Goal: Task Accomplishment & Management: Use online tool/utility

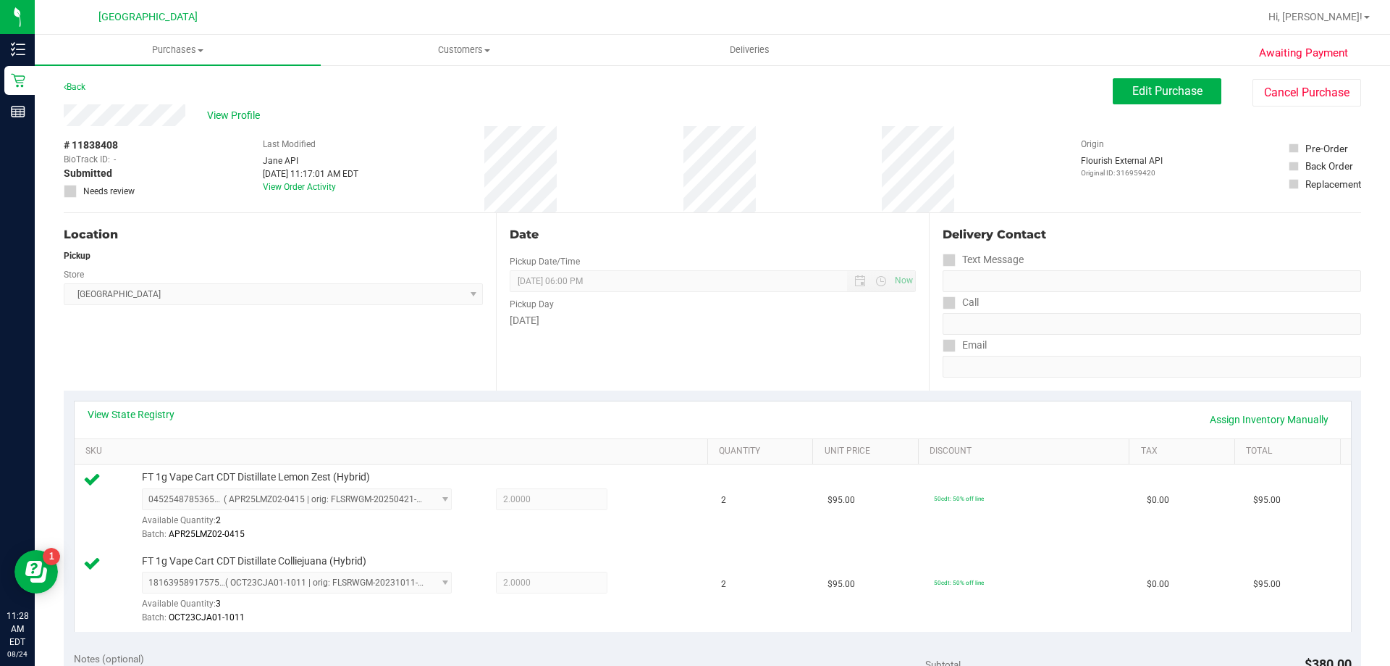
scroll to position [435, 0]
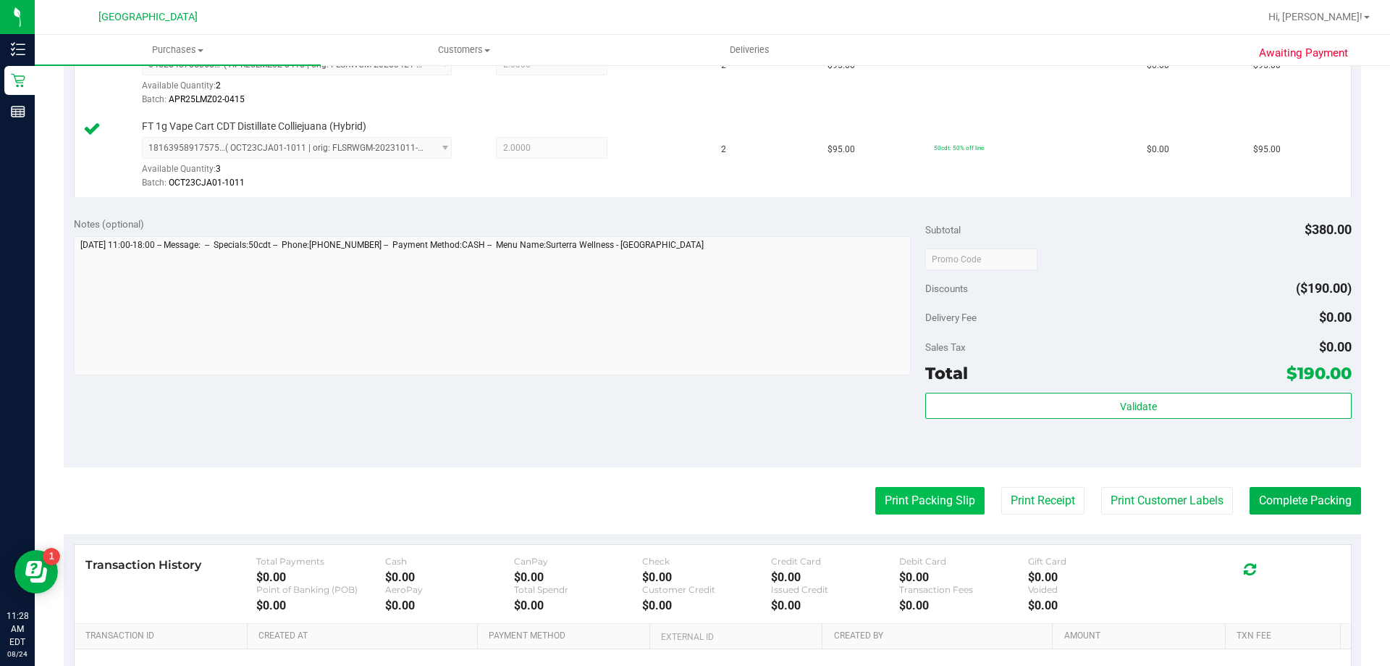
click at [959, 507] on button "Print Packing Slip" at bounding box center [930, 501] width 109 height 28
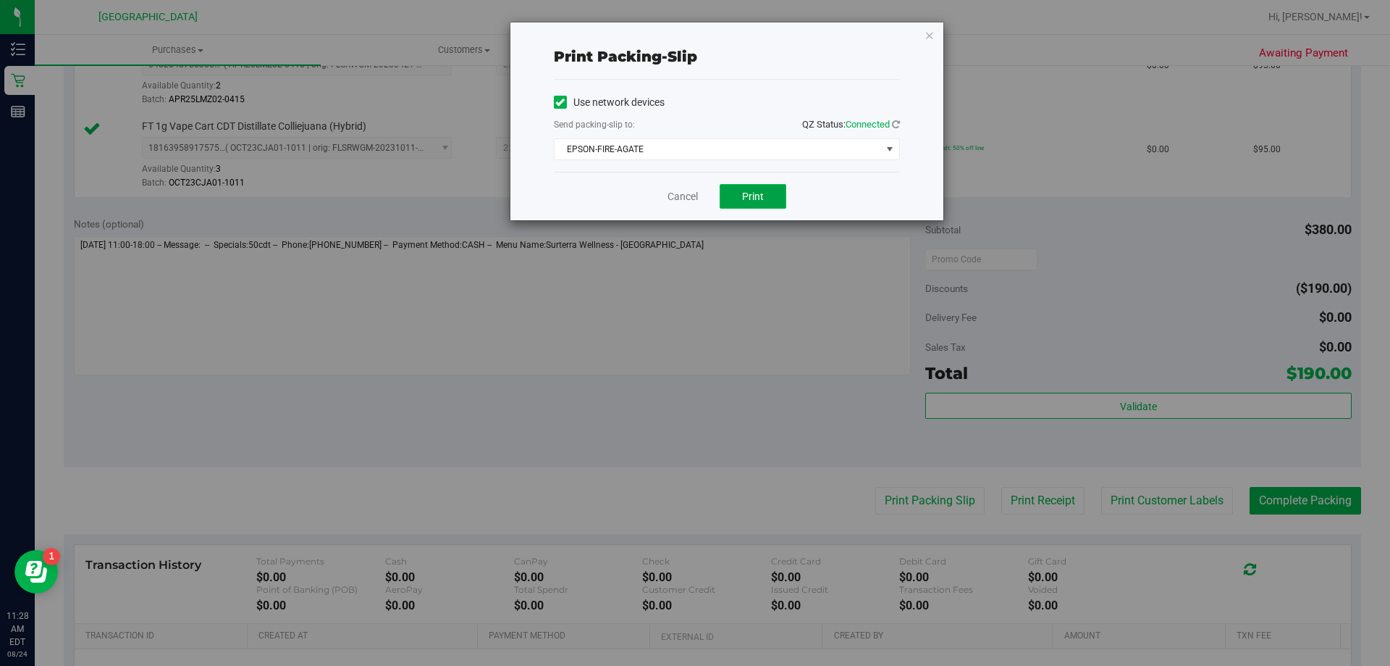
click at [747, 201] on span "Print" at bounding box center [753, 196] width 22 height 12
click at [928, 33] on icon "button" at bounding box center [930, 34] width 10 height 17
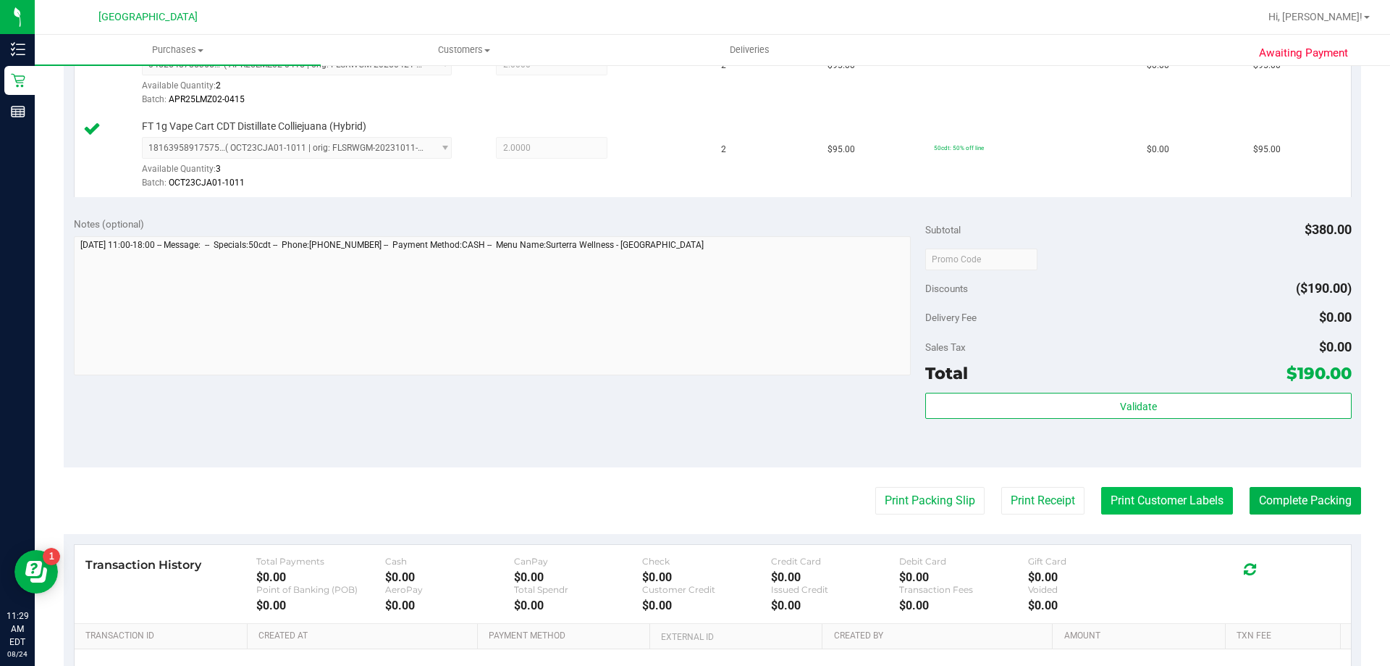
click at [1205, 513] on button "Print Customer Labels" at bounding box center [1168, 501] width 132 height 28
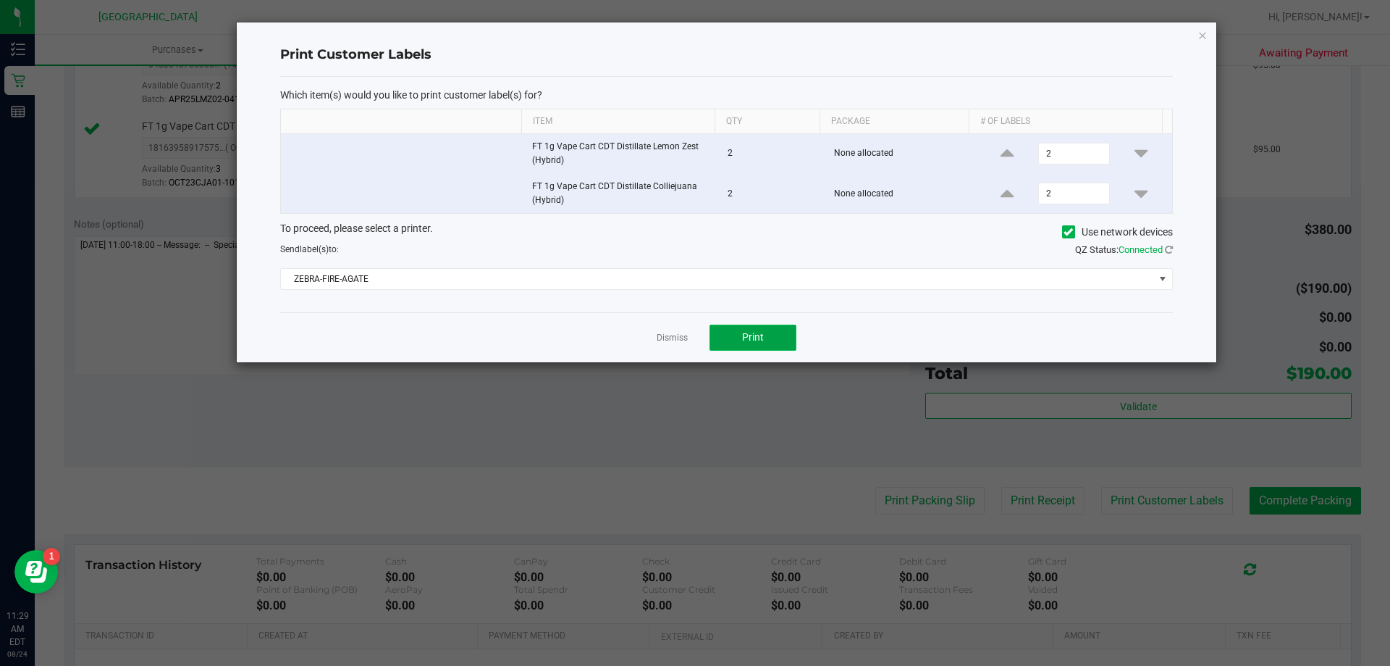
click at [732, 337] on button "Print" at bounding box center [753, 337] width 87 height 26
click at [1207, 36] on icon "button" at bounding box center [1203, 34] width 10 height 17
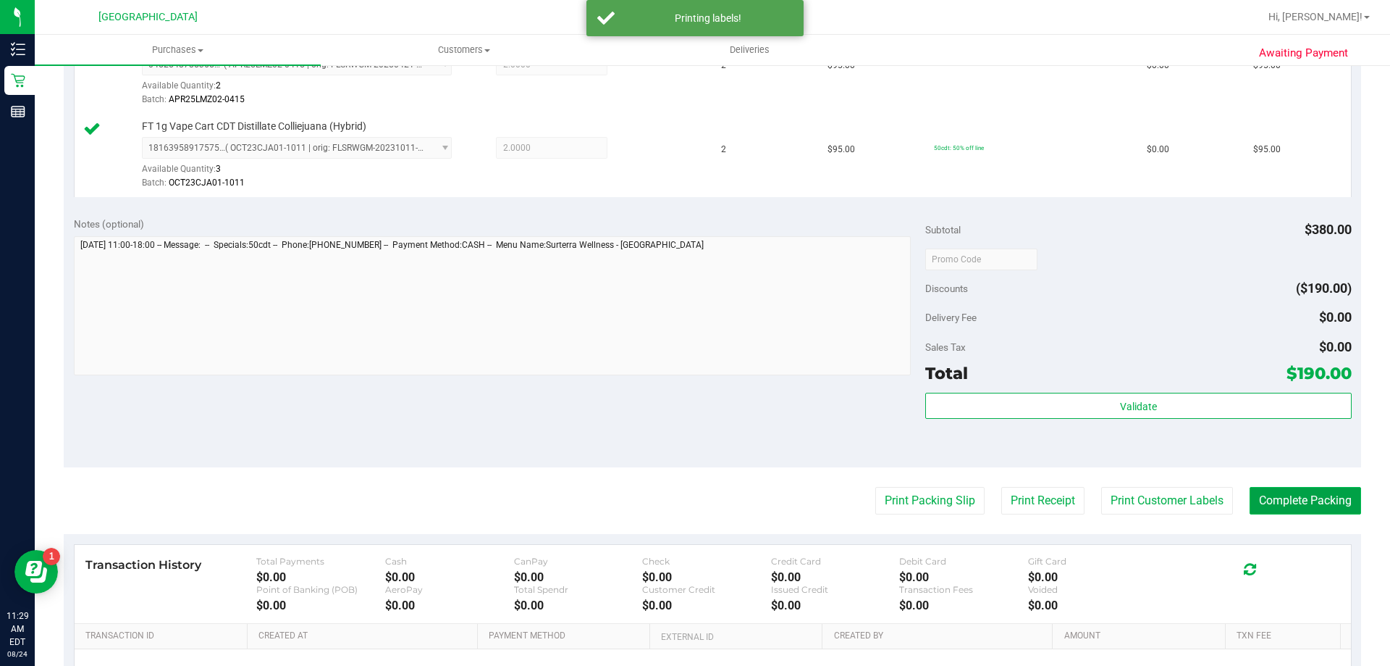
click at [1309, 502] on button "Complete Packing" at bounding box center [1306, 501] width 112 height 28
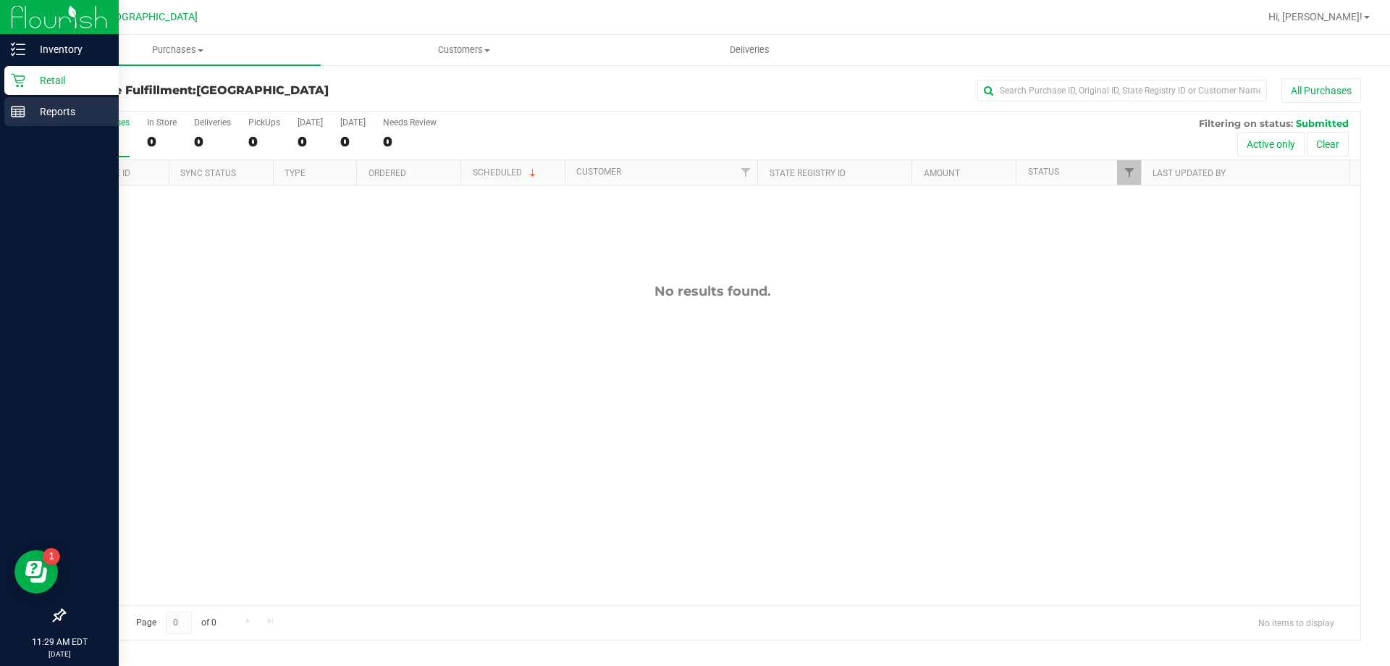
click at [35, 104] on p "Reports" at bounding box center [68, 111] width 87 height 17
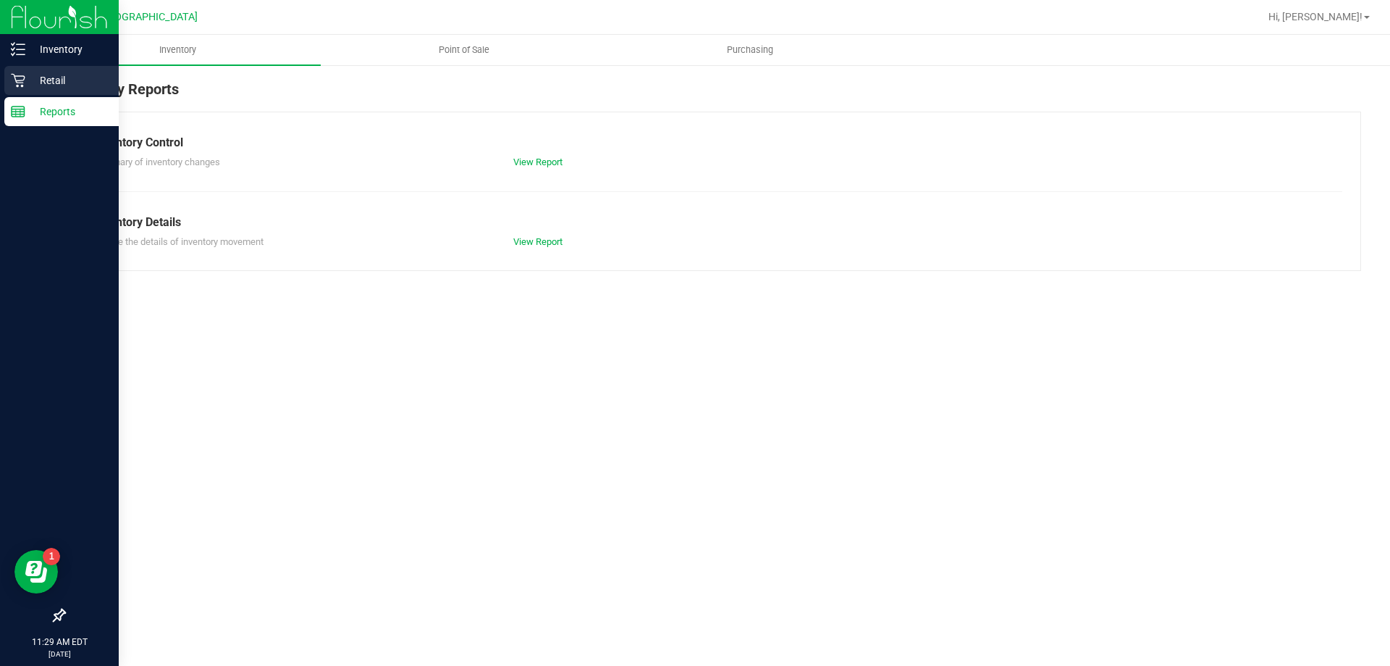
click at [25, 75] on p "Retail" at bounding box center [68, 80] width 87 height 17
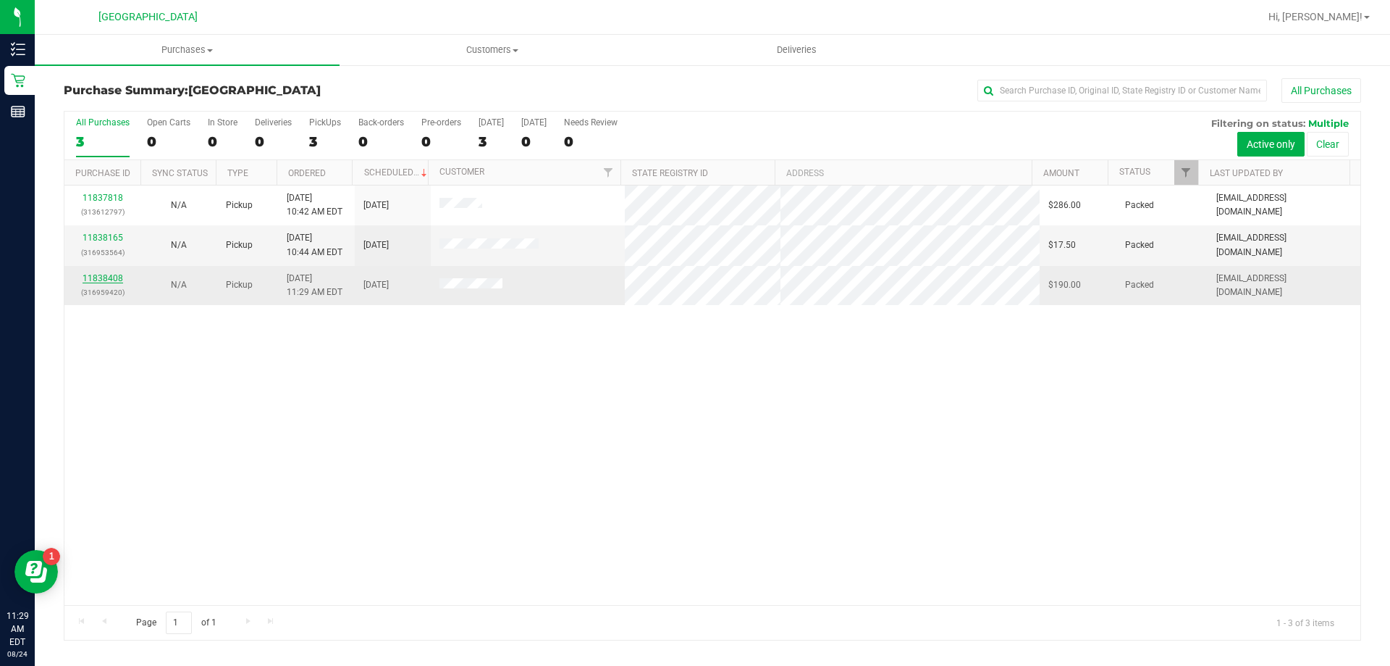
click at [96, 278] on link "11838408" at bounding box center [103, 278] width 41 height 10
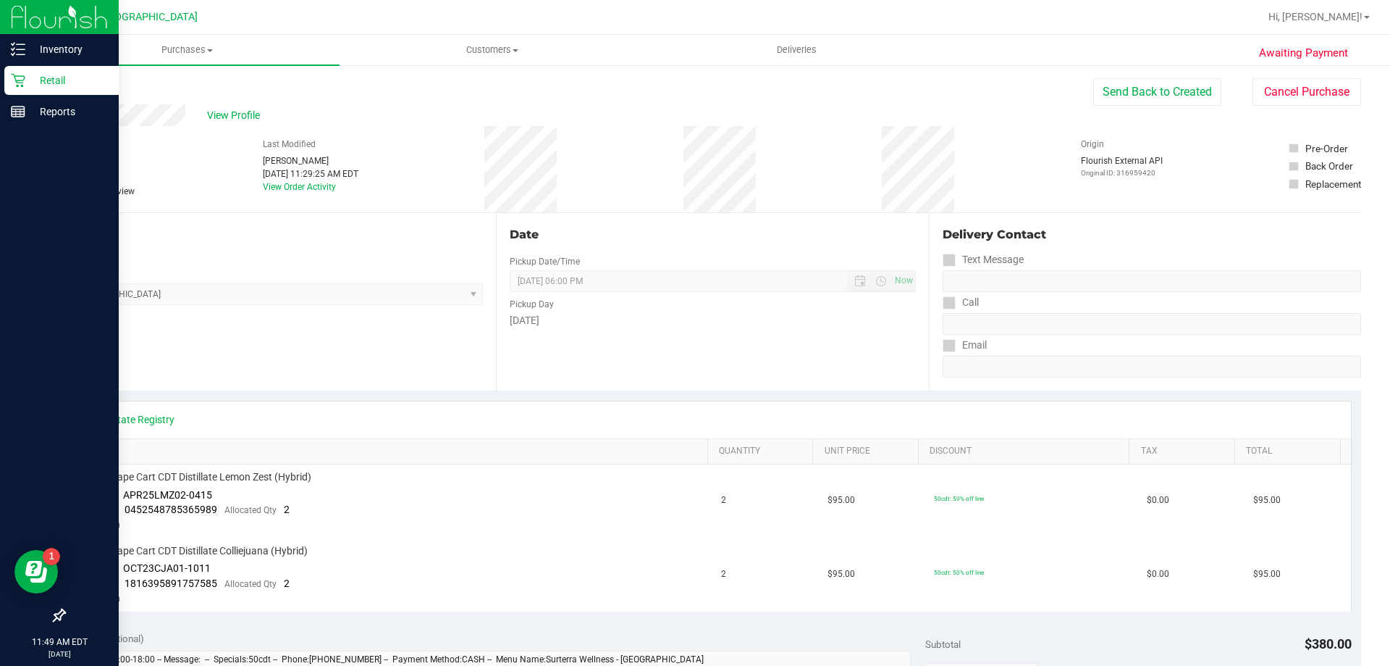
click at [2, 85] on link "Retail" at bounding box center [59, 81] width 119 height 31
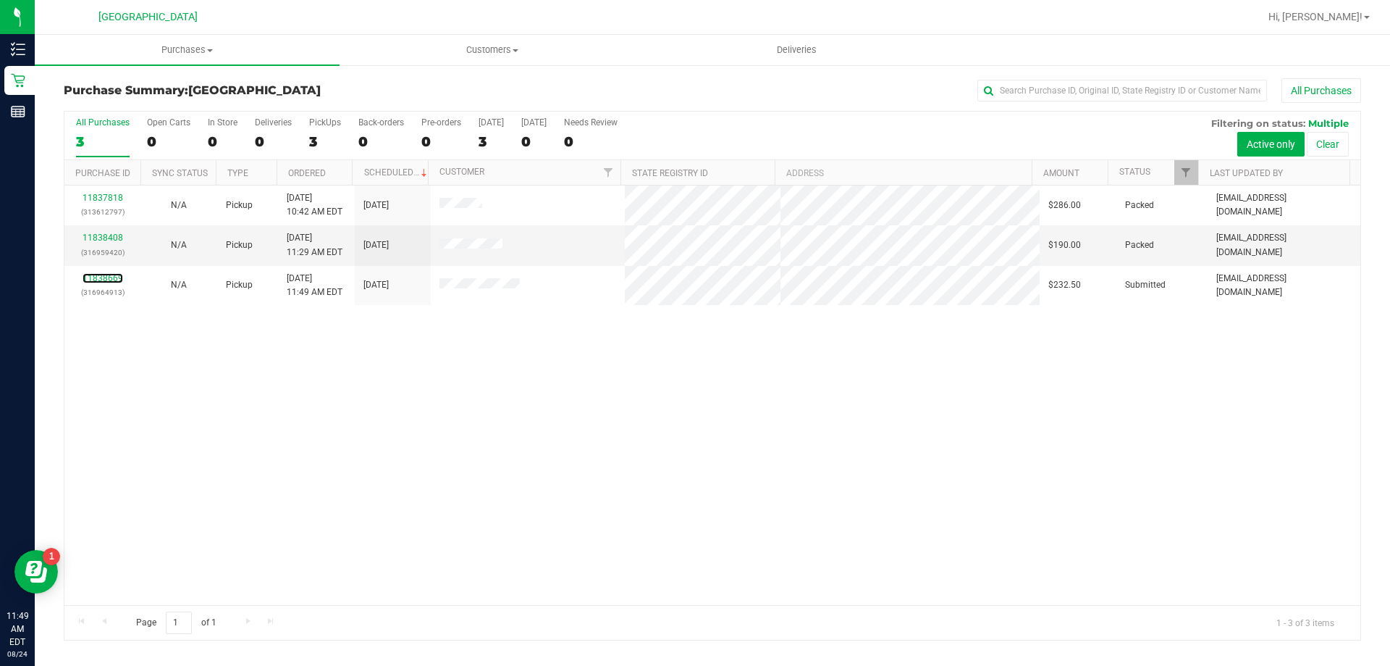
click at [95, 274] on link "11838669" at bounding box center [103, 278] width 41 height 10
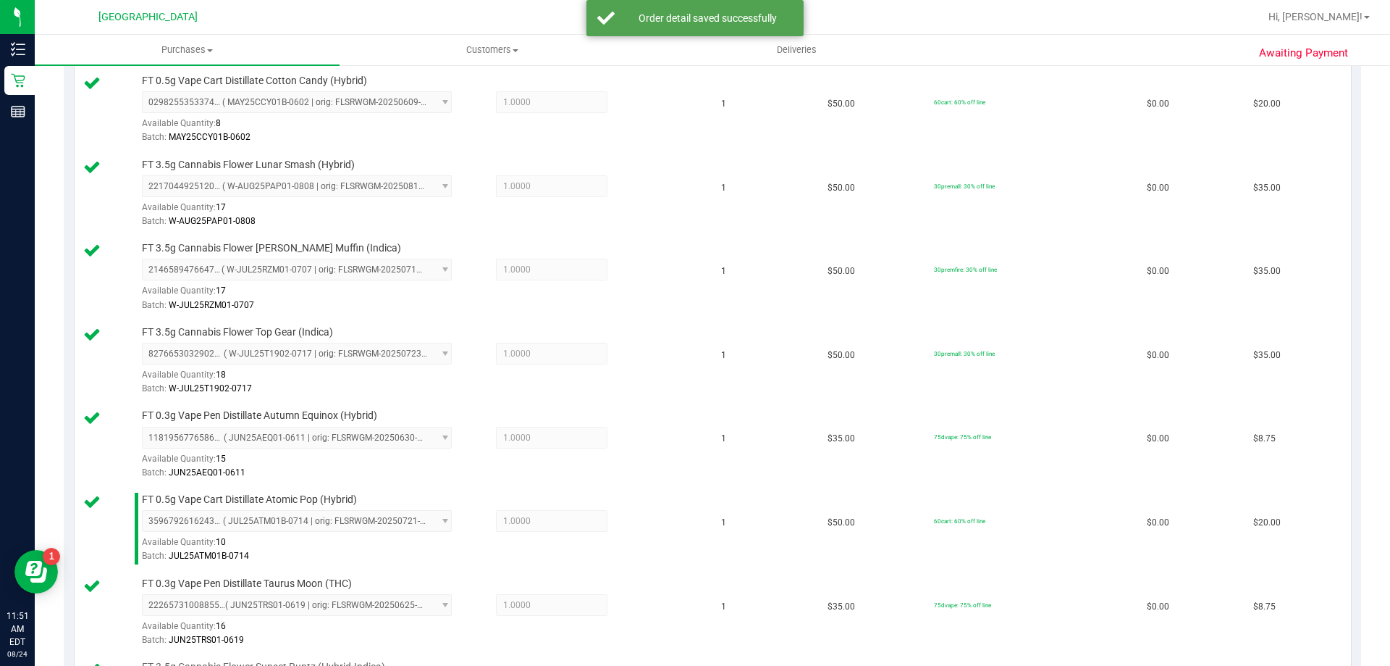
scroll to position [987, 0]
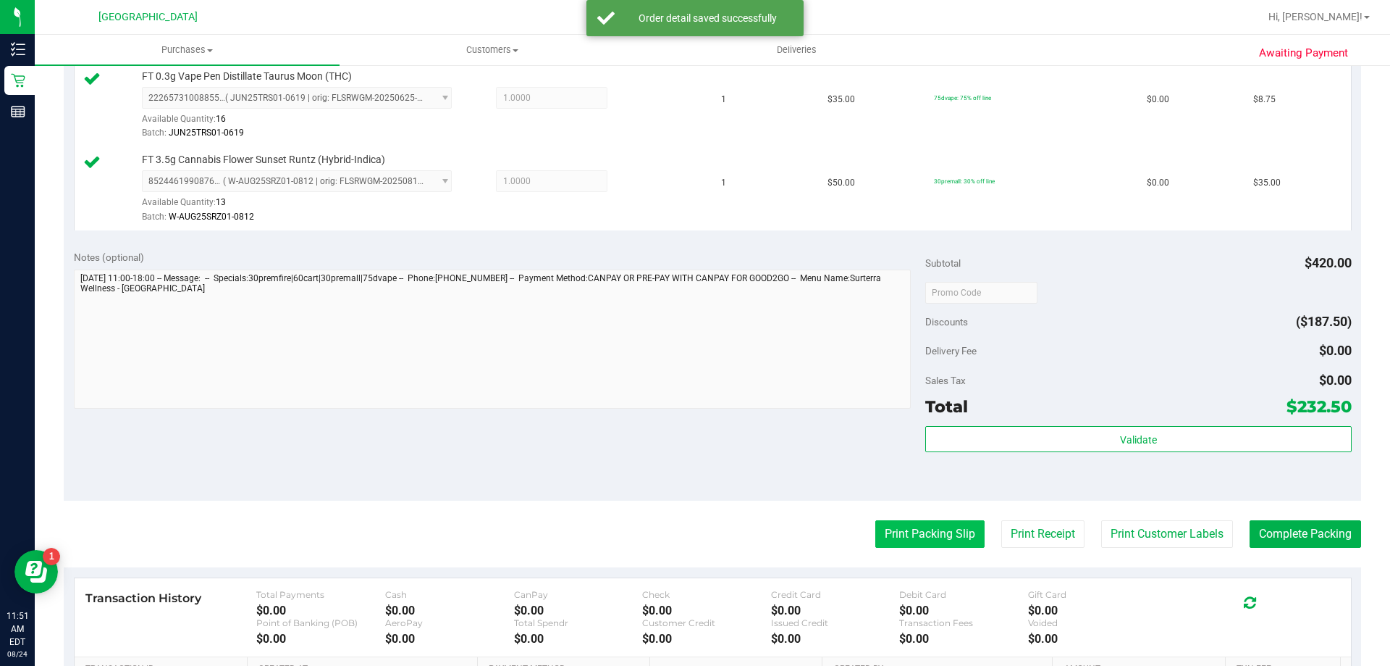
click at [907, 534] on button "Print Packing Slip" at bounding box center [930, 534] width 109 height 28
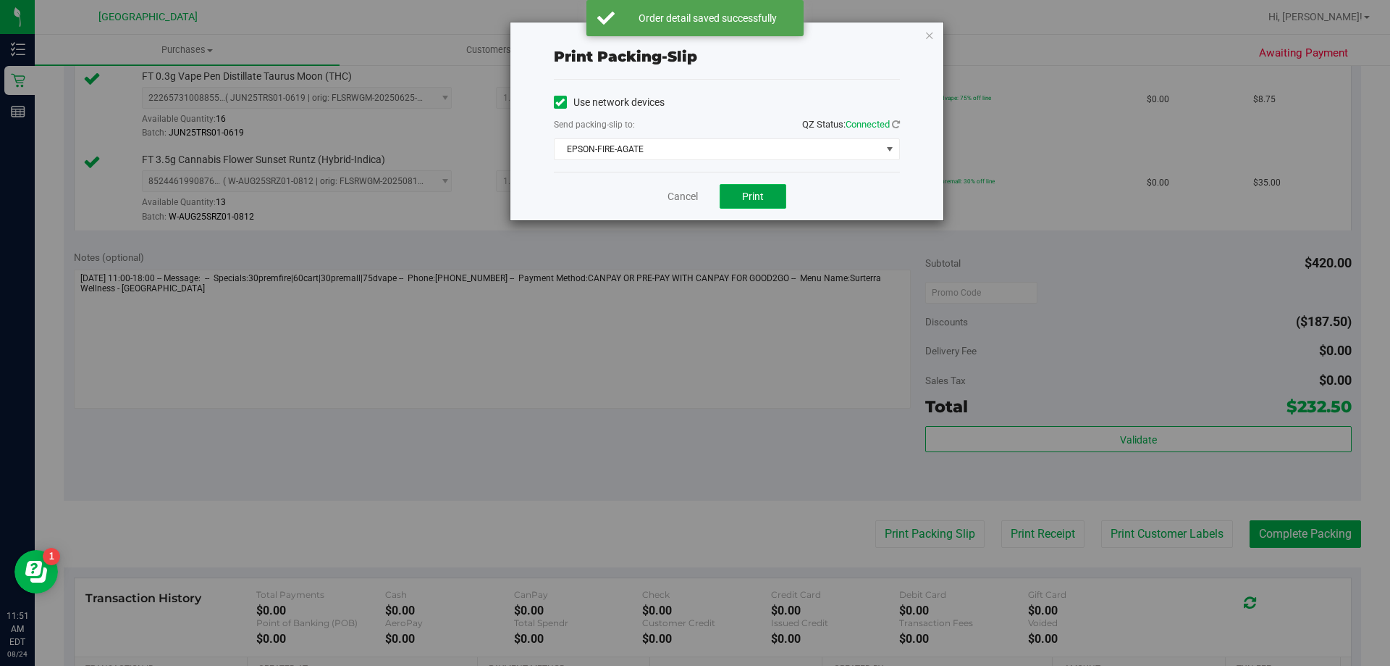
click at [761, 200] on span "Print" at bounding box center [753, 196] width 22 height 12
click at [929, 38] on icon "button" at bounding box center [930, 34] width 10 height 17
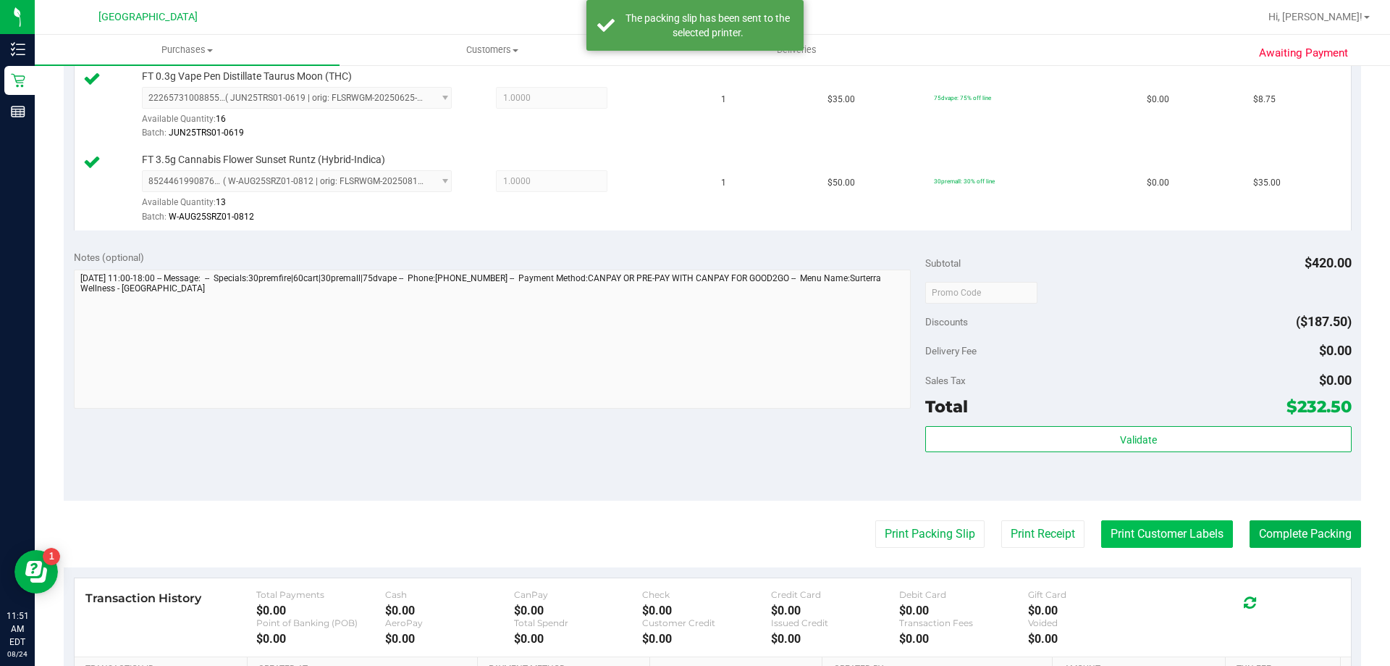
click at [1120, 520] on button "Print Customer Labels" at bounding box center [1168, 534] width 132 height 28
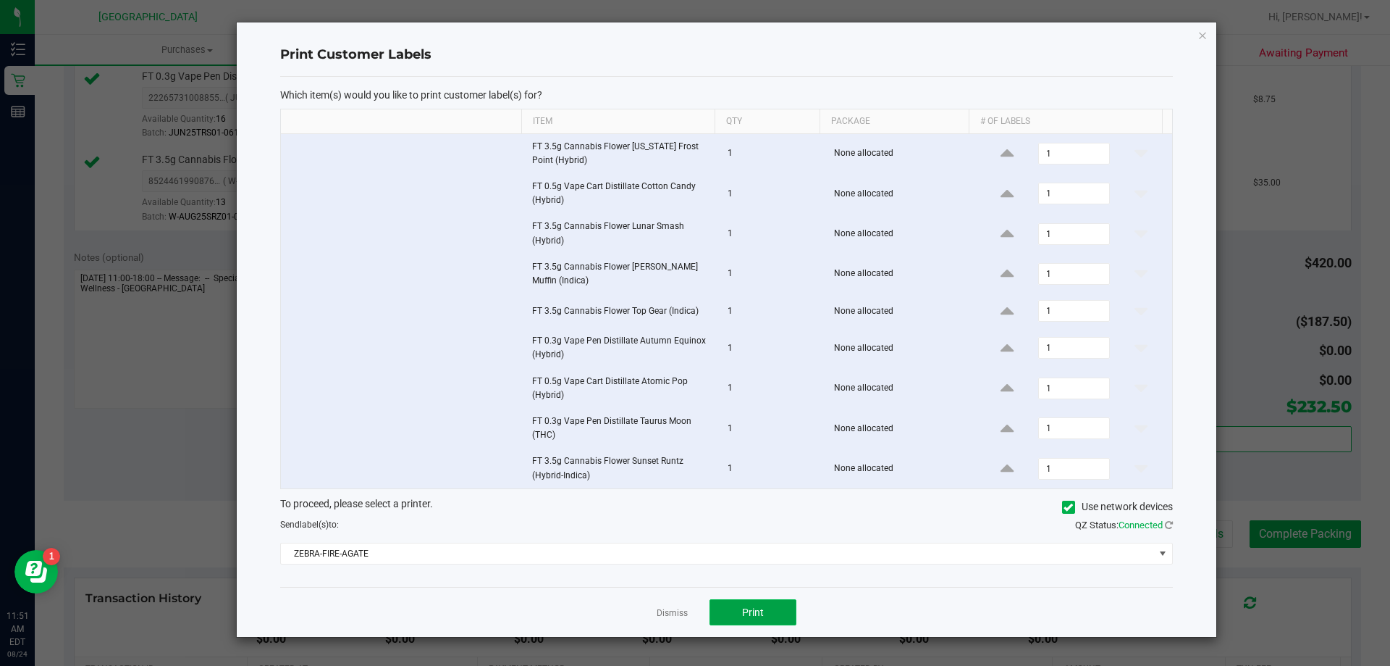
click at [765, 607] on button "Print" at bounding box center [753, 612] width 87 height 26
click at [1201, 39] on icon "button" at bounding box center [1203, 34] width 10 height 17
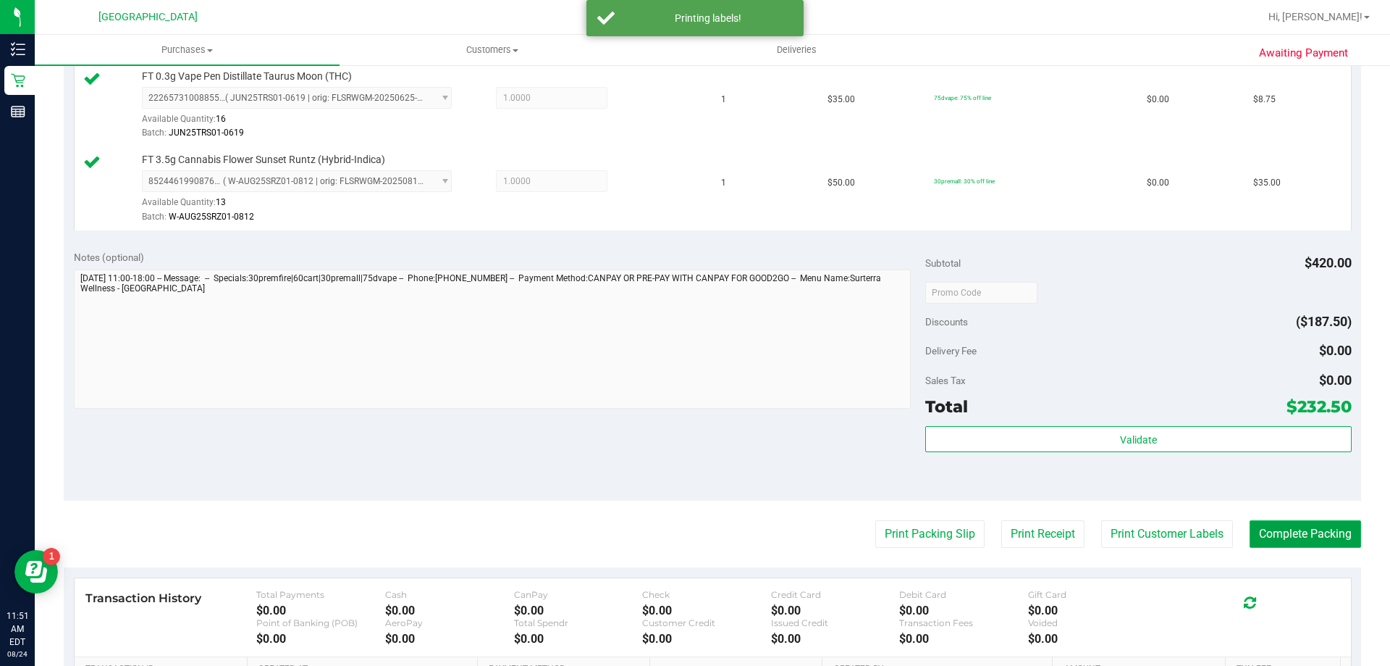
click at [1259, 533] on button "Complete Packing" at bounding box center [1306, 534] width 112 height 28
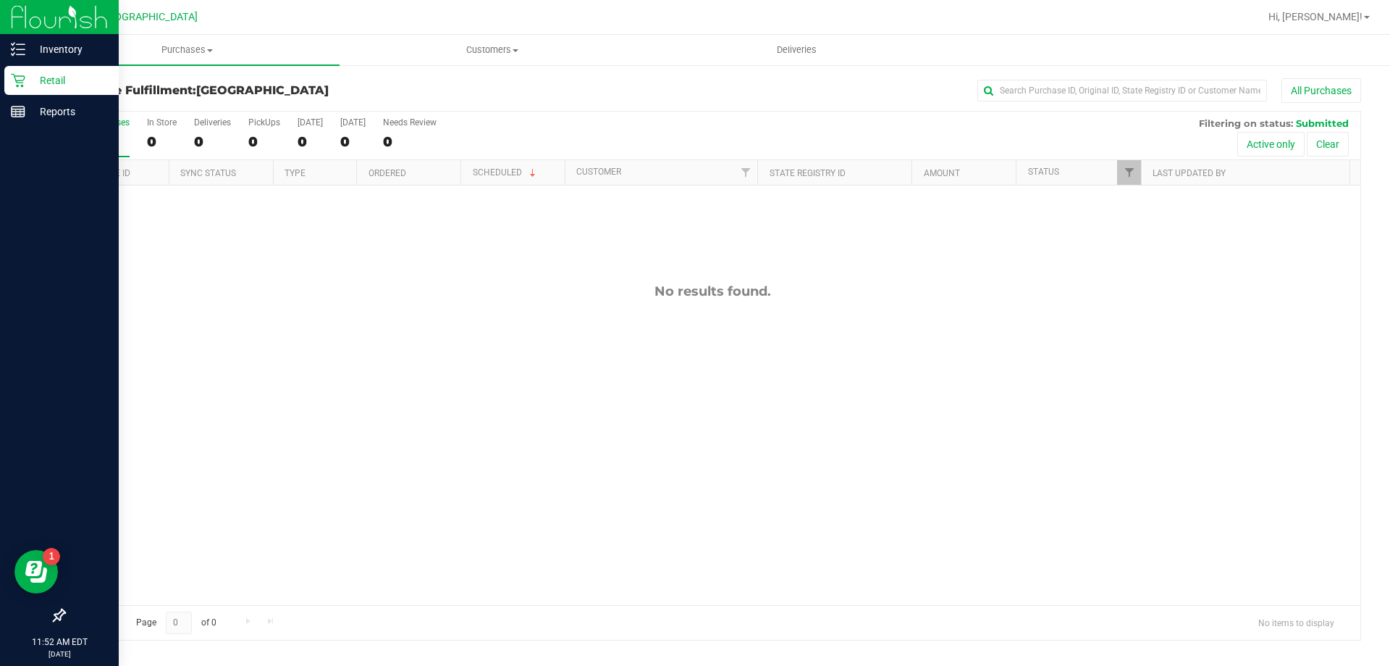
click at [22, 88] on div "Retail" at bounding box center [61, 80] width 114 height 29
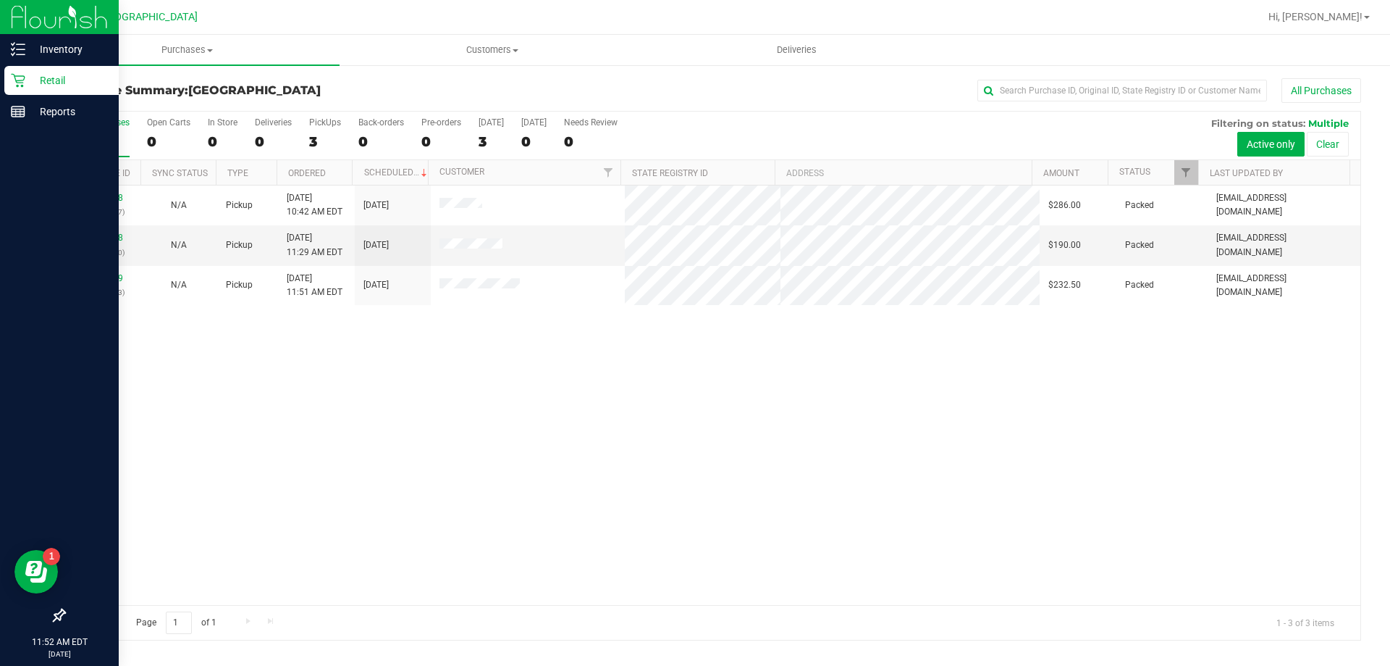
click at [53, 78] on p "Retail" at bounding box center [68, 80] width 87 height 17
click at [41, 114] on p "Reports" at bounding box center [68, 111] width 87 height 17
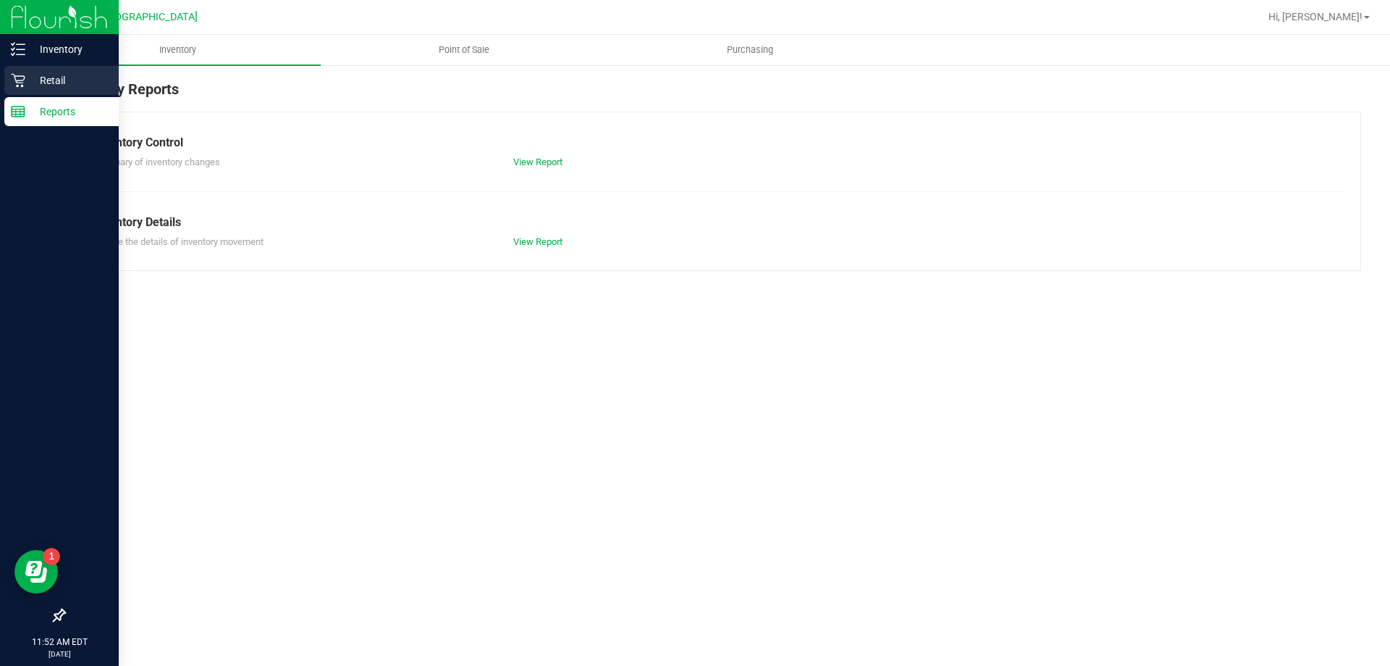
click at [56, 85] on p "Retail" at bounding box center [68, 80] width 87 height 17
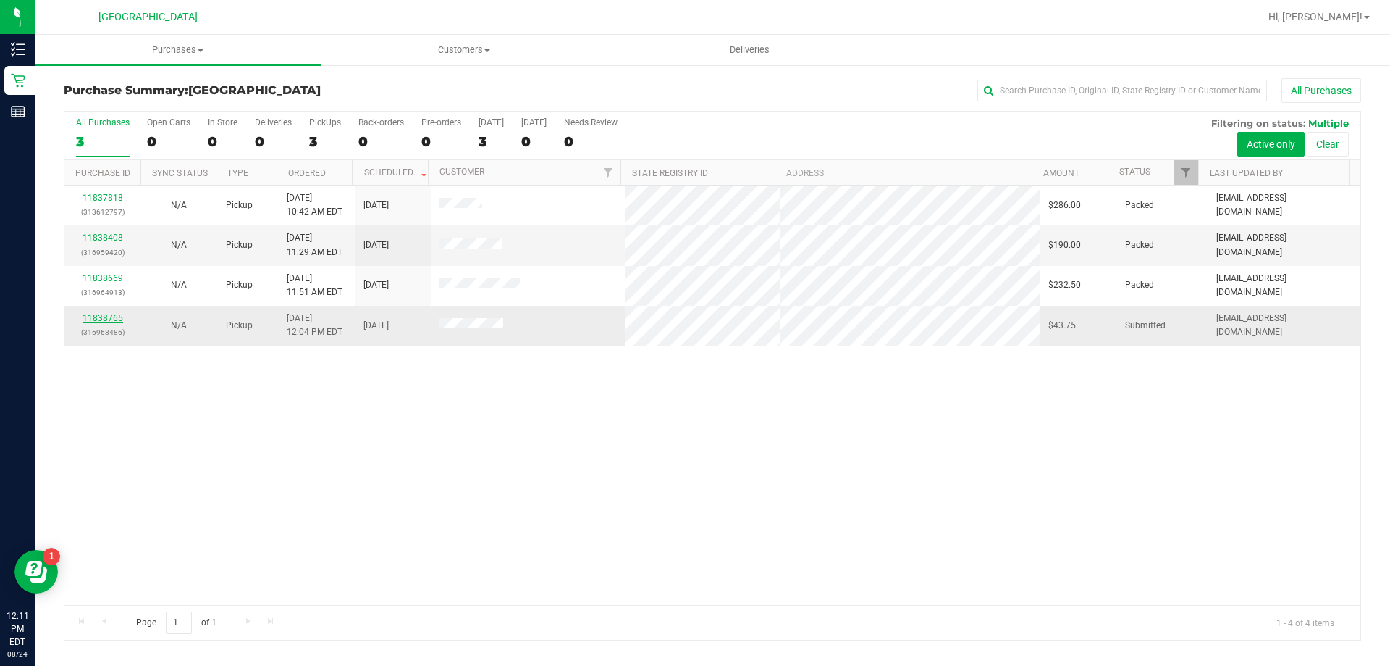
click at [99, 321] on link "11838765" at bounding box center [103, 318] width 41 height 10
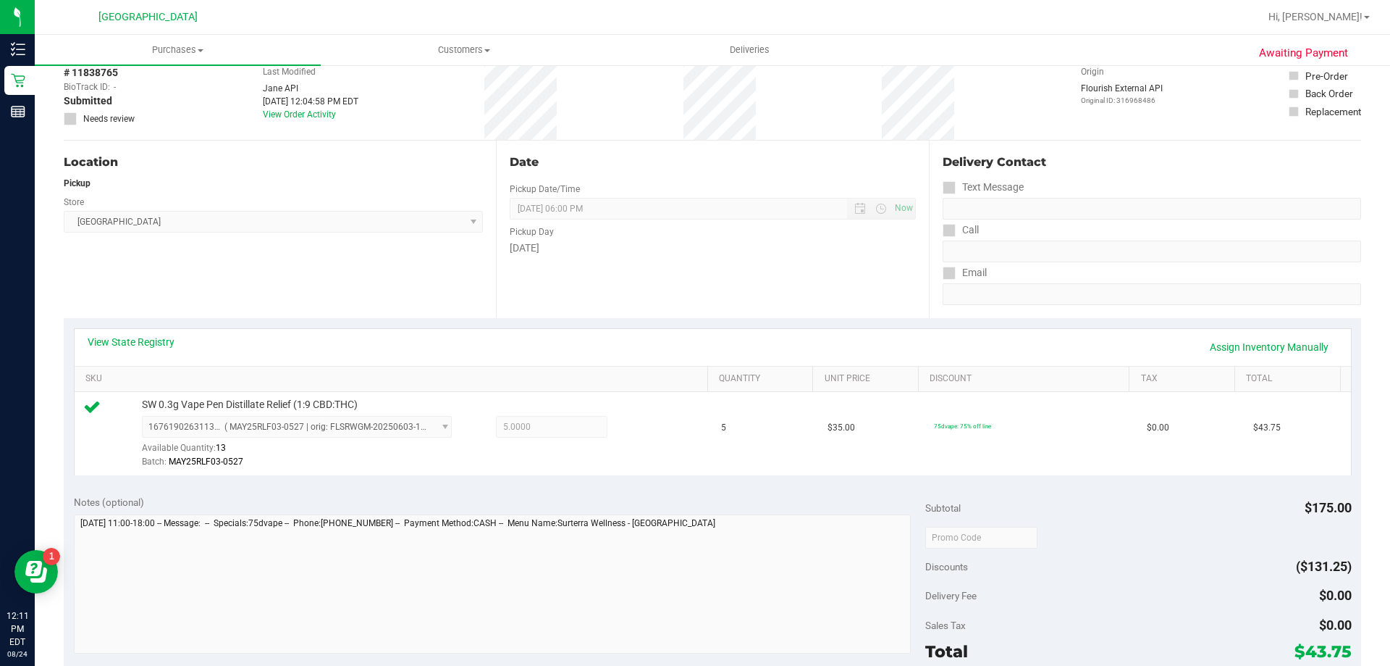
scroll to position [507, 0]
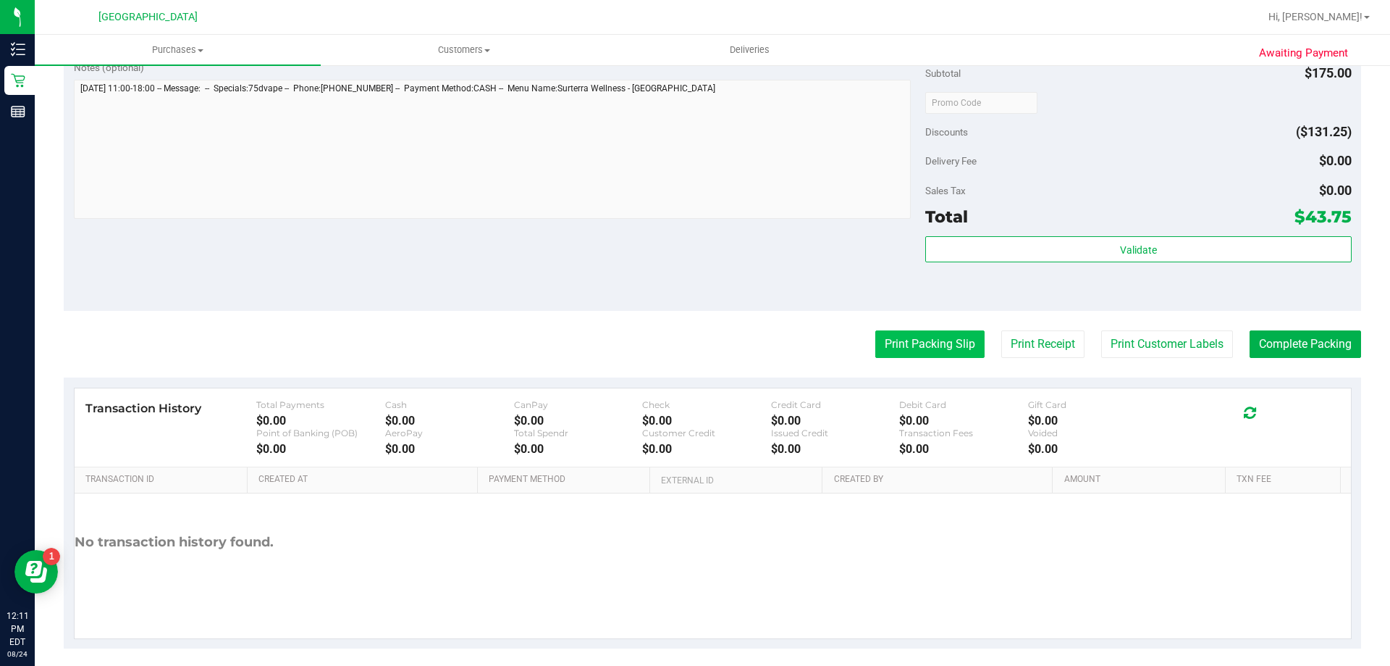
click at [962, 345] on button "Print Packing Slip" at bounding box center [930, 344] width 109 height 28
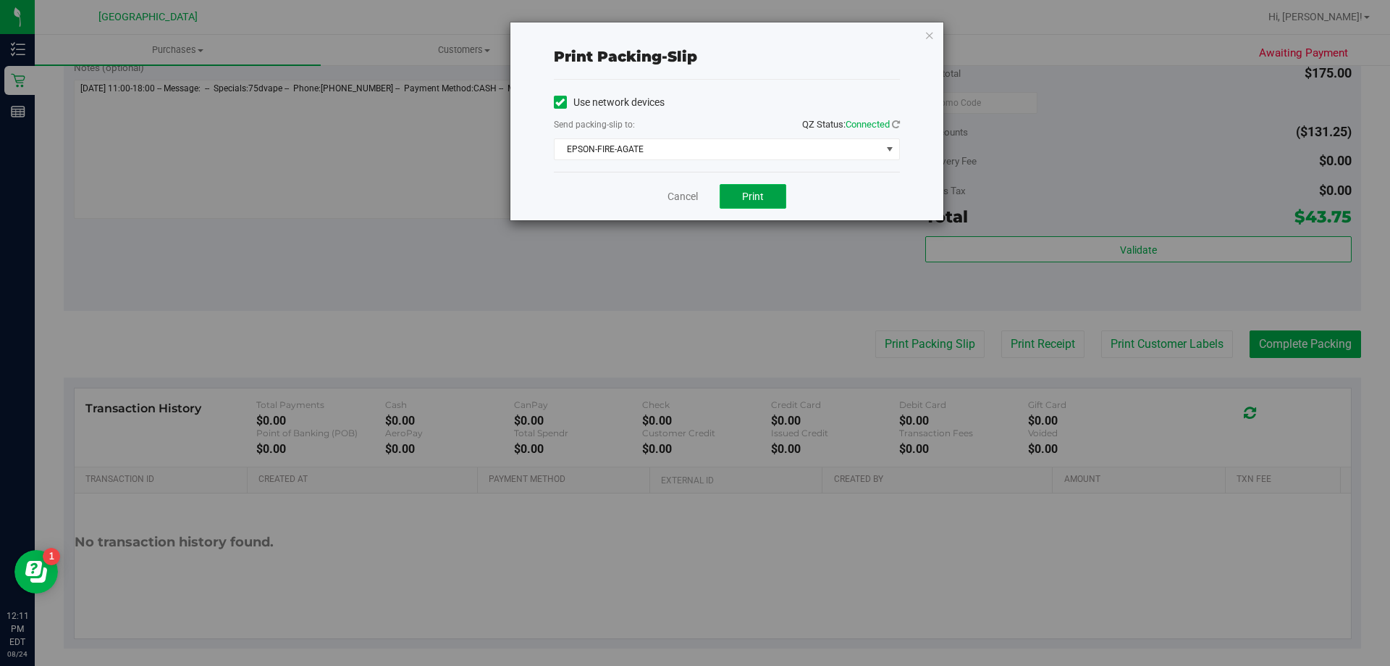
click at [762, 190] on span "Print" at bounding box center [753, 196] width 22 height 12
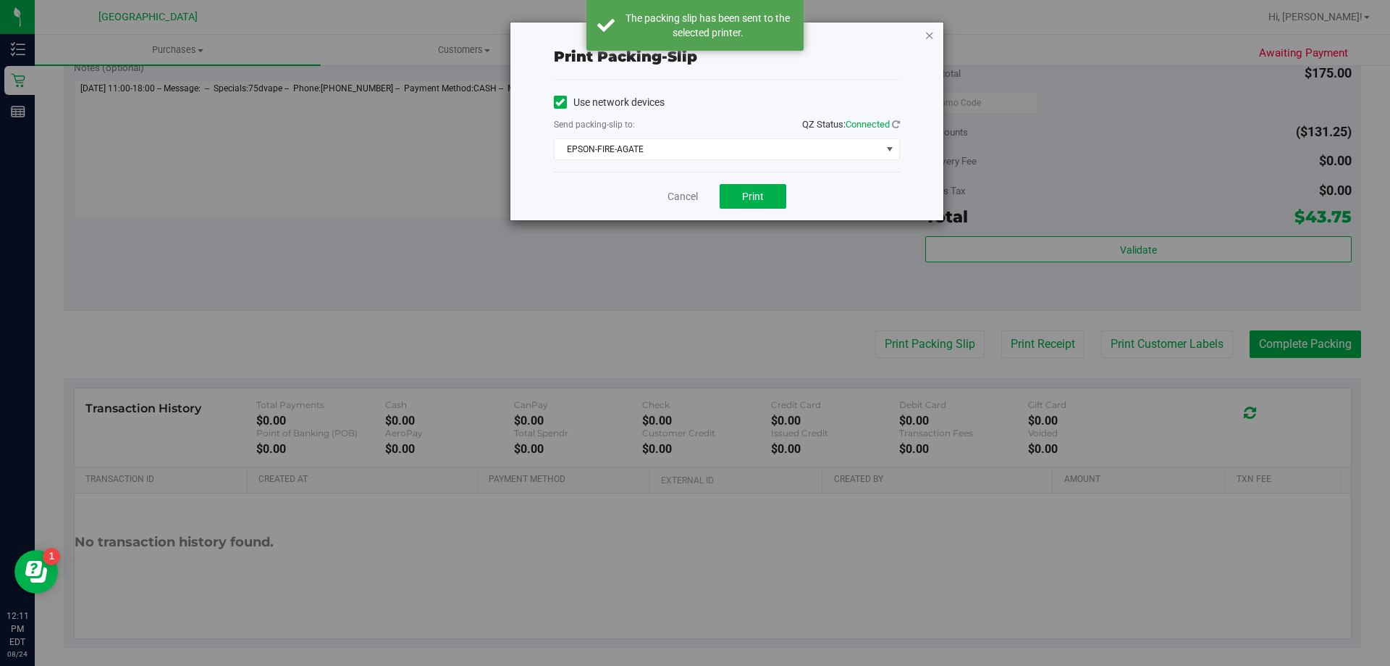
click at [931, 32] on icon "button" at bounding box center [930, 34] width 10 height 17
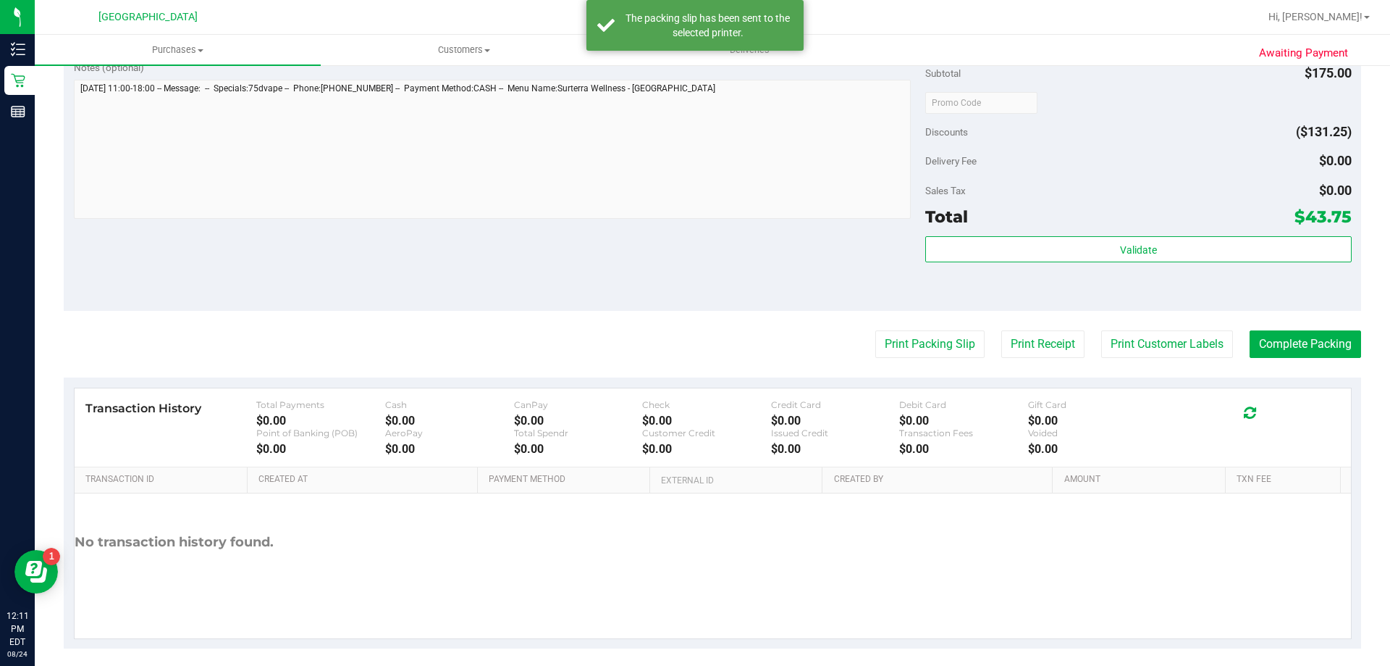
click at [1146, 330] on purchase-details "Back Edit Purchase Cancel Purchase View Profile # 11838765 BioTrack ID: - Submi…" at bounding box center [713, 109] width 1298 height 1077
click at [1146, 348] on button "Print Customer Labels" at bounding box center [1168, 344] width 132 height 28
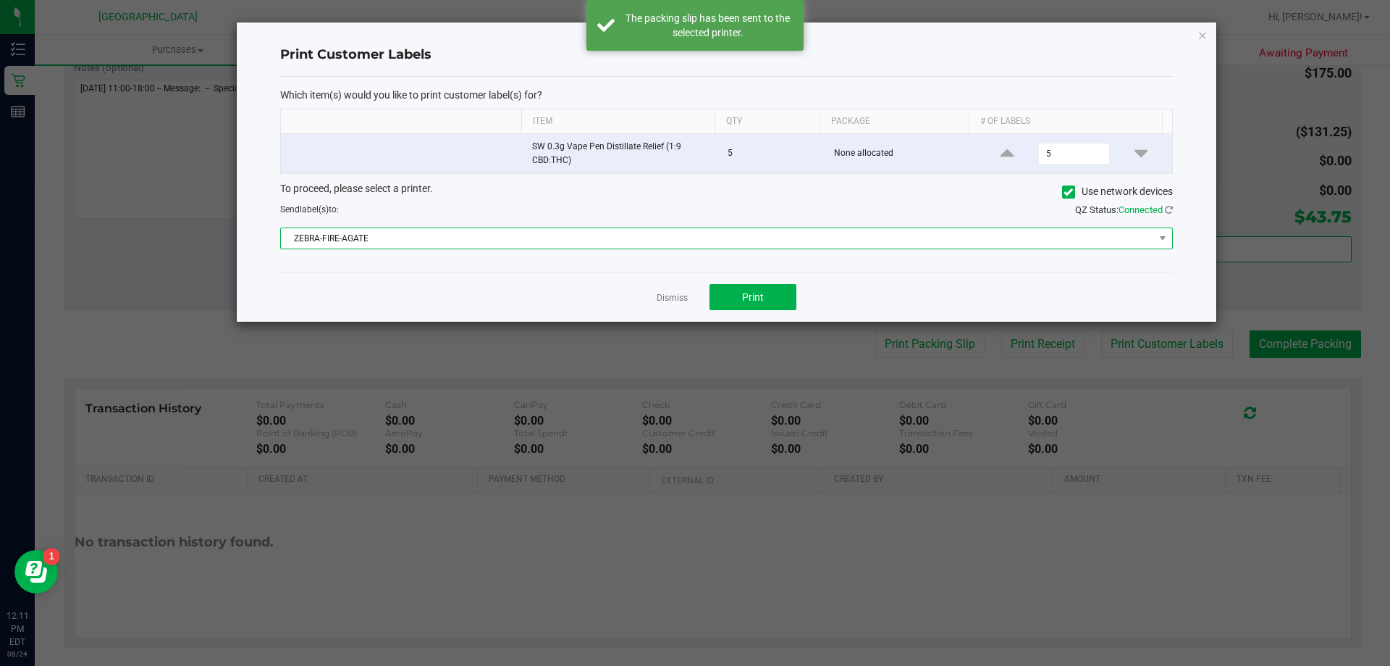
click at [770, 232] on span "ZEBRA-FIRE-AGATE" at bounding box center [717, 238] width 873 height 20
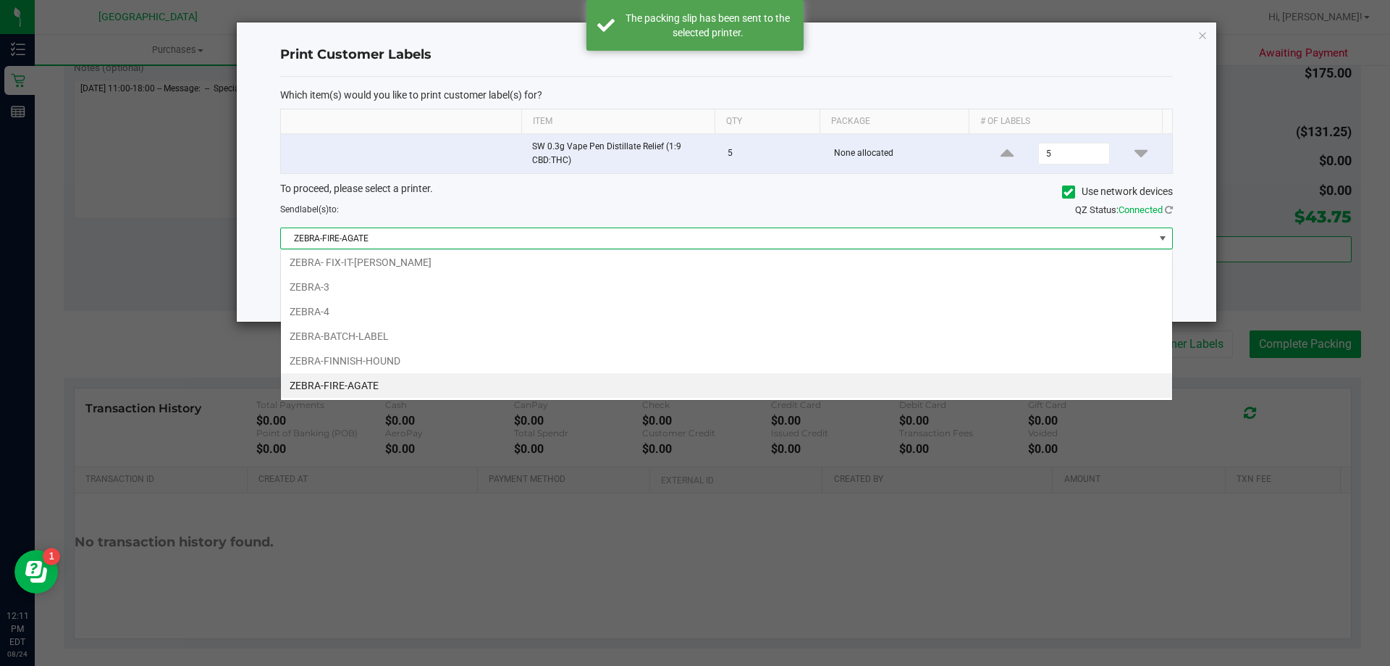
scroll to position [22, 892]
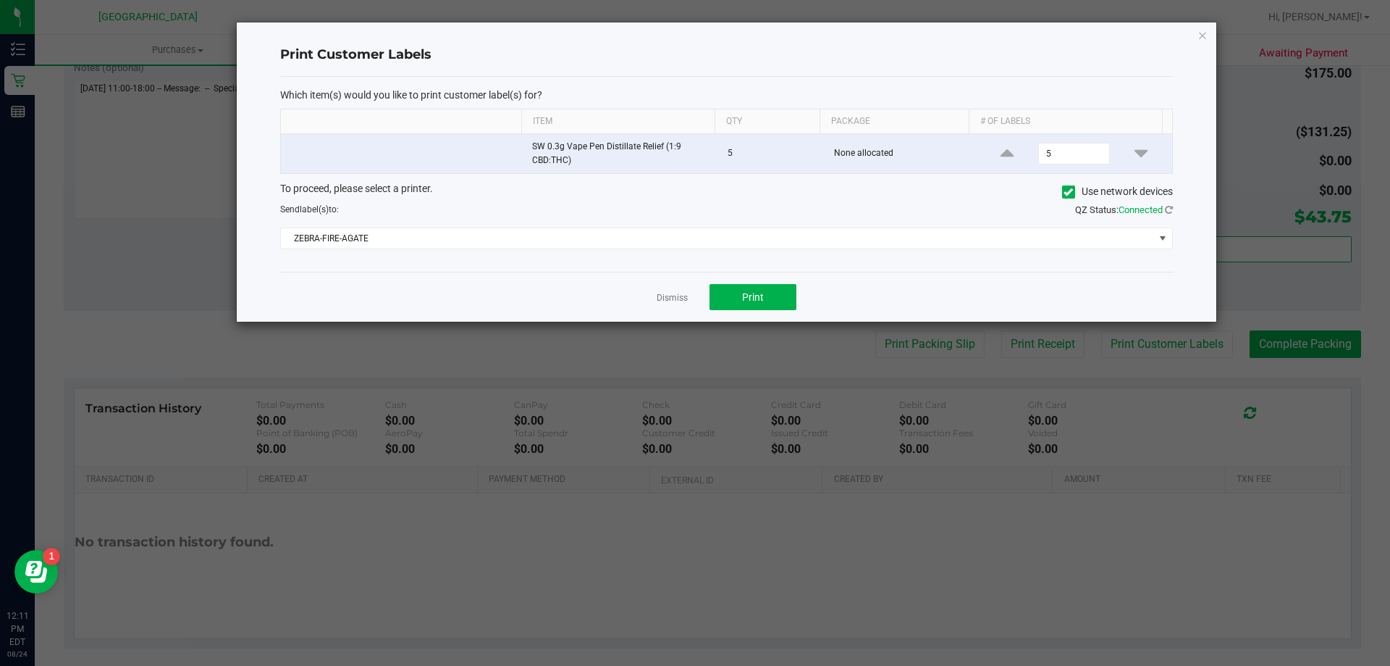
click at [857, 467] on ngb-modal-window "Print Customer Labels Which item(s) would you like to print customer label(s) f…" at bounding box center [700, 333] width 1401 height 666
click at [772, 296] on button "Print" at bounding box center [753, 297] width 87 height 26
click at [1200, 37] on icon "button" at bounding box center [1203, 34] width 10 height 17
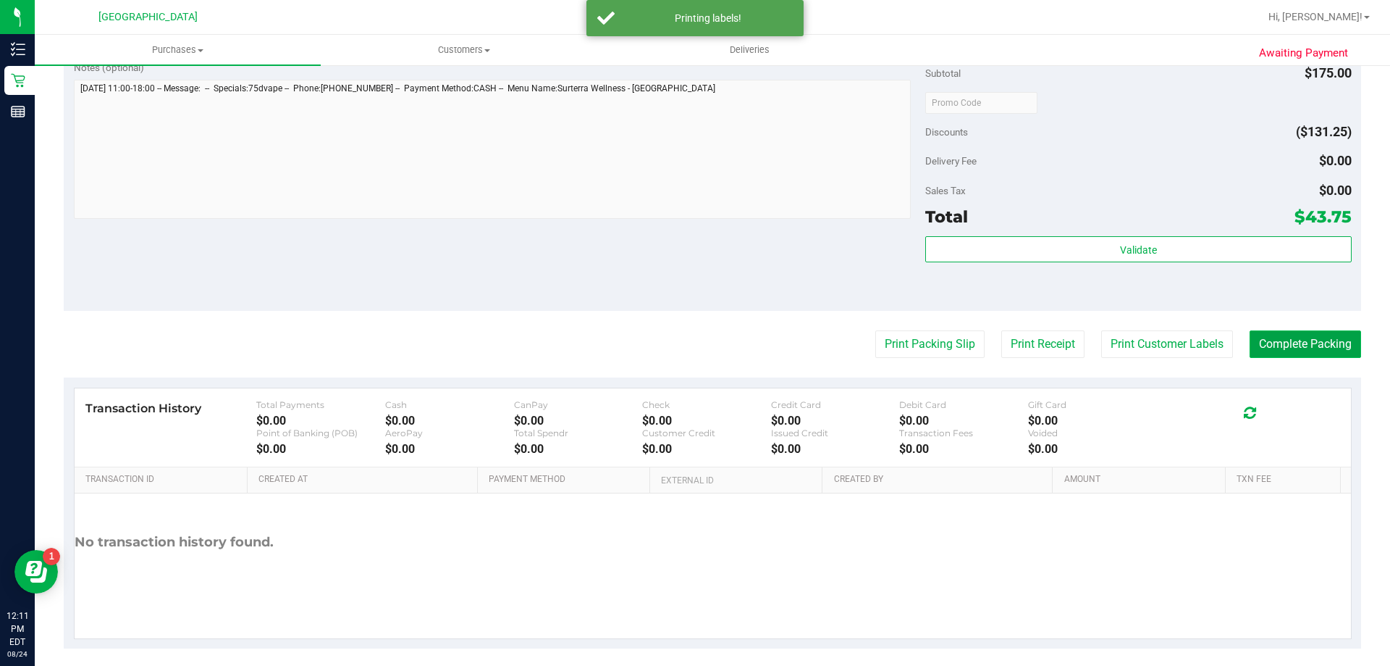
click at [1265, 340] on button "Complete Packing" at bounding box center [1306, 344] width 112 height 28
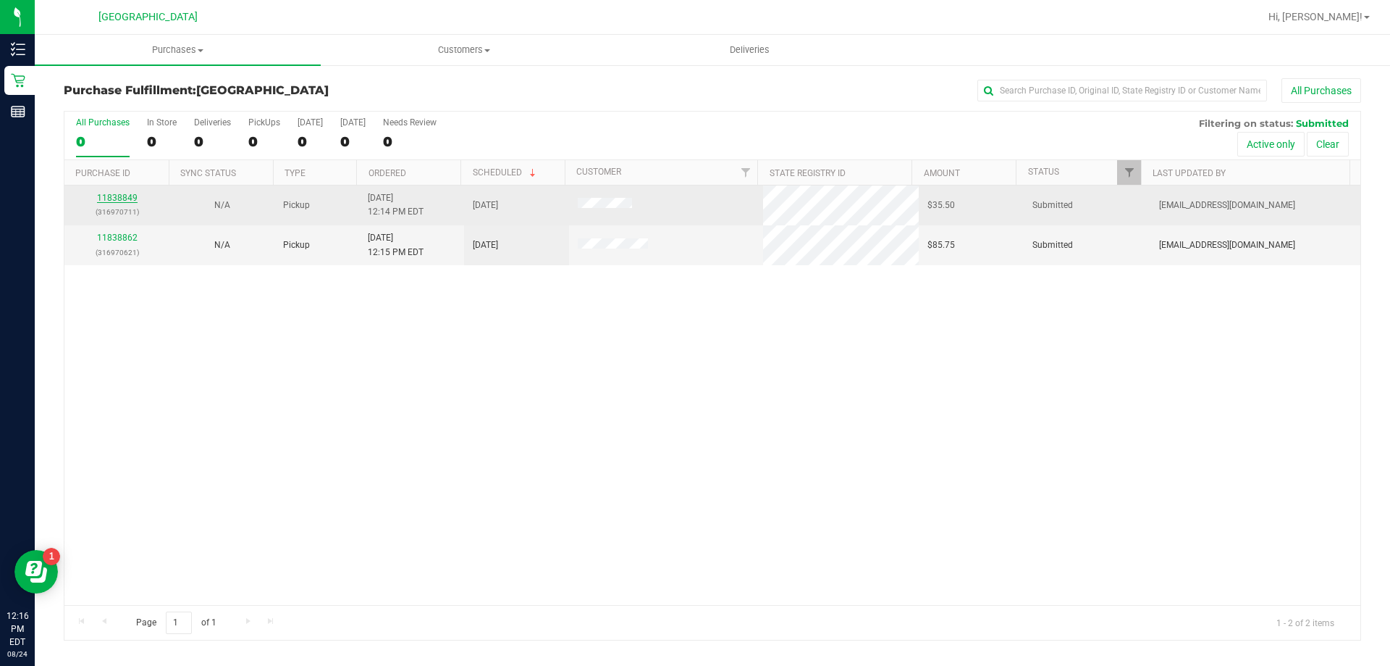
click at [130, 196] on link "11838849" at bounding box center [117, 198] width 41 height 10
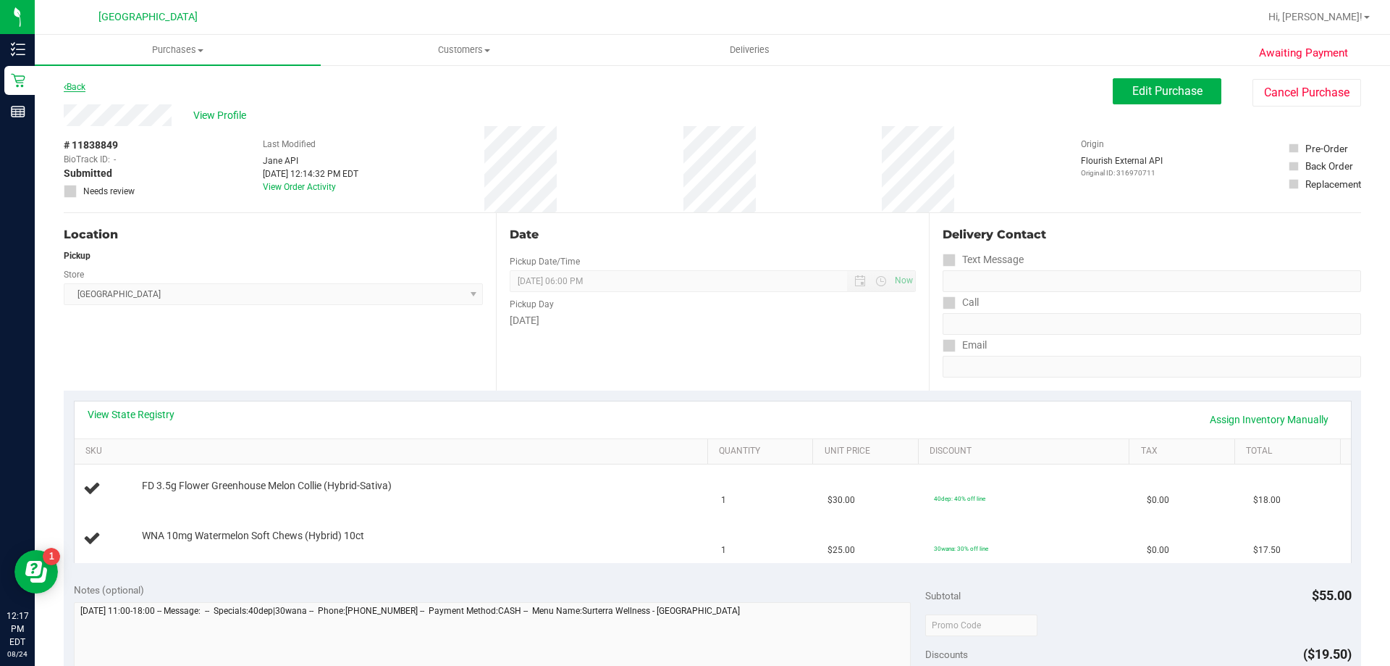
click at [83, 87] on link "Back" at bounding box center [75, 87] width 22 height 10
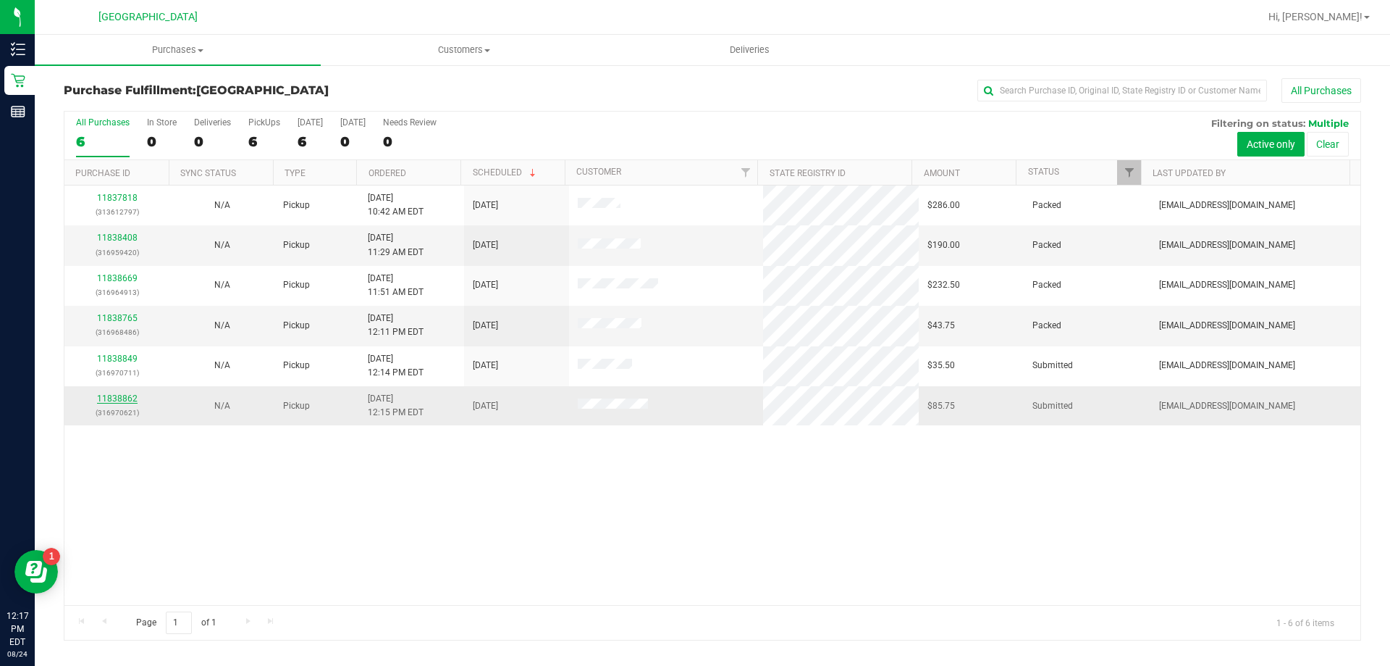
click at [110, 398] on link "11838862" at bounding box center [117, 398] width 41 height 10
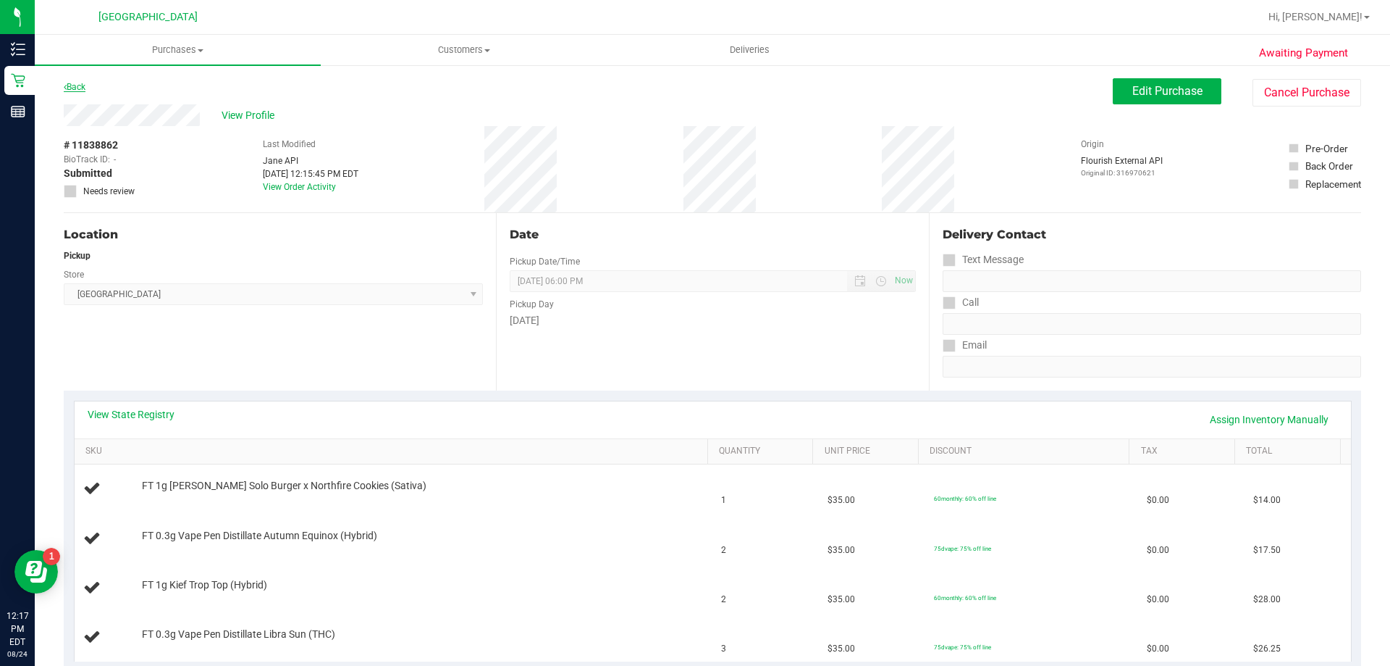
click at [78, 89] on link "Back" at bounding box center [75, 87] width 22 height 10
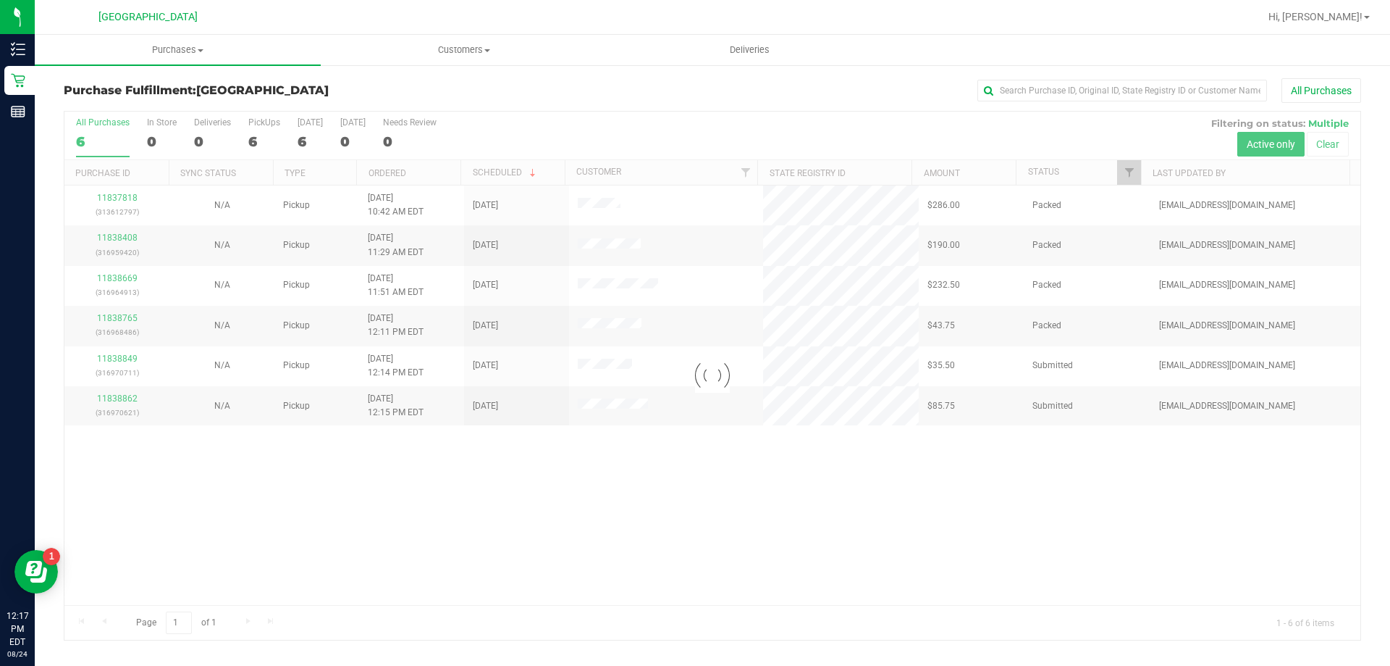
click at [109, 364] on div at bounding box center [712, 376] width 1296 height 528
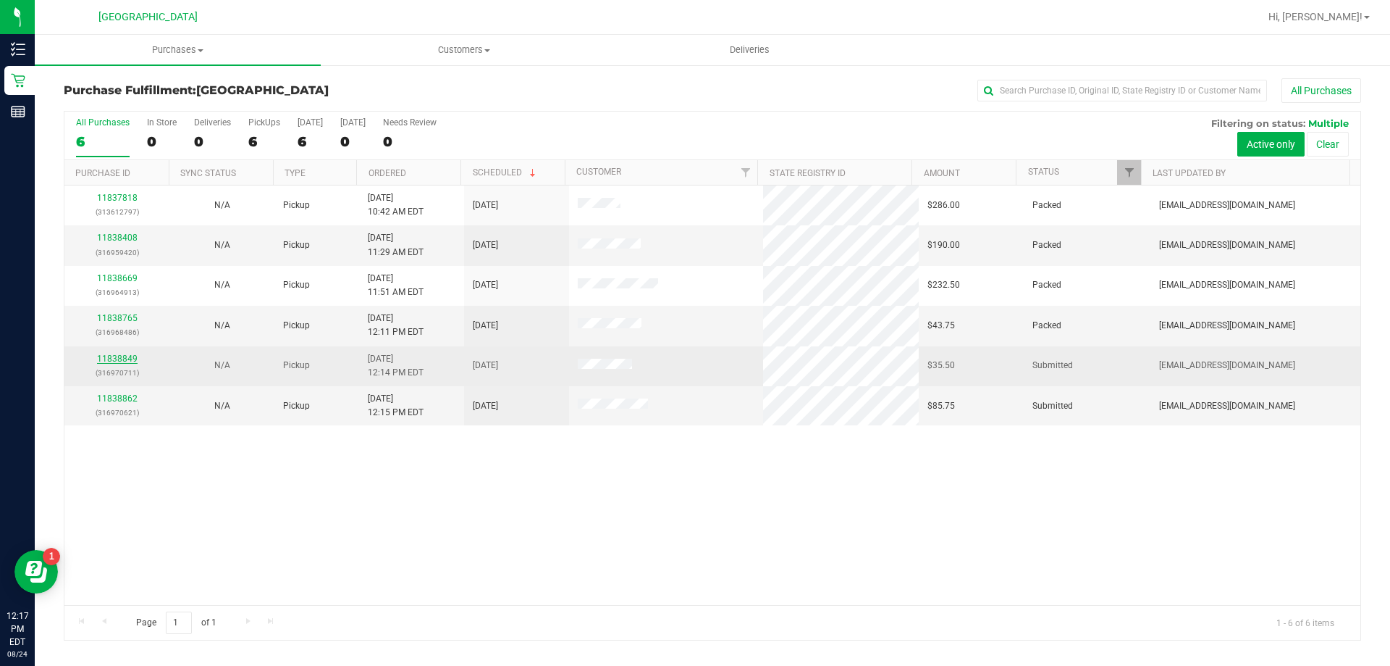
click at [114, 359] on link "11838849" at bounding box center [117, 358] width 41 height 10
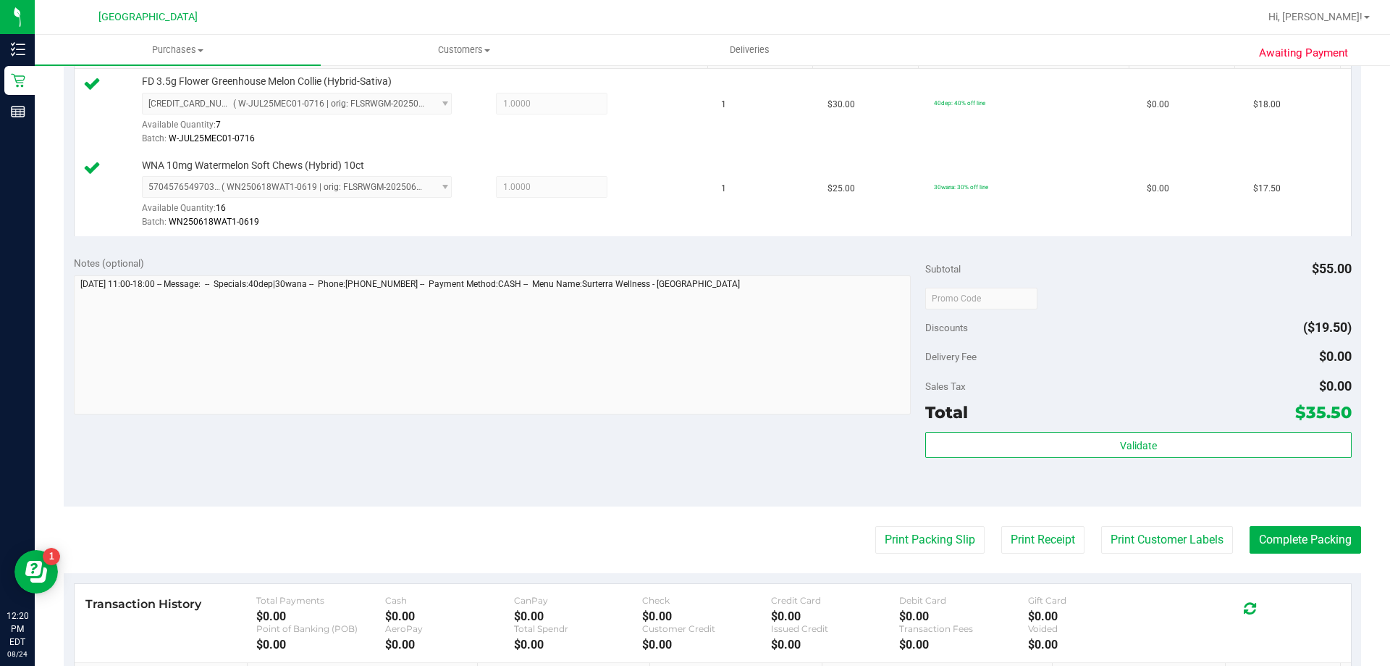
scroll to position [435, 0]
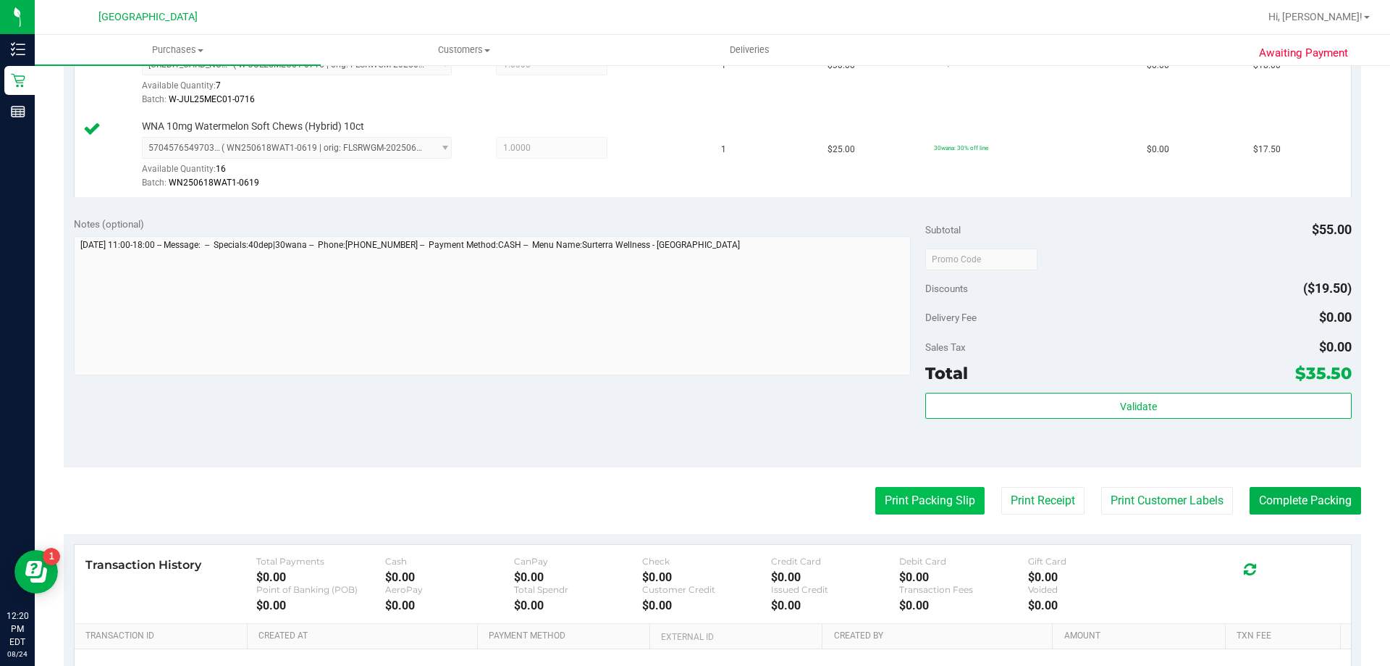
click at [947, 500] on button "Print Packing Slip" at bounding box center [930, 501] width 109 height 28
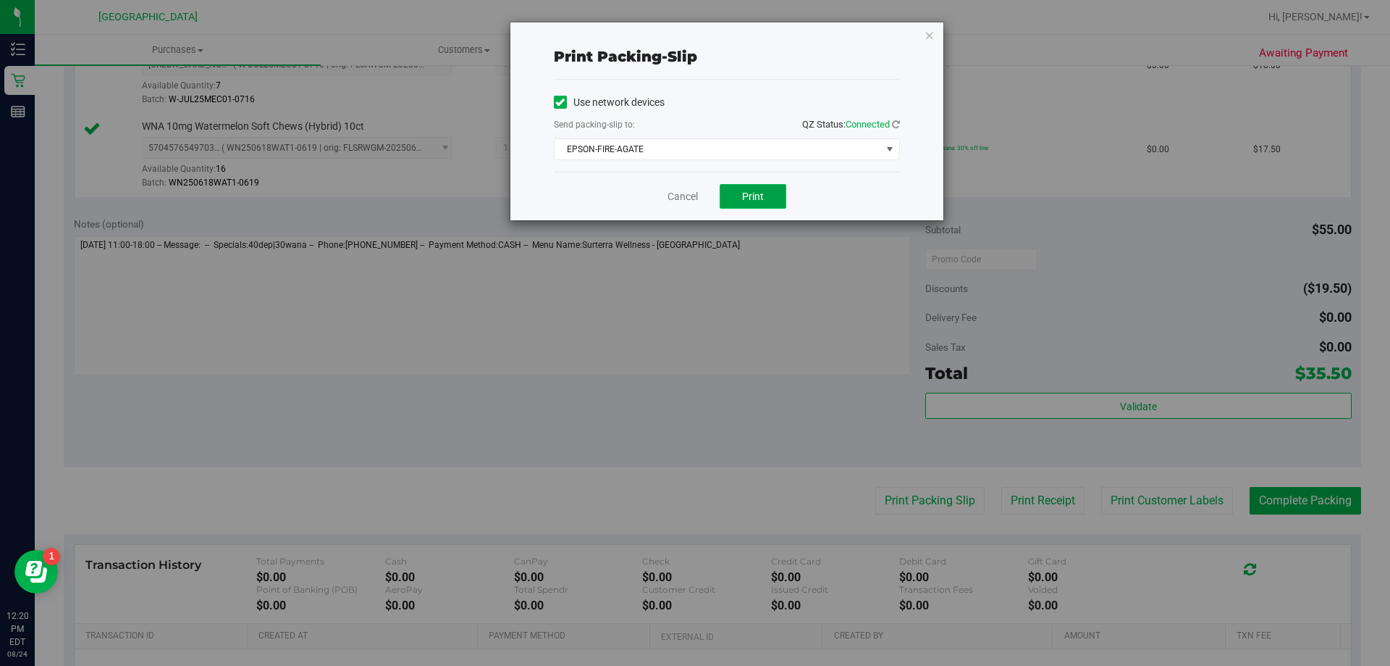
click at [767, 201] on button "Print" at bounding box center [753, 196] width 67 height 25
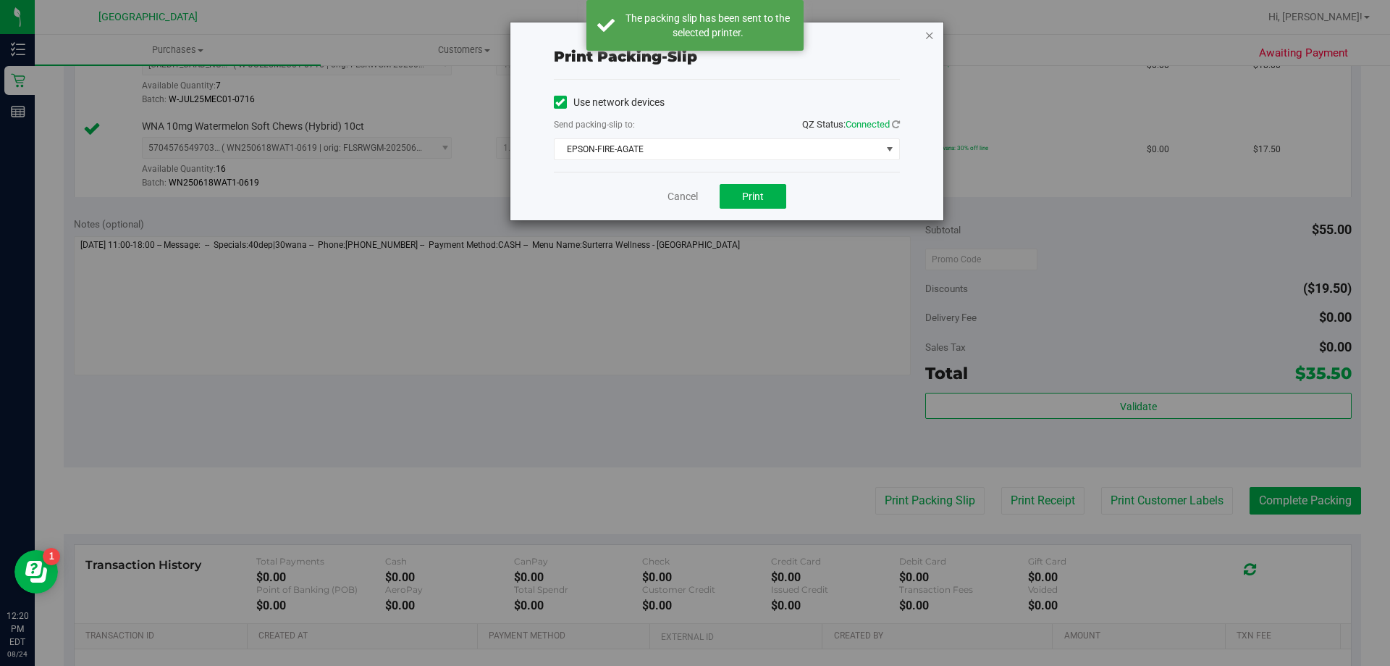
click at [933, 33] on icon "button" at bounding box center [930, 34] width 10 height 17
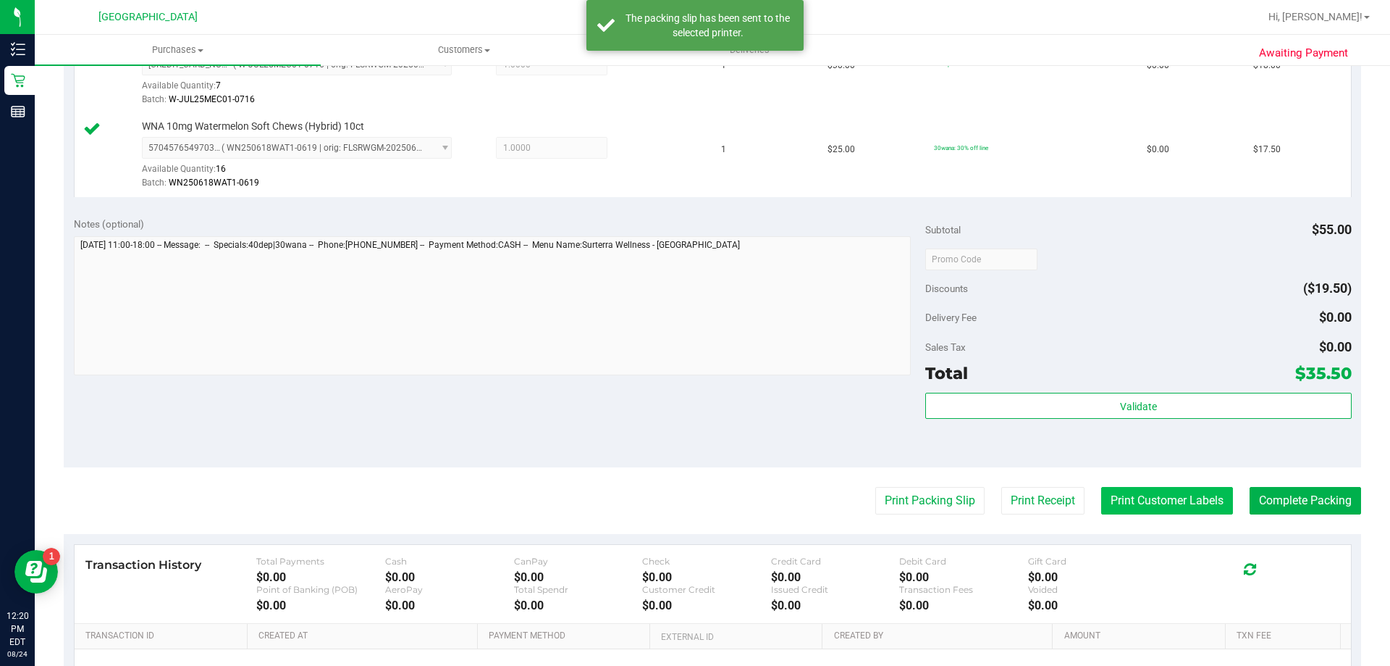
click at [1170, 490] on button "Print Customer Labels" at bounding box center [1168, 501] width 132 height 28
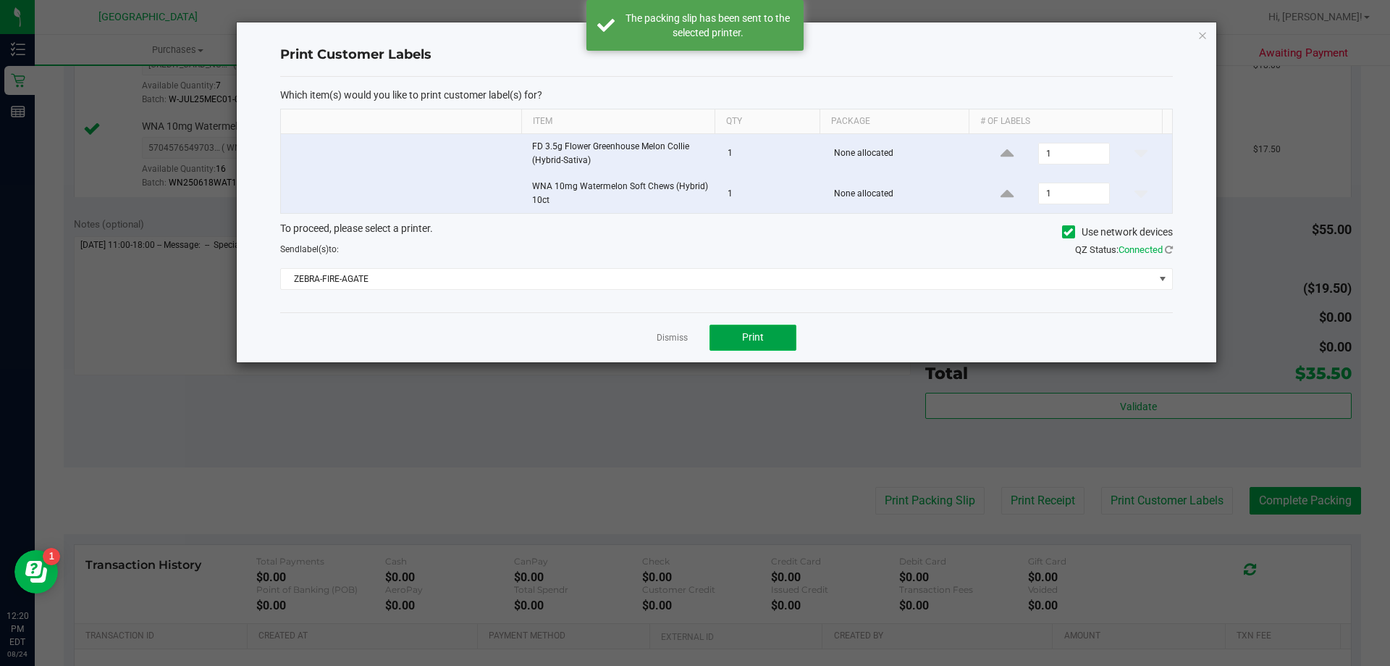
click at [777, 328] on button "Print" at bounding box center [753, 337] width 87 height 26
click at [1200, 35] on icon "button" at bounding box center [1203, 34] width 10 height 17
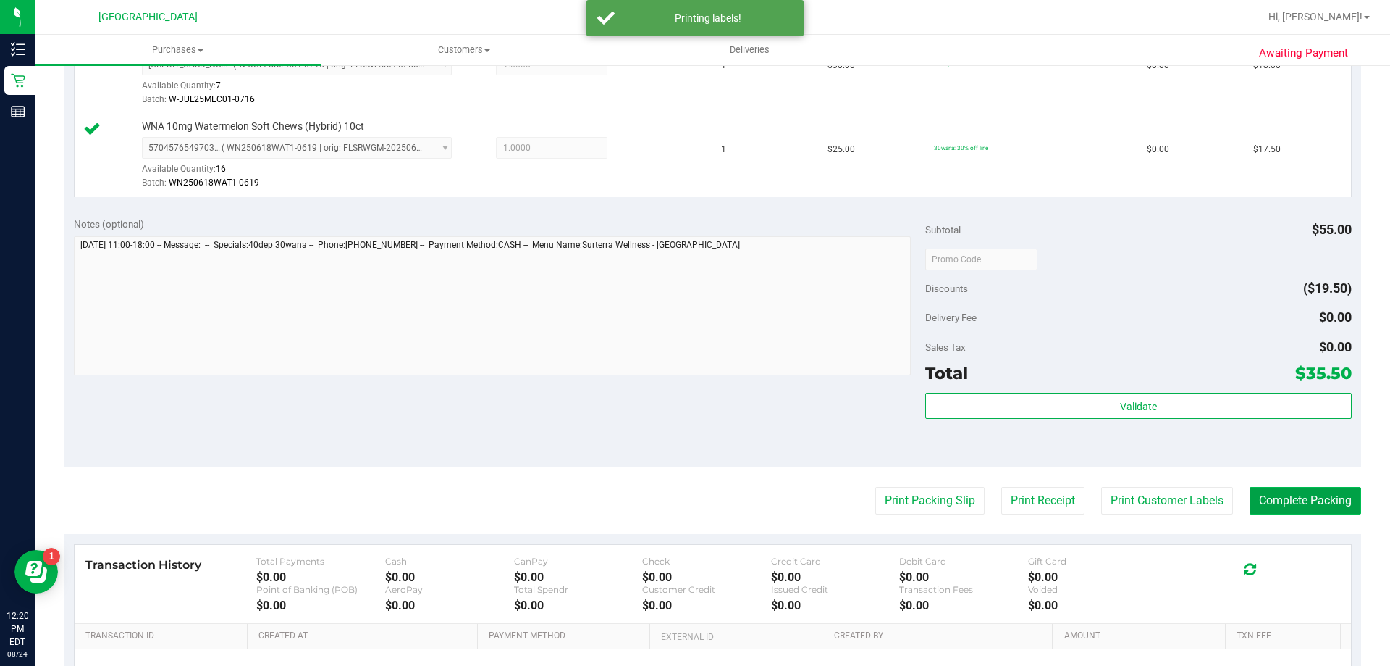
click at [1312, 498] on button "Complete Packing" at bounding box center [1306, 501] width 112 height 28
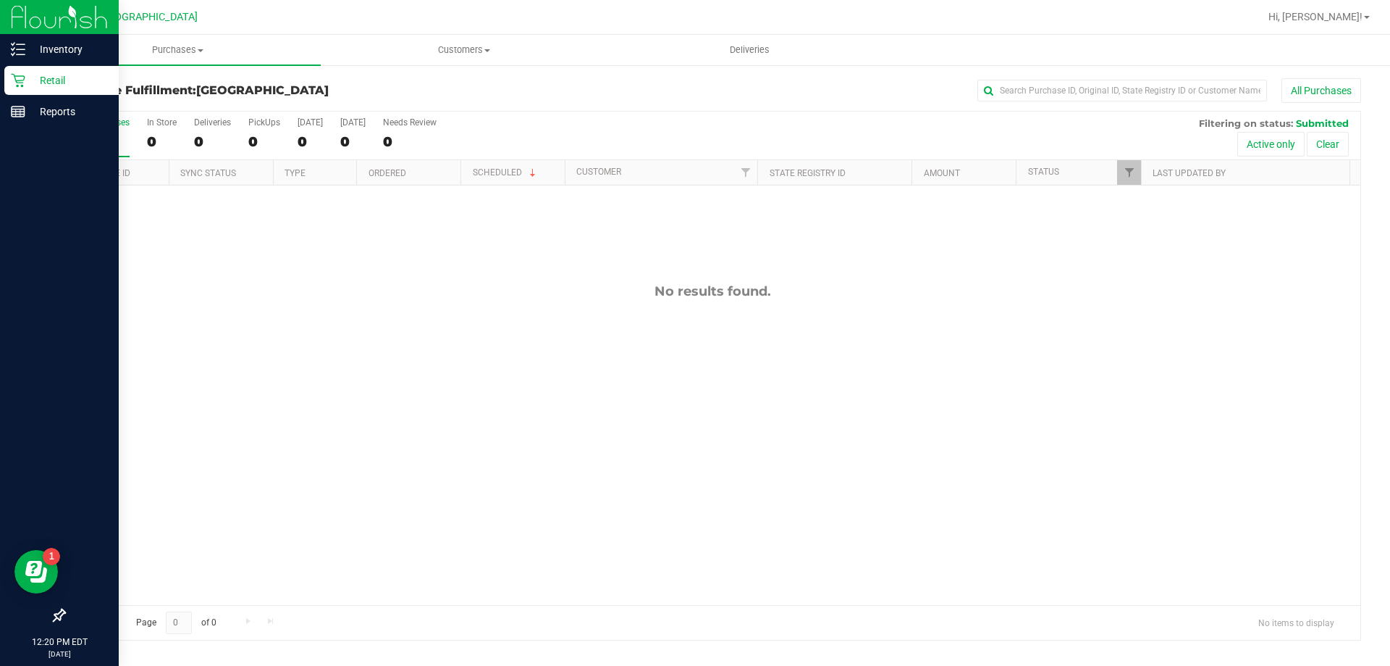
click at [24, 88] on div "Retail" at bounding box center [61, 80] width 114 height 29
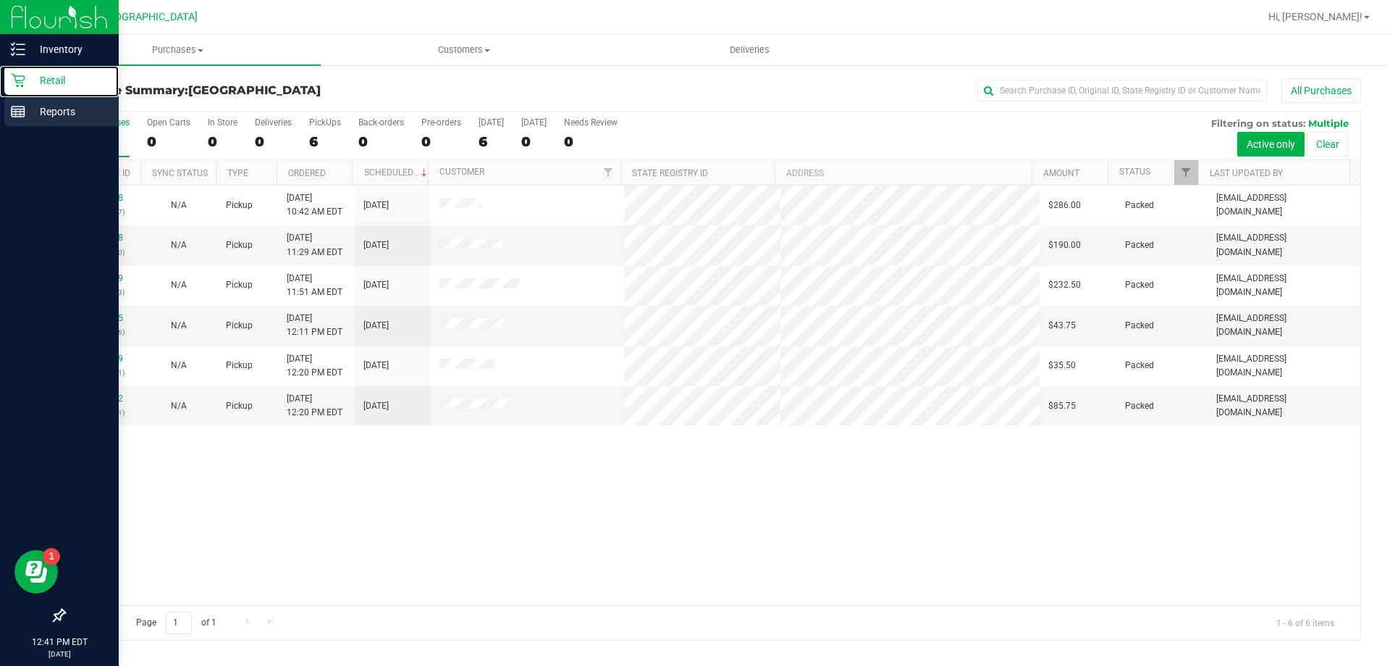
click at [18, 114] on line at bounding box center [18, 114] width 13 height 0
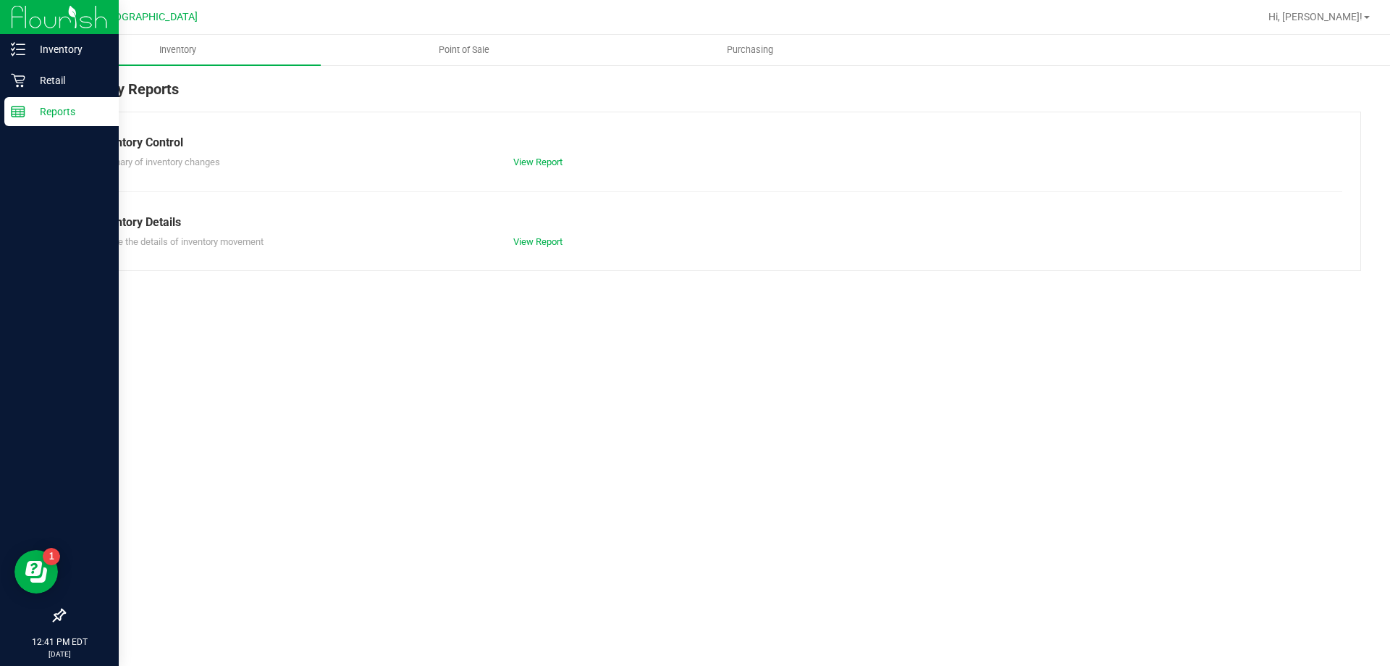
click at [58, 76] on p "Retail" at bounding box center [68, 80] width 87 height 17
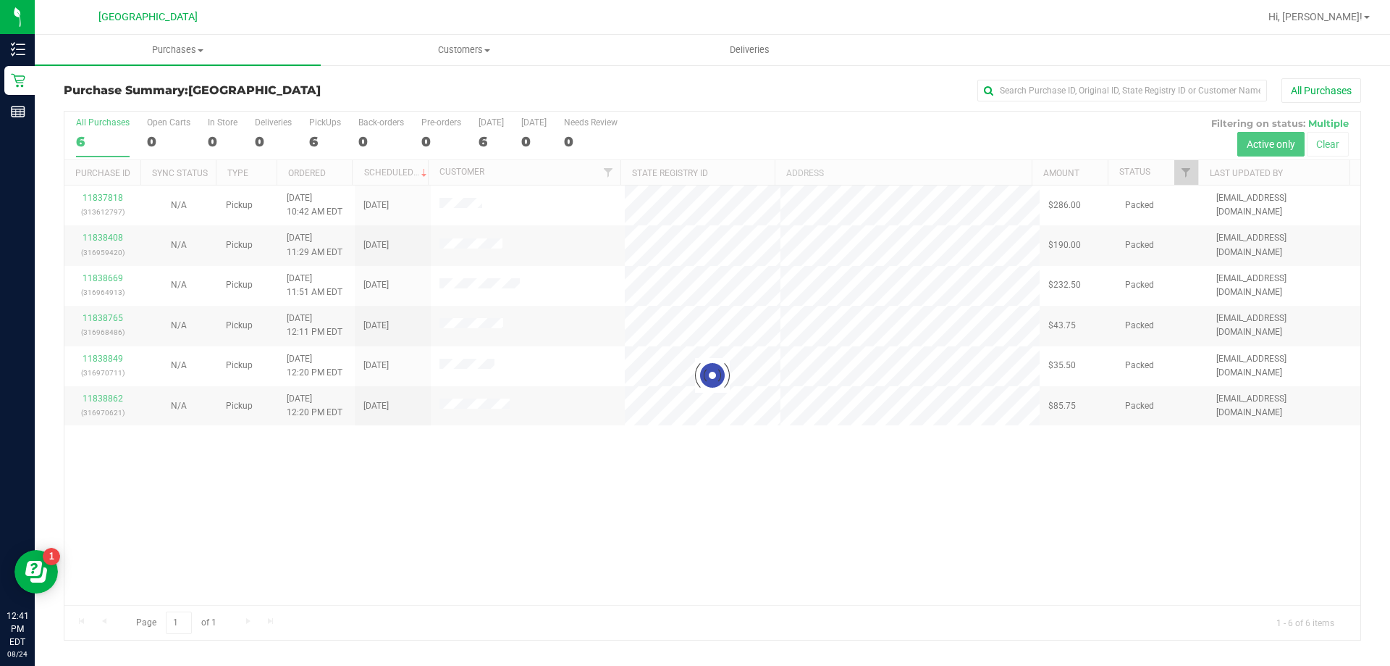
click at [539, 537] on div "Loading... 11837818 (313612797) N/A Pickup [DATE] 10:42 AM EDT 8/24/2025 $286.0…" at bounding box center [712, 394] width 1296 height 419
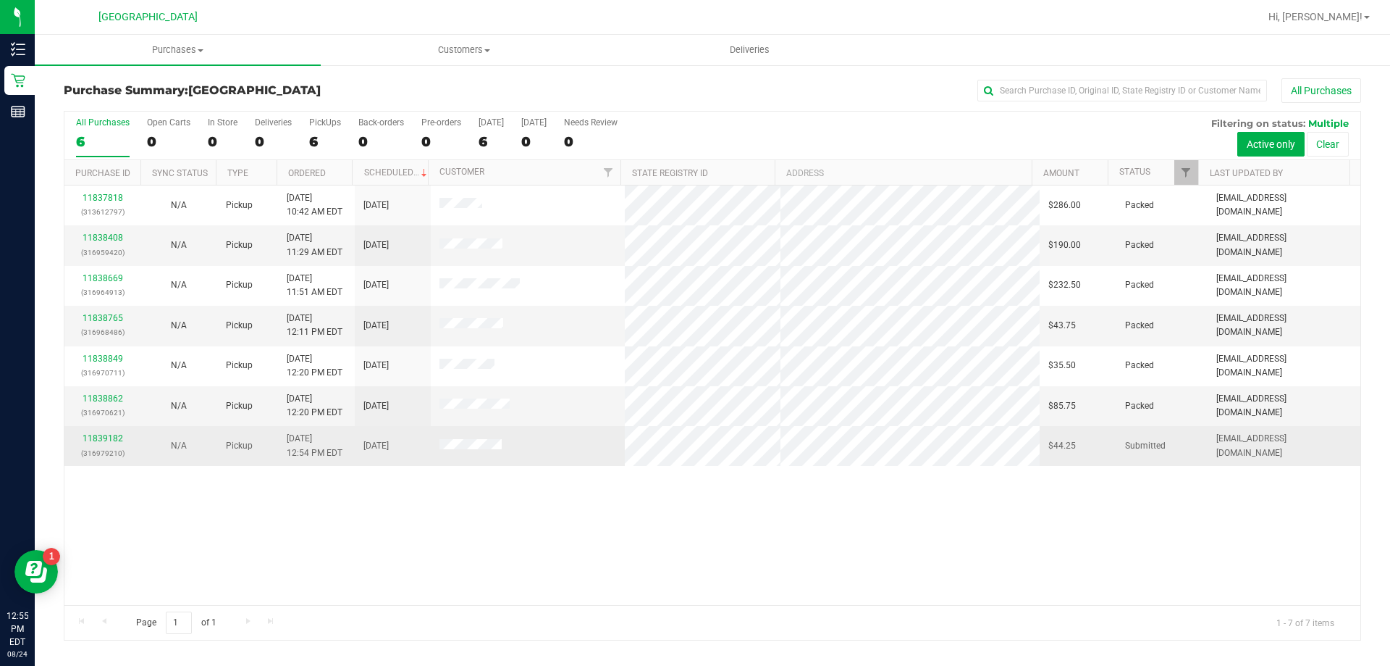
click at [101, 465] on td "11839182 (316979210)" at bounding box center [102, 445] width 76 height 39
click at [110, 438] on link "11839182" at bounding box center [103, 438] width 41 height 10
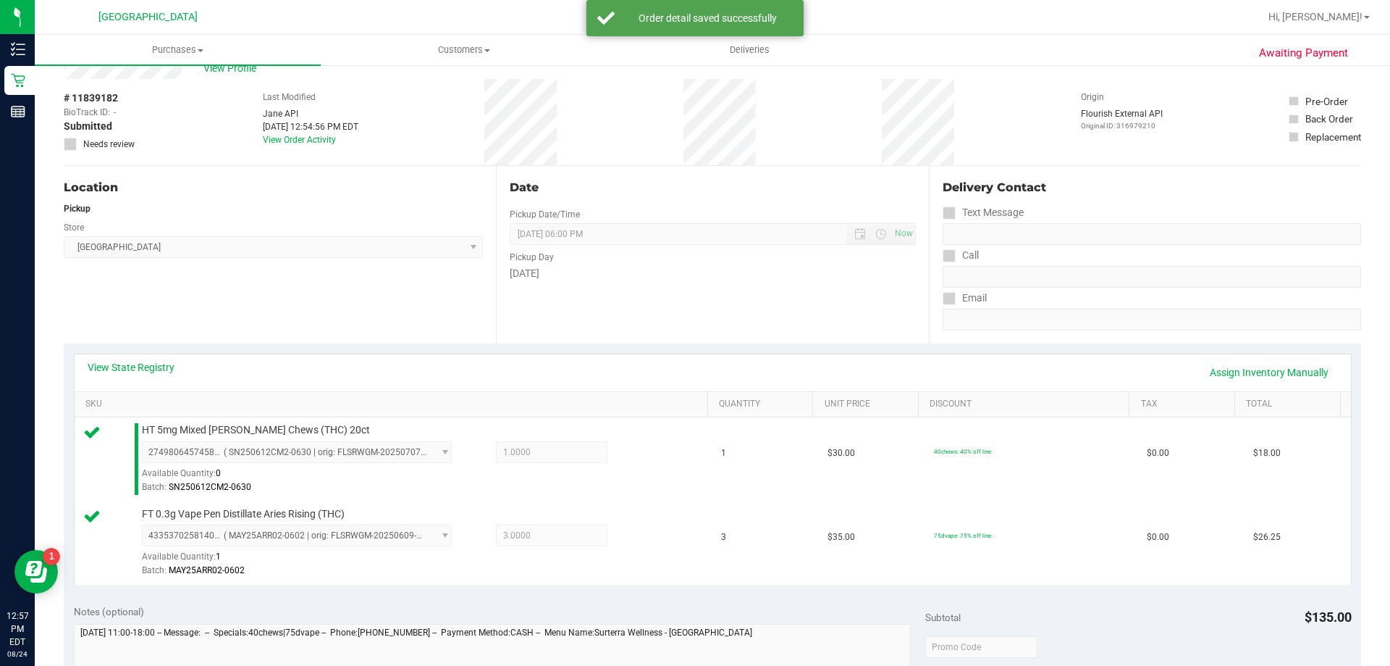
scroll to position [72, 0]
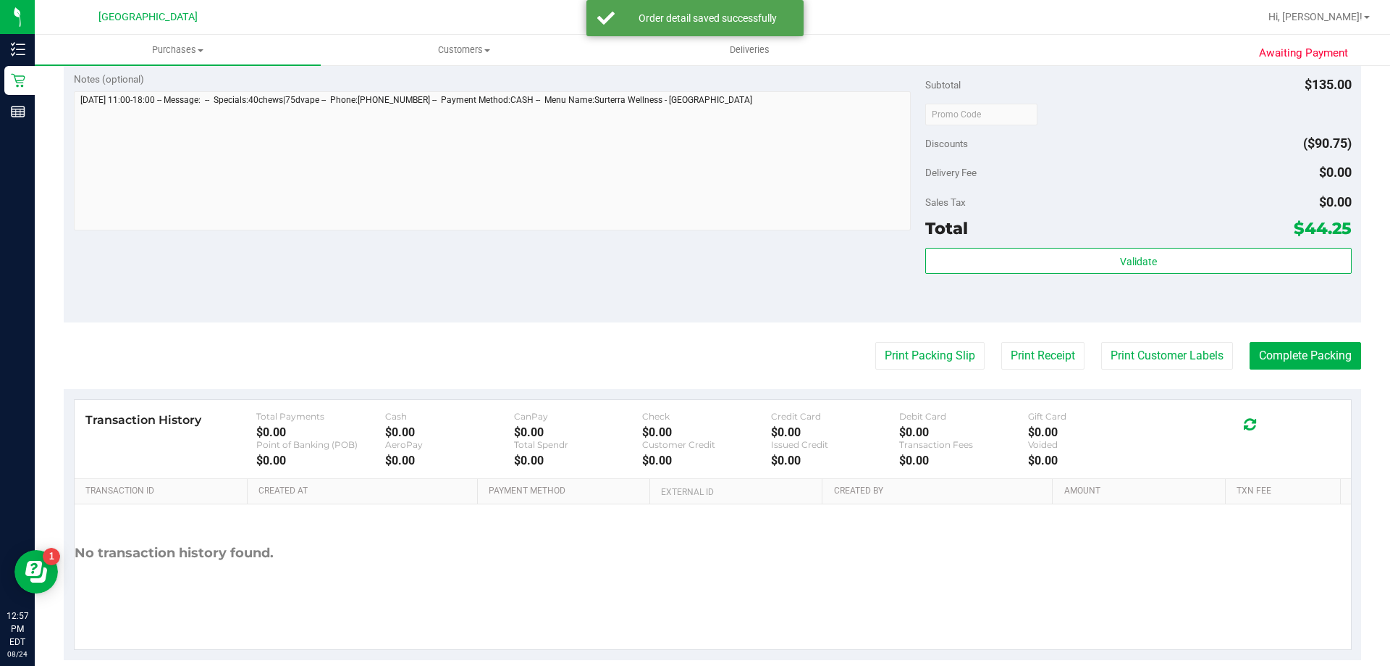
click at [940, 378] on purchase-details "Back Edit Purchase Cancel Purchase View Profile # 11839182 BioTrack ID: - Submi…" at bounding box center [713, 79] width 1298 height 1161
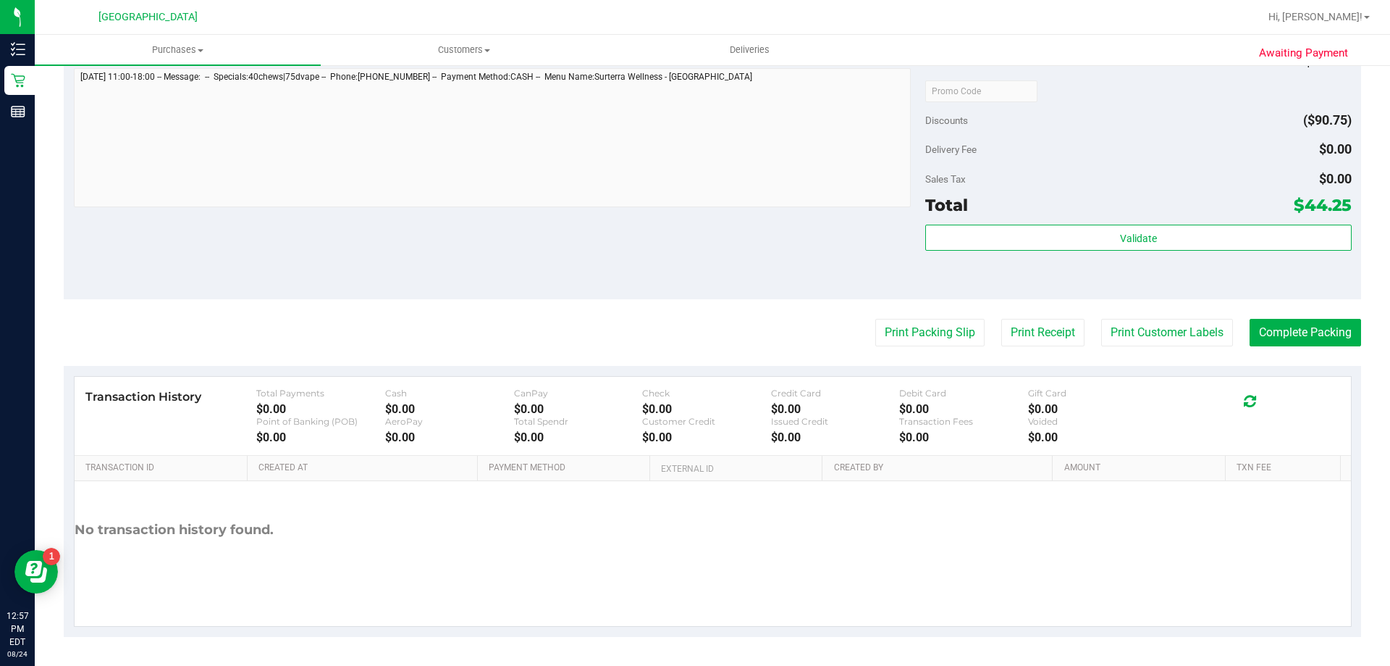
click at [944, 350] on purchase-details "Back Edit Purchase Cancel Purchase View Profile # 11839182 BioTrack ID: - Submi…" at bounding box center [713, 56] width 1298 height 1161
click at [944, 345] on button "Print Packing Slip" at bounding box center [930, 333] width 109 height 28
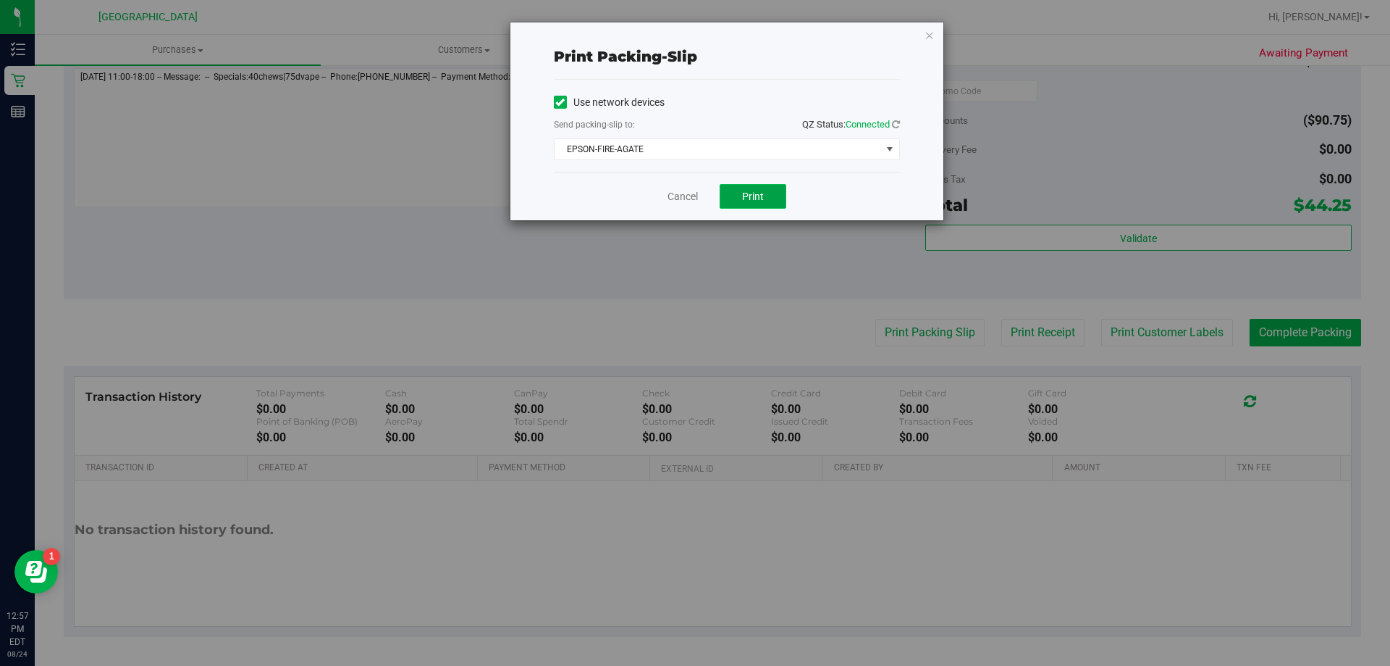
click at [765, 199] on button "Print" at bounding box center [753, 196] width 67 height 25
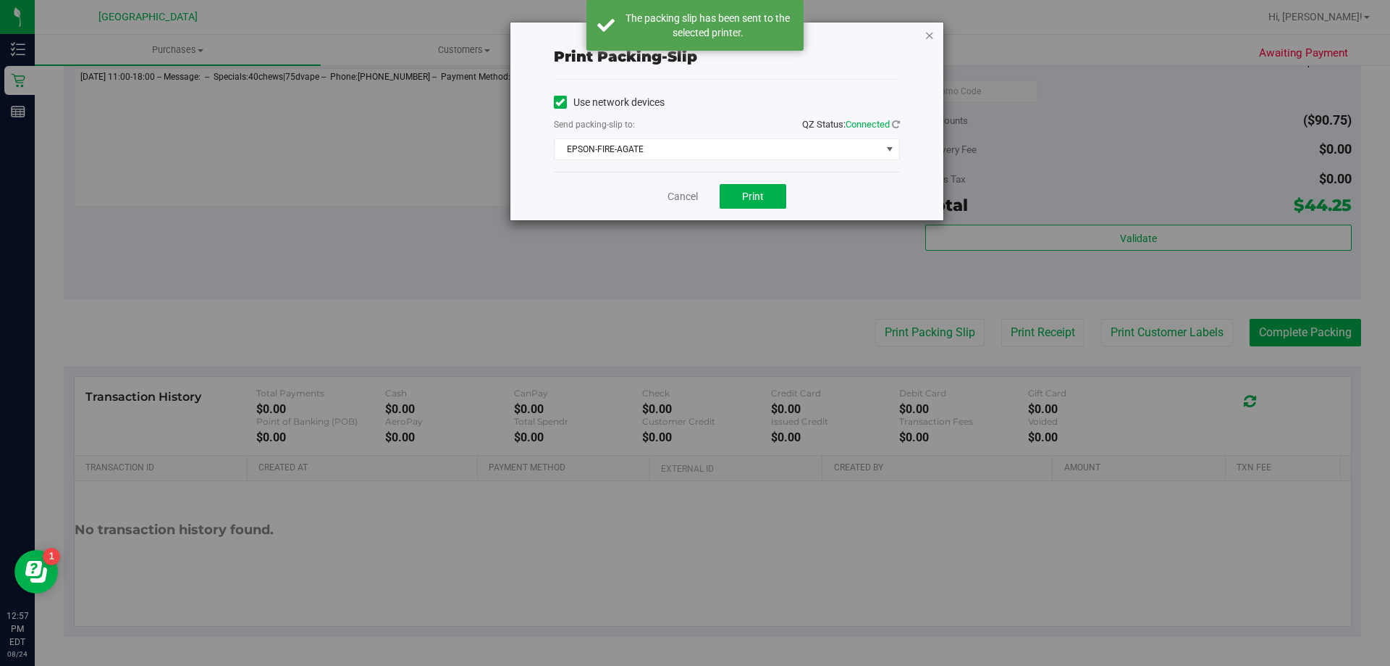
click at [927, 34] on icon "button" at bounding box center [930, 34] width 10 height 17
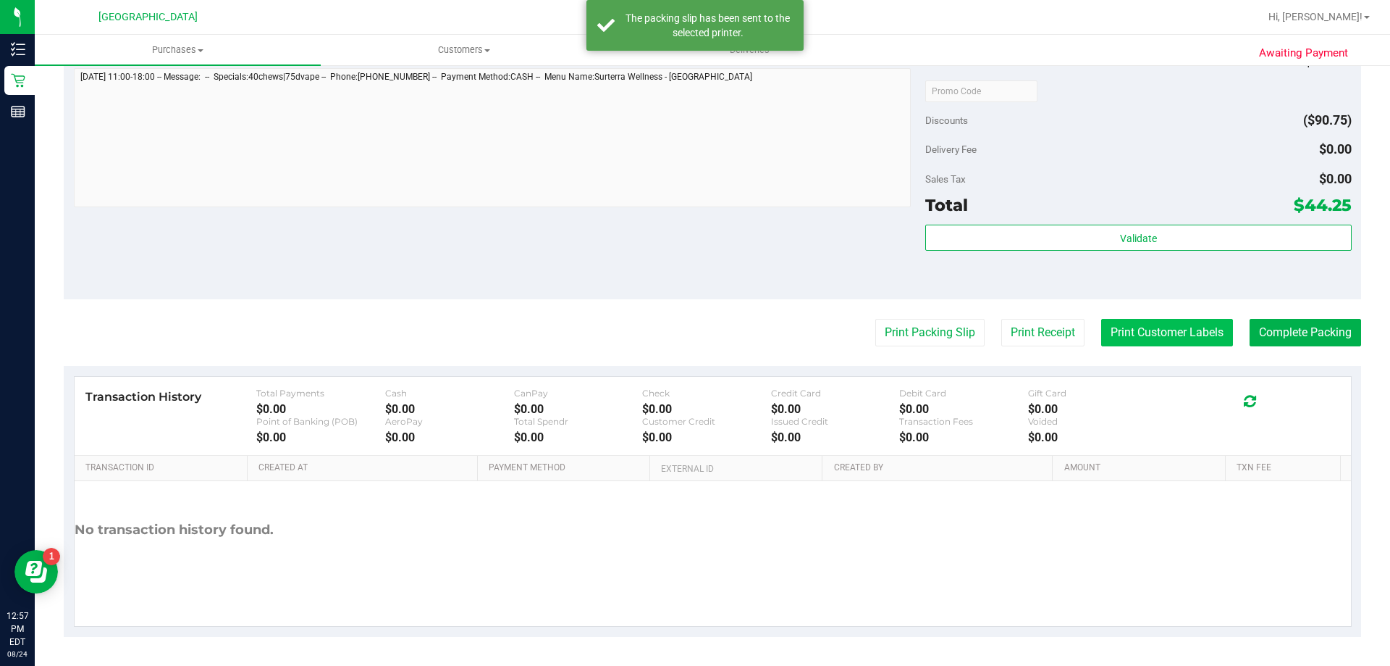
click at [1171, 322] on button "Print Customer Labels" at bounding box center [1168, 333] width 132 height 28
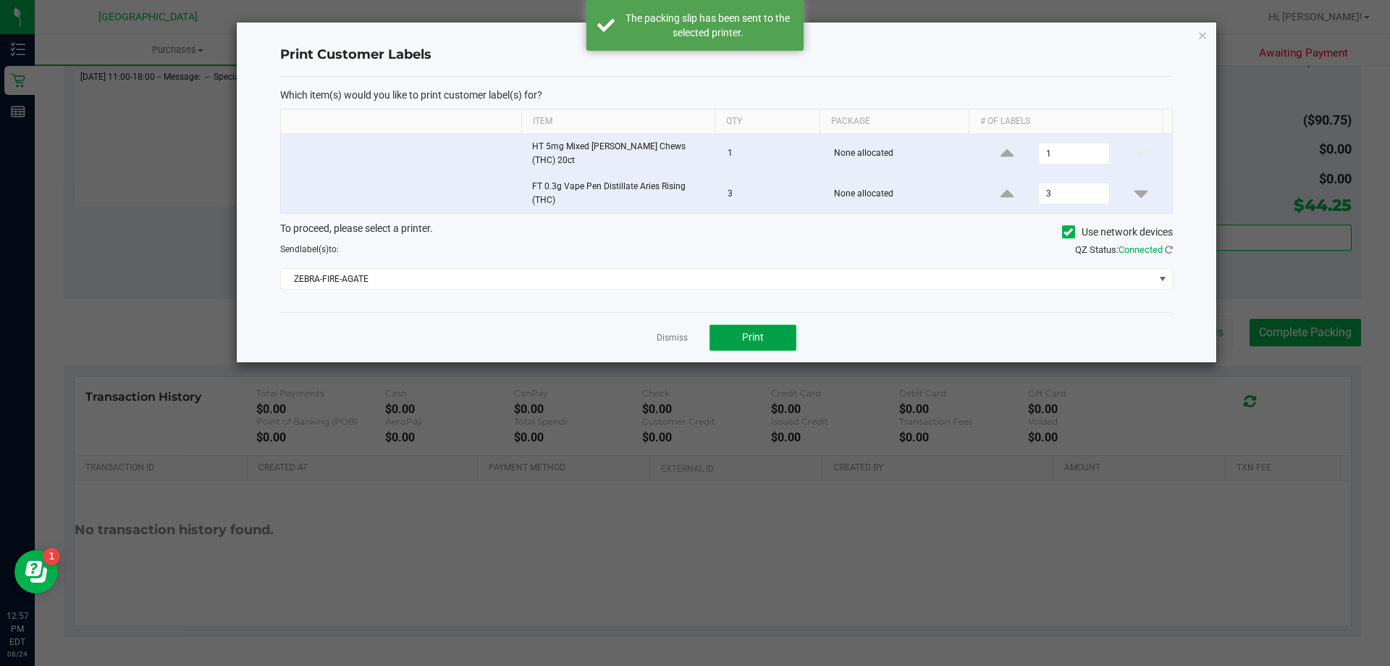
click at [765, 324] on button "Print" at bounding box center [753, 337] width 87 height 26
click at [1204, 35] on icon "button" at bounding box center [1203, 34] width 10 height 17
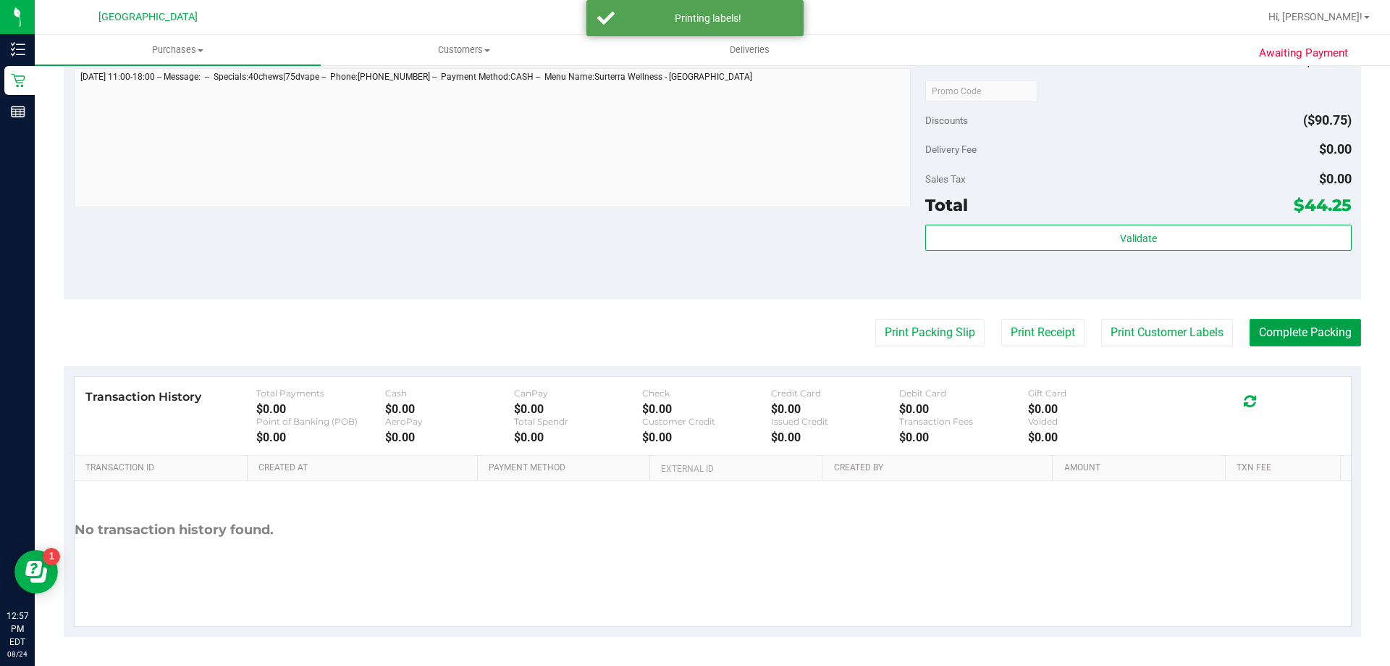
click at [1283, 321] on button "Complete Packing" at bounding box center [1306, 333] width 112 height 28
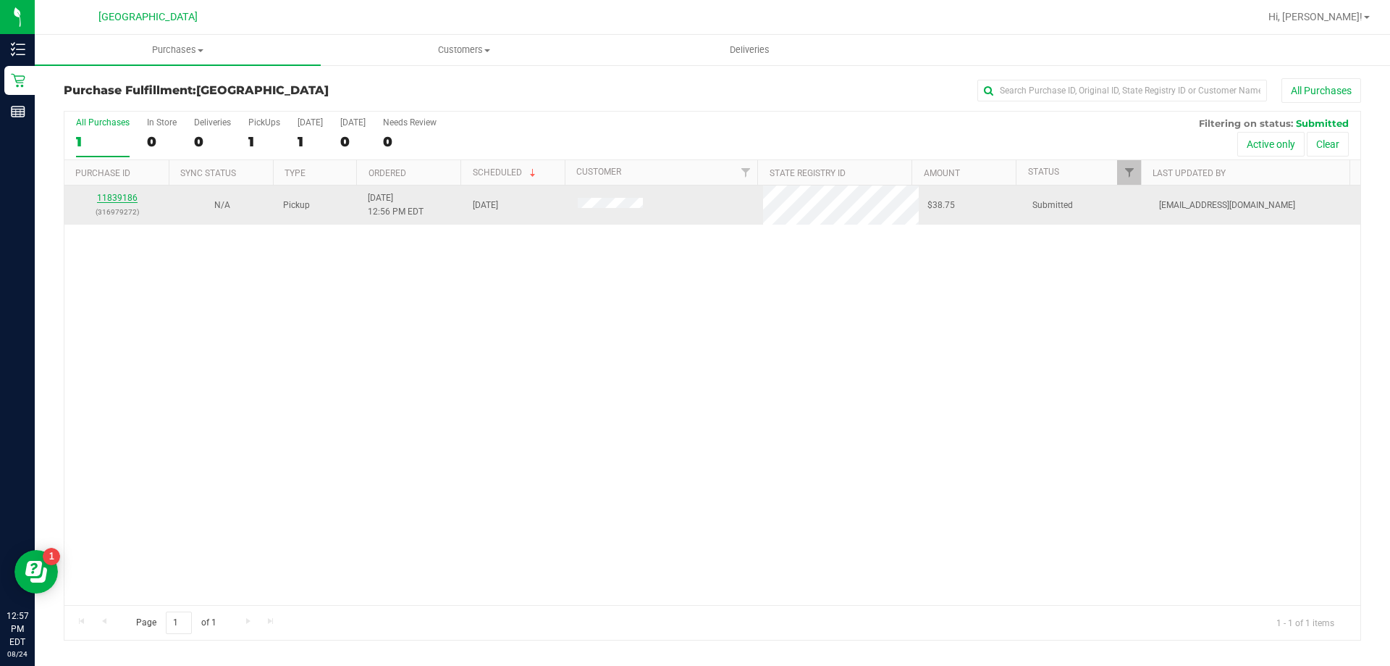
click at [109, 195] on link "11839186" at bounding box center [117, 198] width 41 height 10
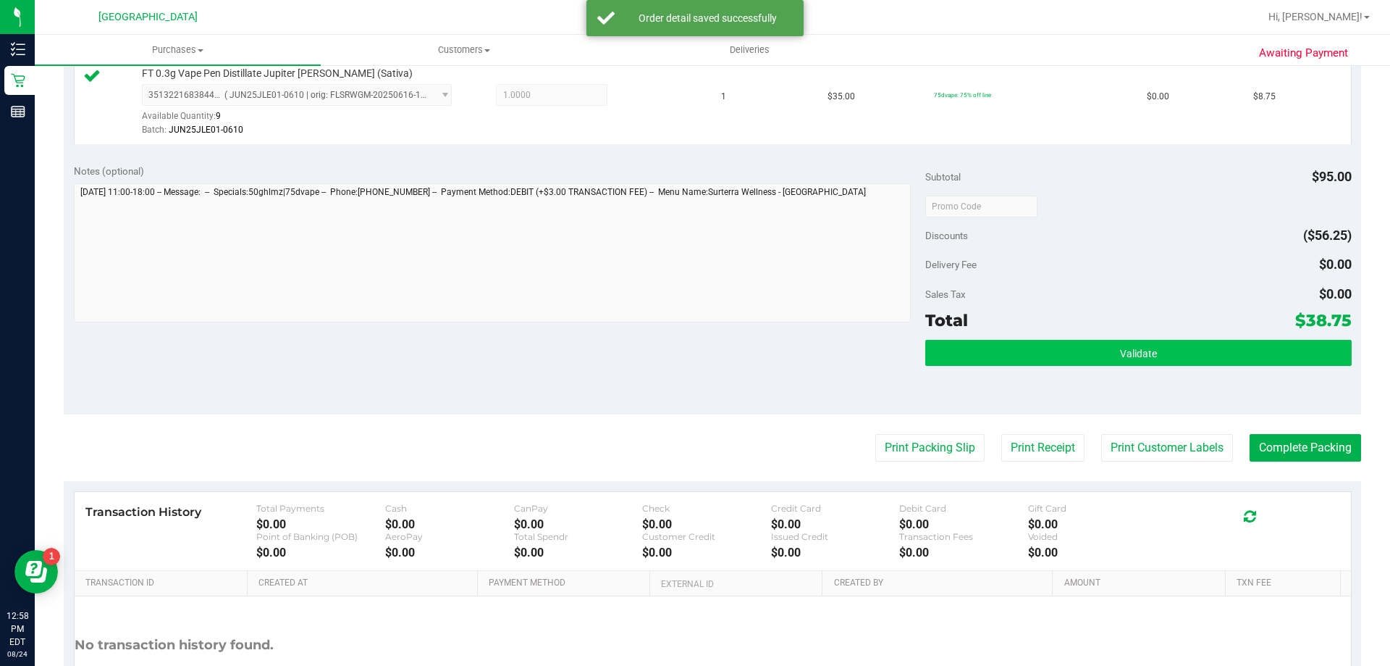
scroll to position [507, 0]
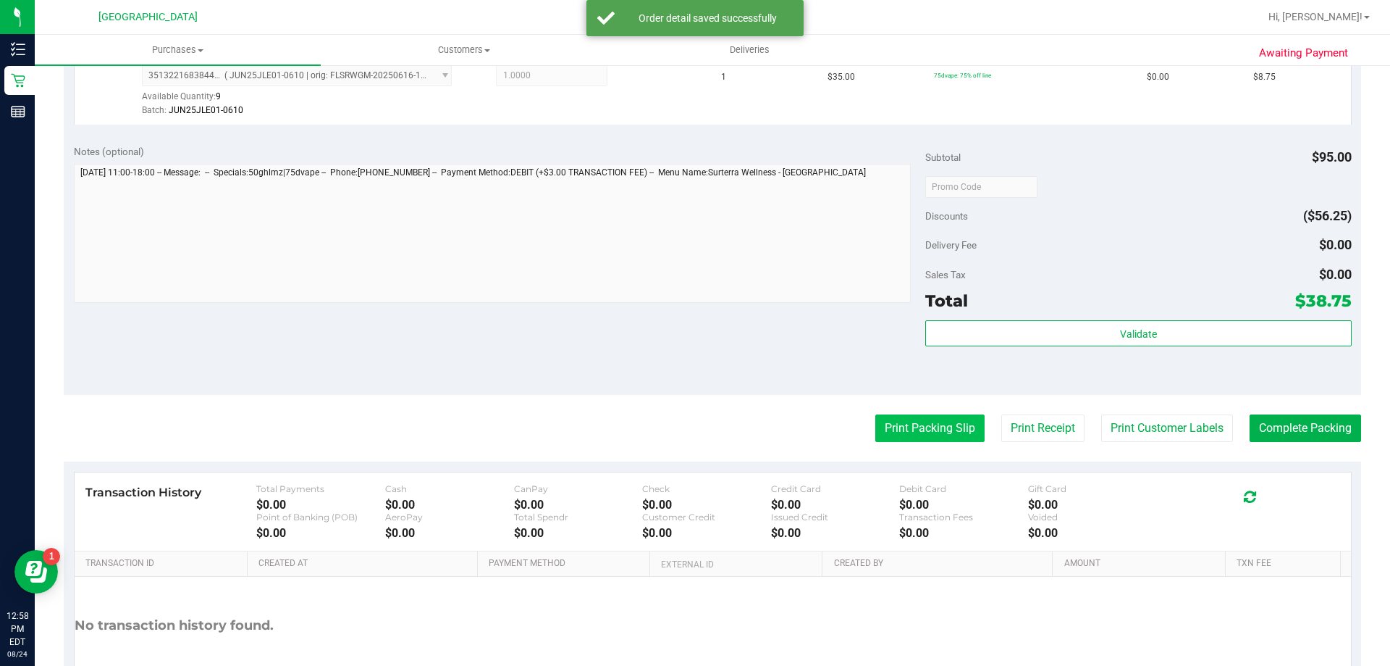
click at [881, 437] on button "Print Packing Slip" at bounding box center [930, 428] width 109 height 28
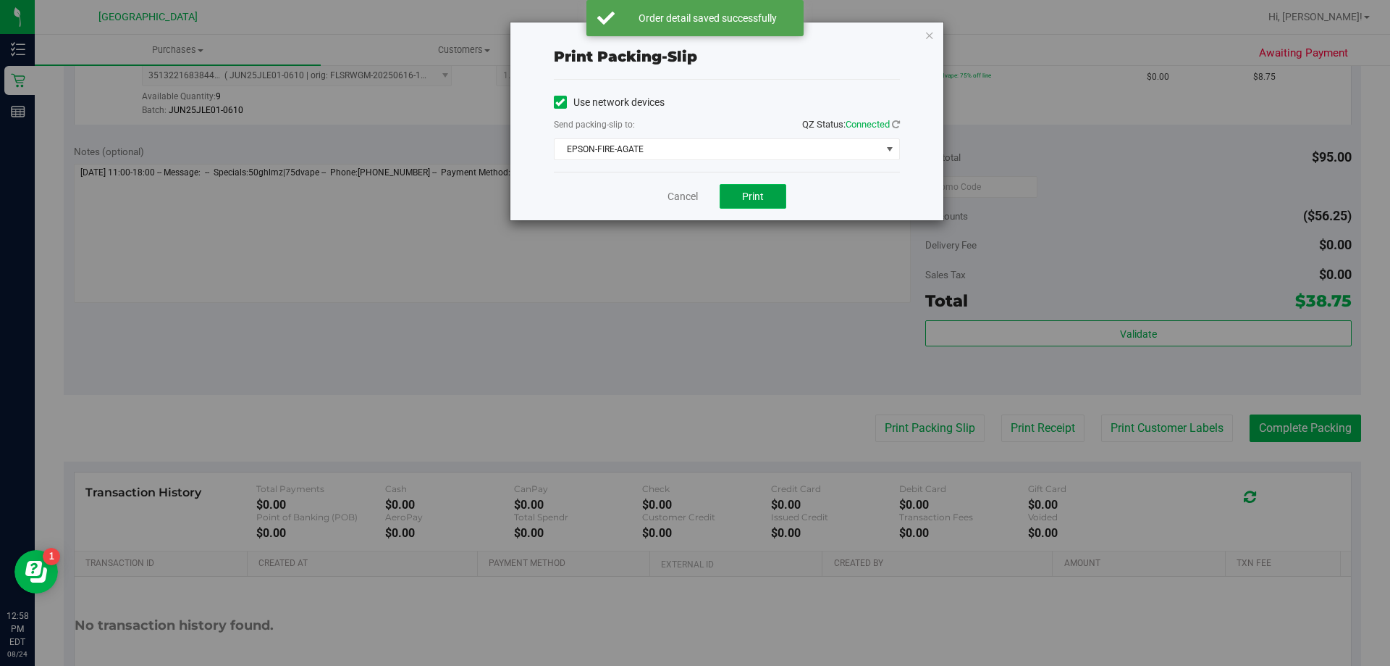
click at [745, 190] on span "Print" at bounding box center [753, 196] width 22 height 12
click at [926, 41] on icon "button" at bounding box center [930, 34] width 10 height 17
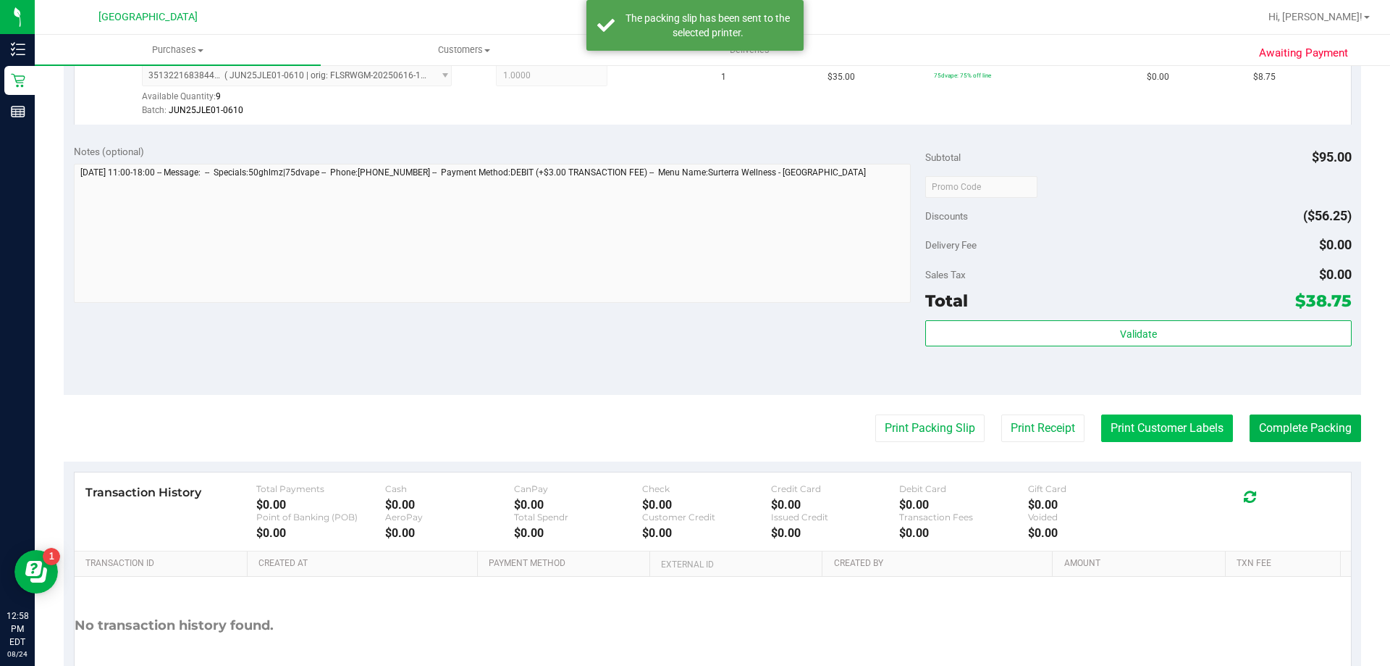
click at [1120, 419] on button "Print Customer Labels" at bounding box center [1168, 428] width 132 height 28
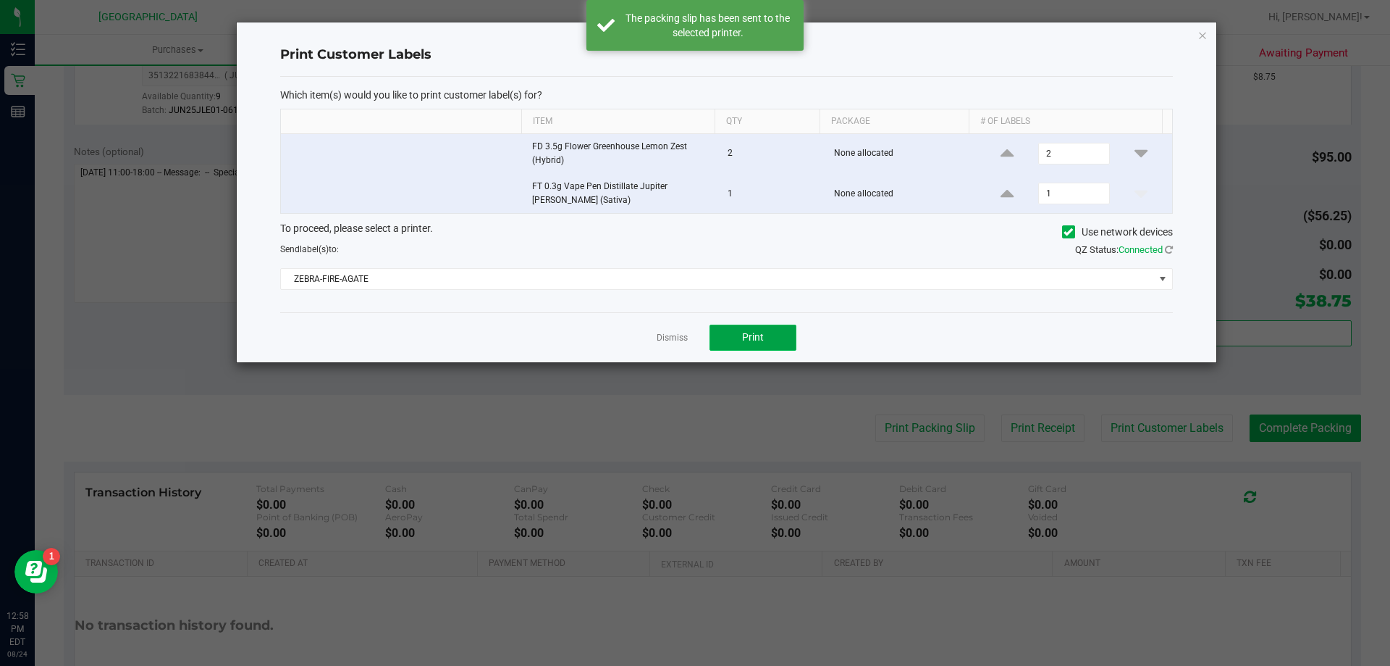
click at [768, 334] on button "Print" at bounding box center [753, 337] width 87 height 26
click at [1199, 38] on icon "button" at bounding box center [1203, 34] width 10 height 17
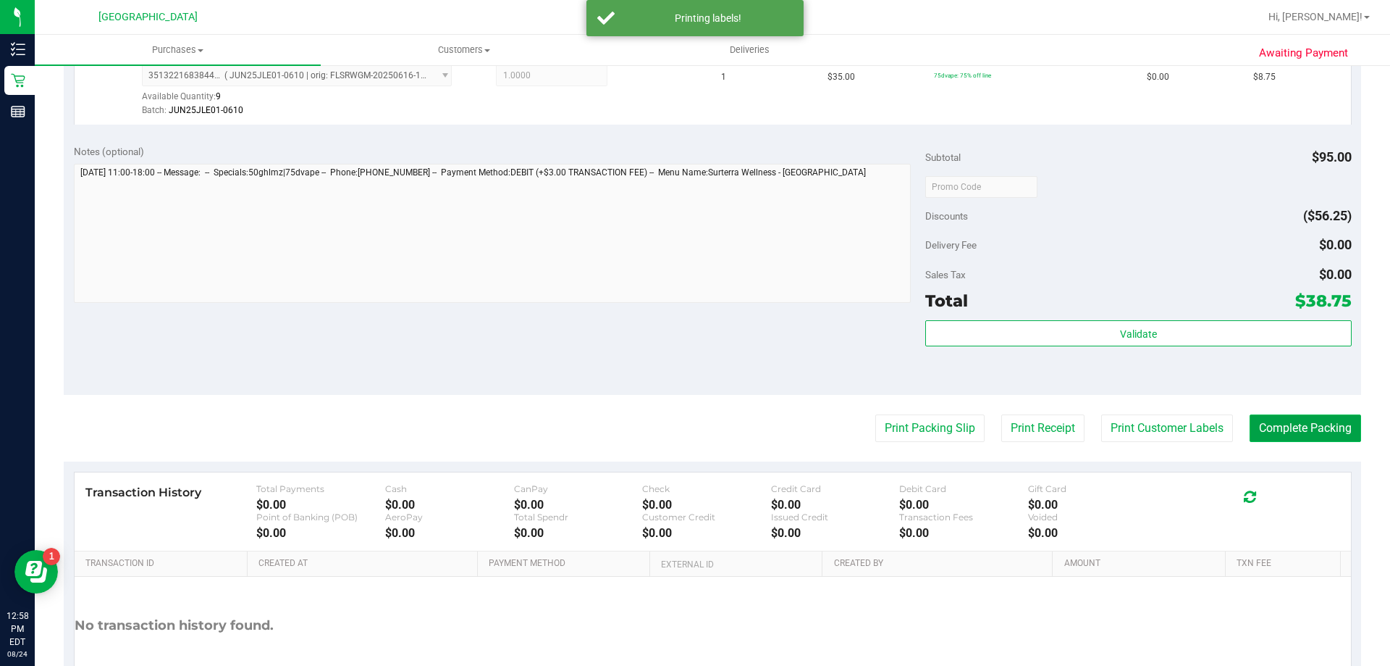
click at [1304, 429] on button "Complete Packing" at bounding box center [1306, 428] width 112 height 28
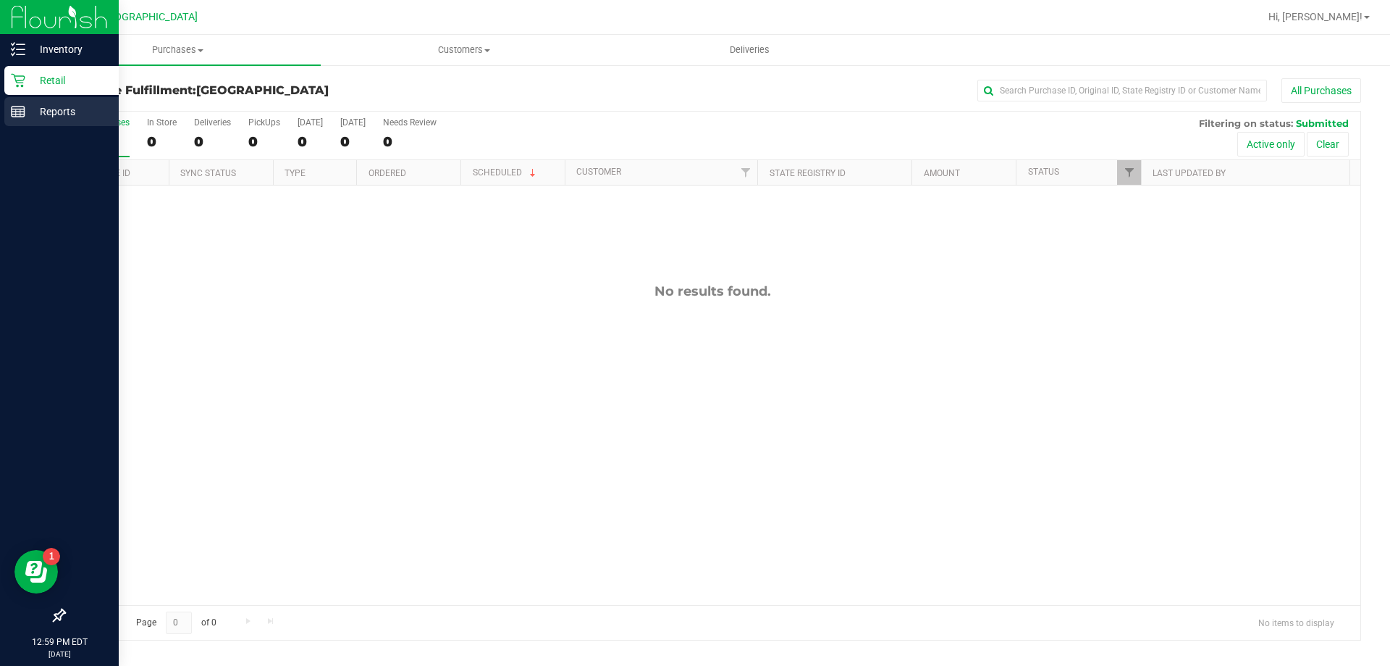
click at [25, 123] on div "Reports" at bounding box center [61, 111] width 114 height 29
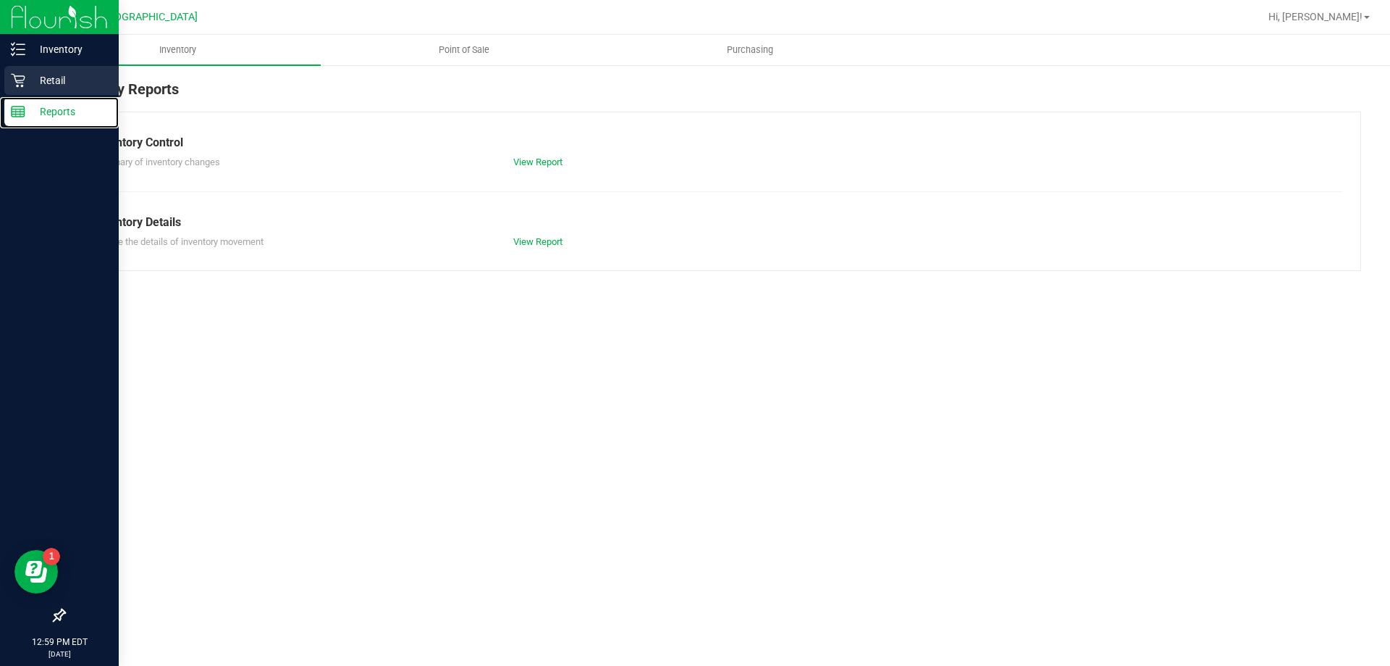
click at [33, 89] on div "Retail" at bounding box center [61, 80] width 114 height 29
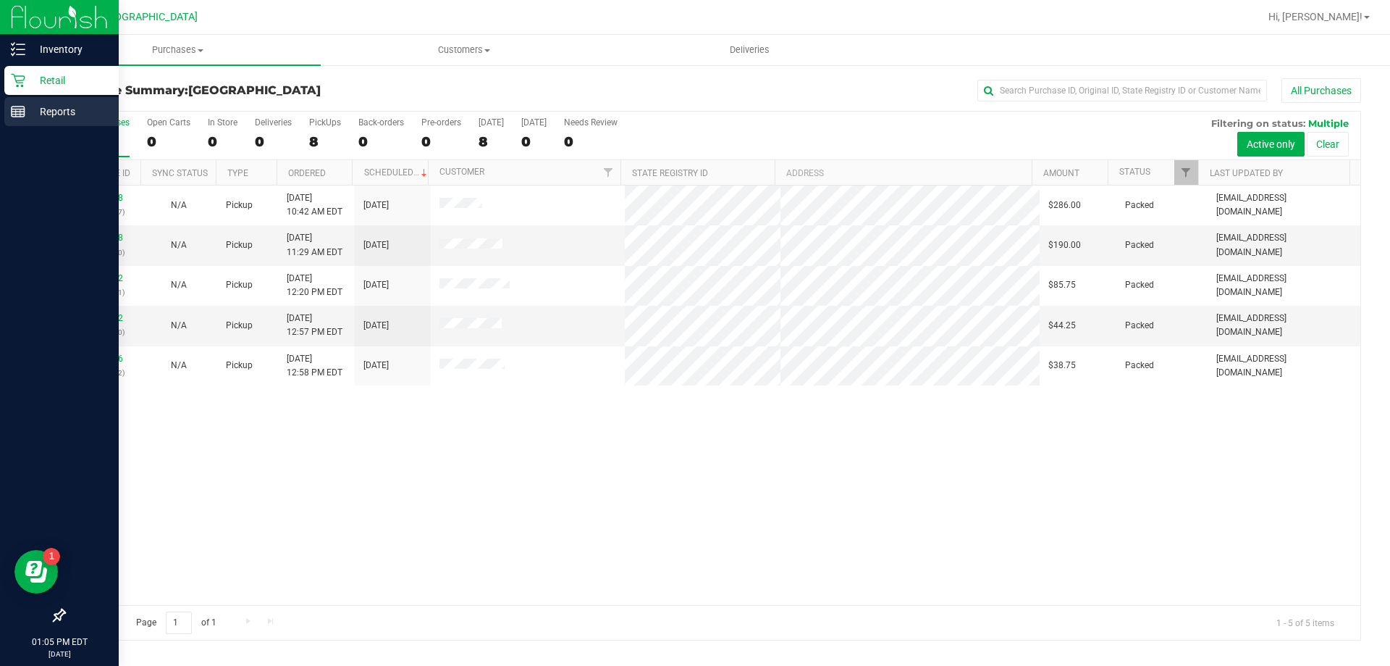
click at [19, 114] on line at bounding box center [18, 114] width 13 height 0
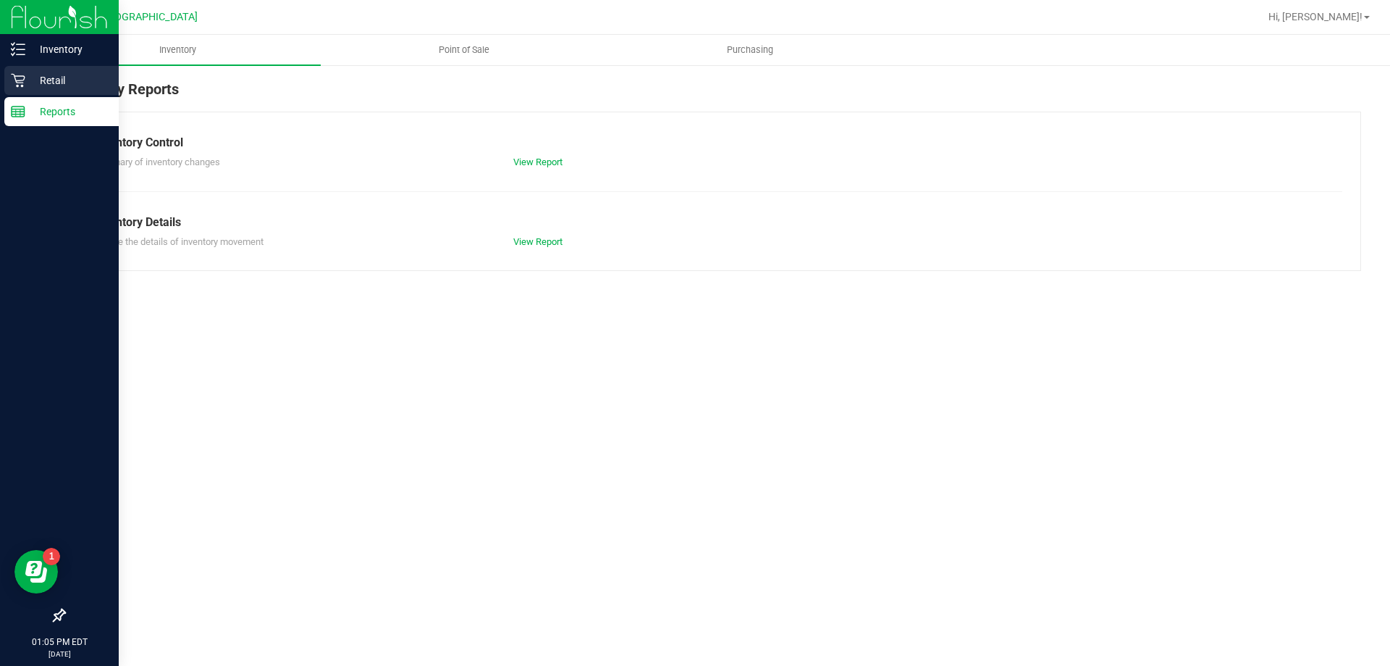
click at [28, 70] on div "Retail" at bounding box center [61, 80] width 114 height 29
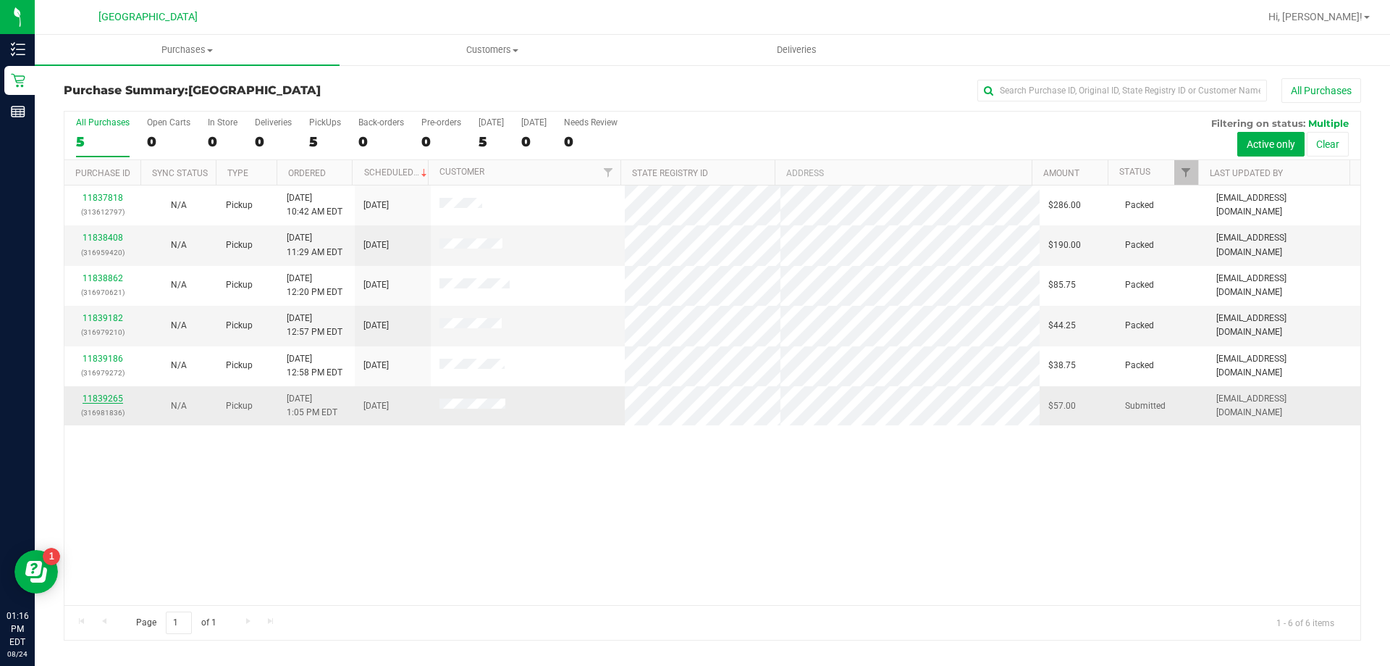
click at [112, 401] on link "11839265" at bounding box center [103, 398] width 41 height 10
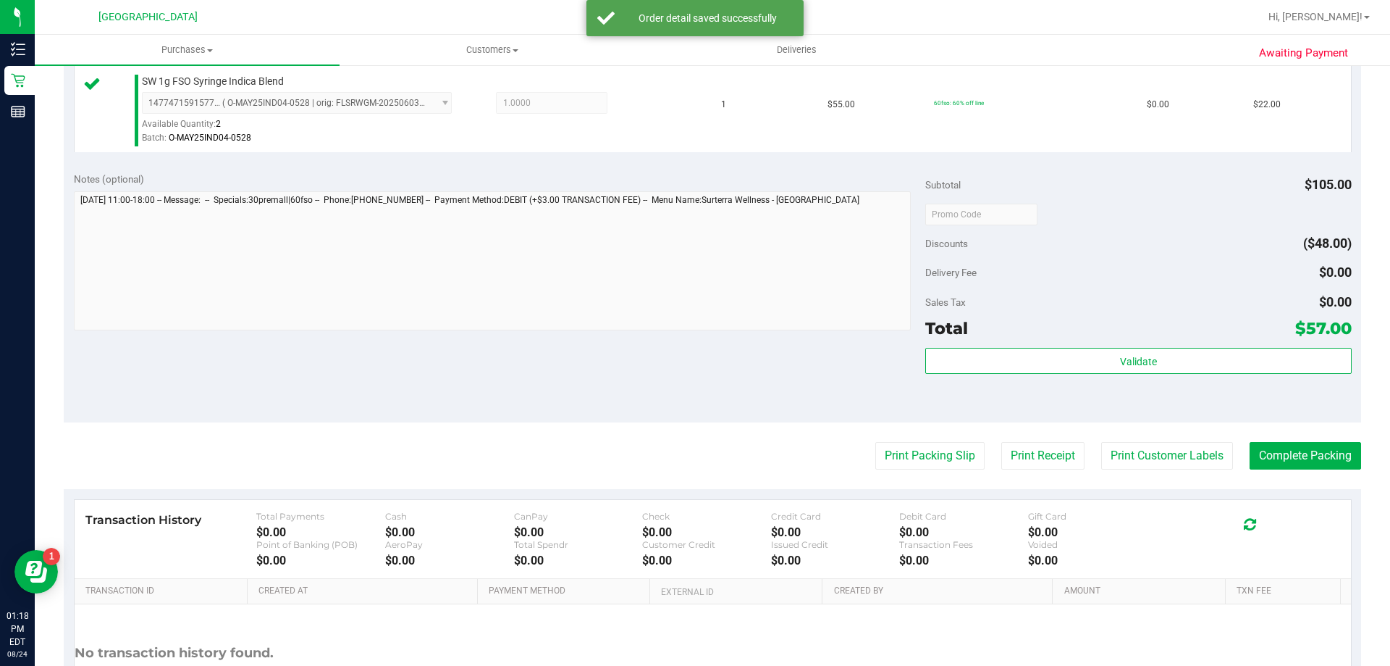
scroll to position [507, 0]
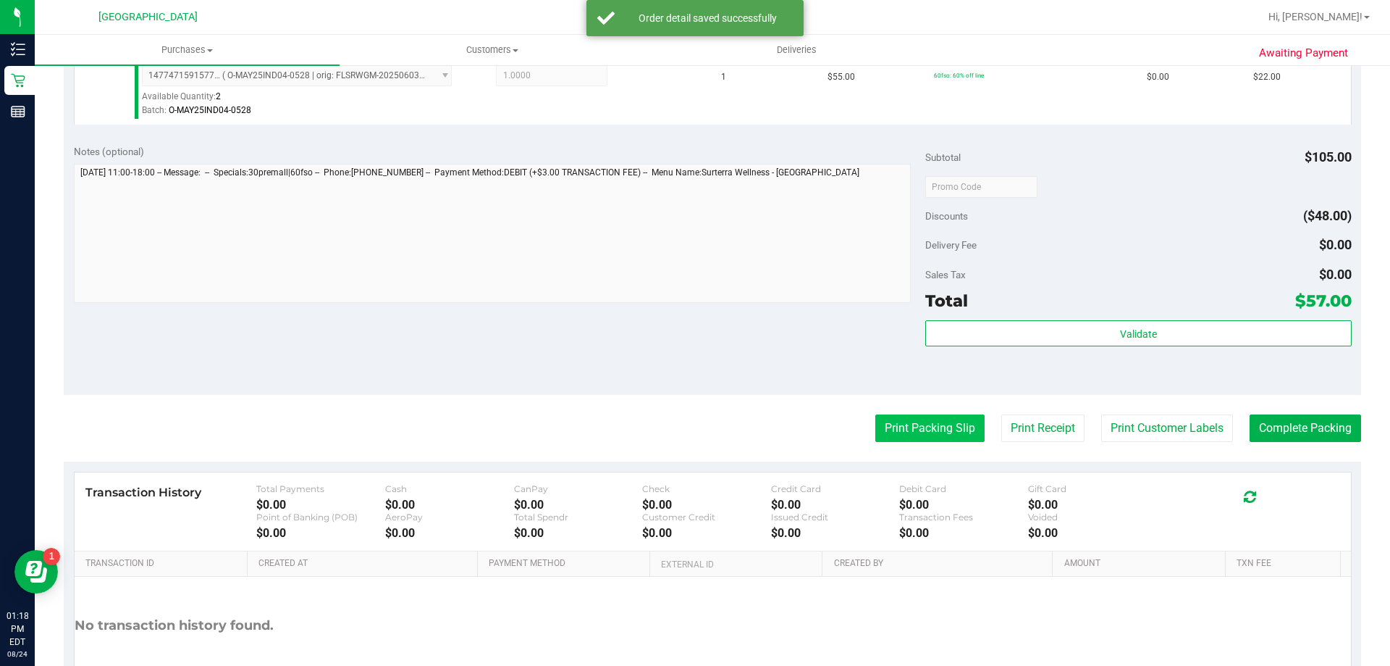
click at [903, 434] on button "Print Packing Slip" at bounding box center [930, 428] width 109 height 28
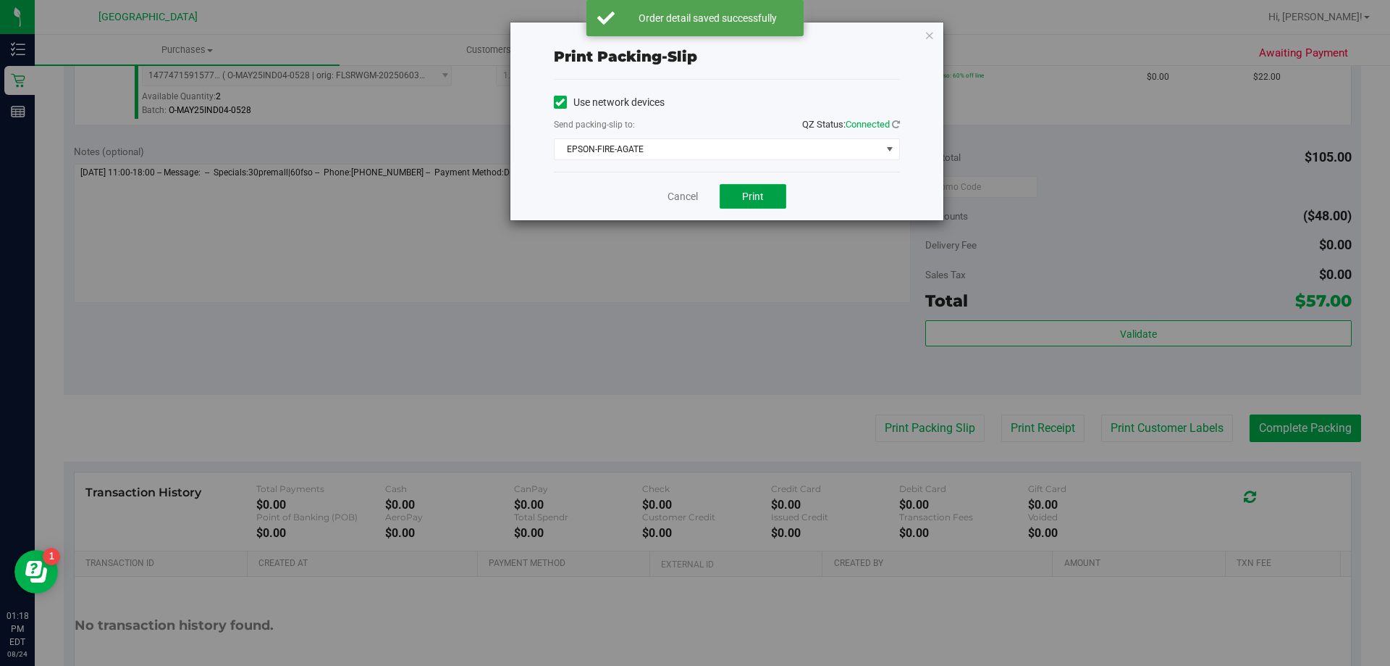
click at [771, 198] on button "Print" at bounding box center [753, 196] width 67 height 25
click at [931, 32] on icon "button" at bounding box center [930, 34] width 10 height 17
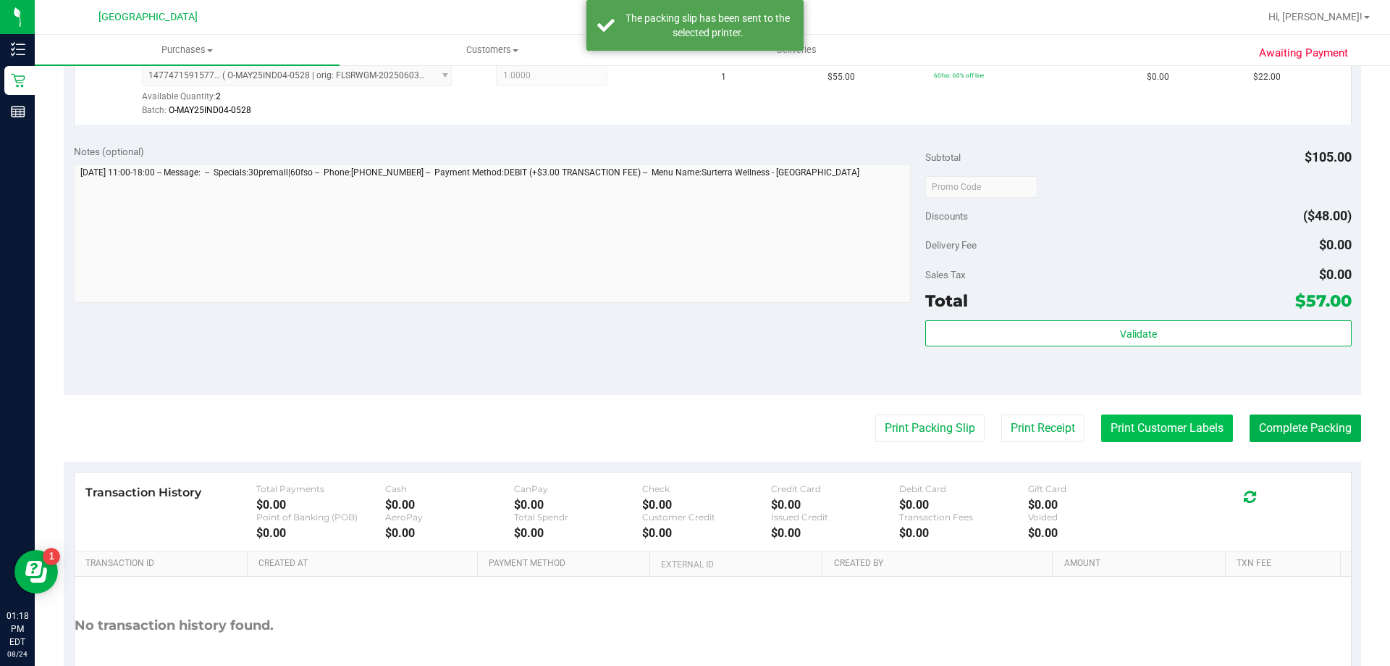
click at [1185, 436] on button "Print Customer Labels" at bounding box center [1168, 428] width 132 height 28
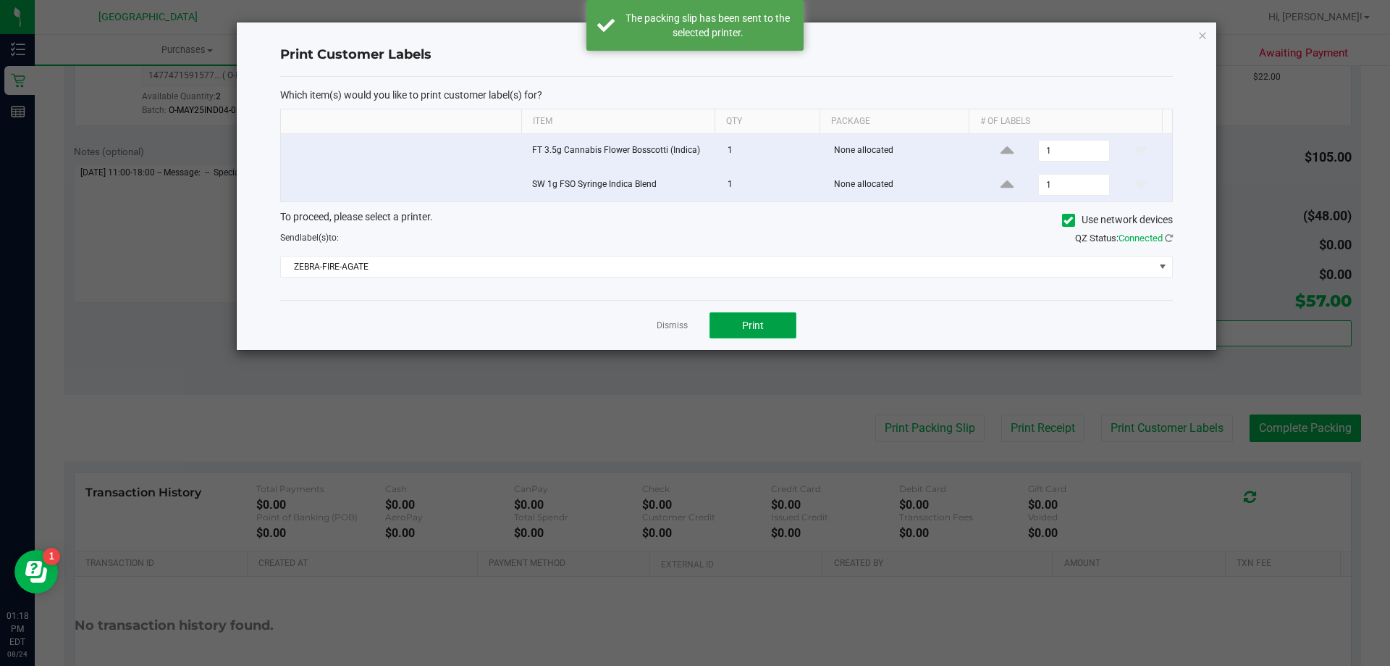
click at [763, 319] on span "Print" at bounding box center [753, 325] width 22 height 12
click at [1206, 38] on icon "button" at bounding box center [1203, 34] width 10 height 17
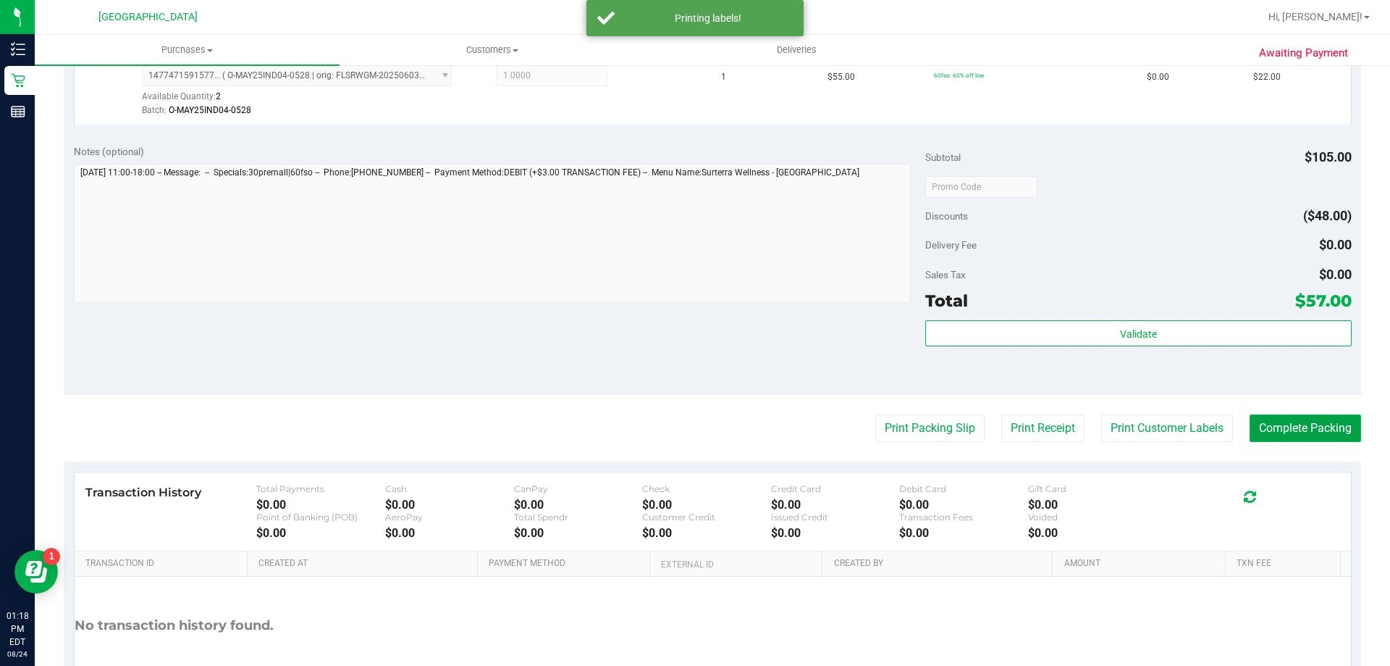
click at [1339, 421] on button "Complete Packing" at bounding box center [1306, 428] width 112 height 28
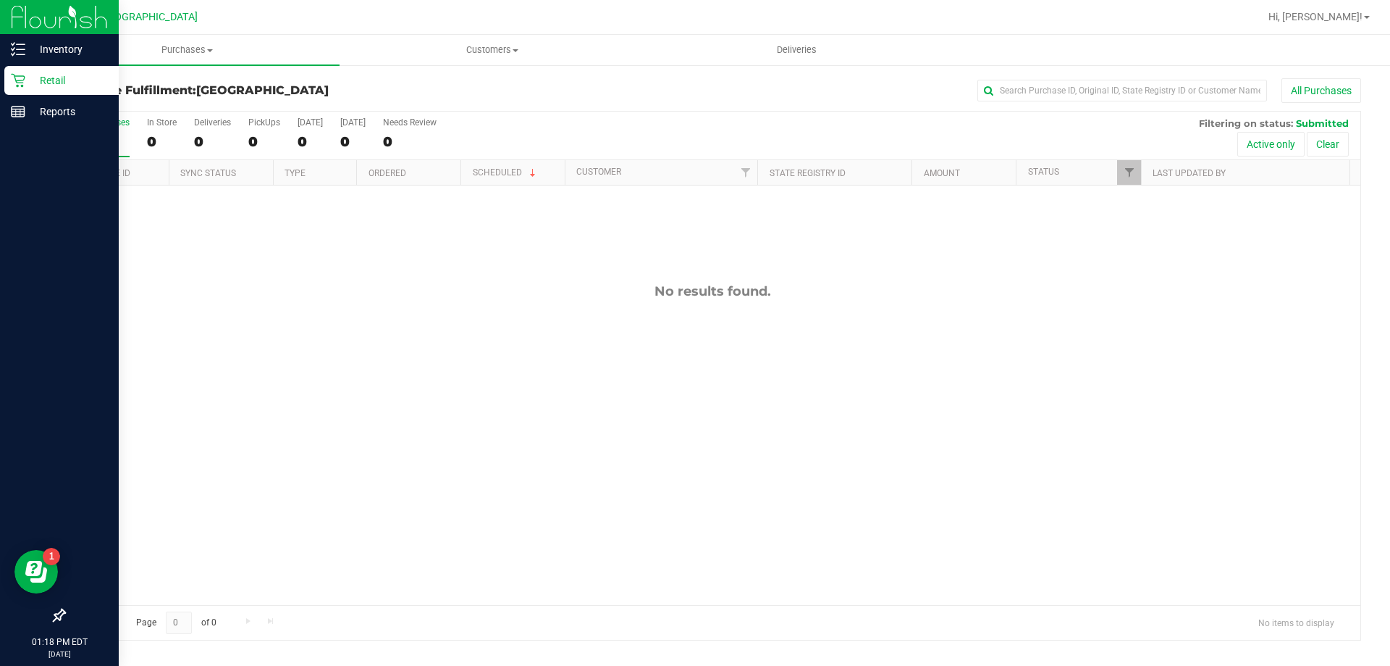
click at [13, 85] on icon at bounding box center [18, 80] width 14 height 14
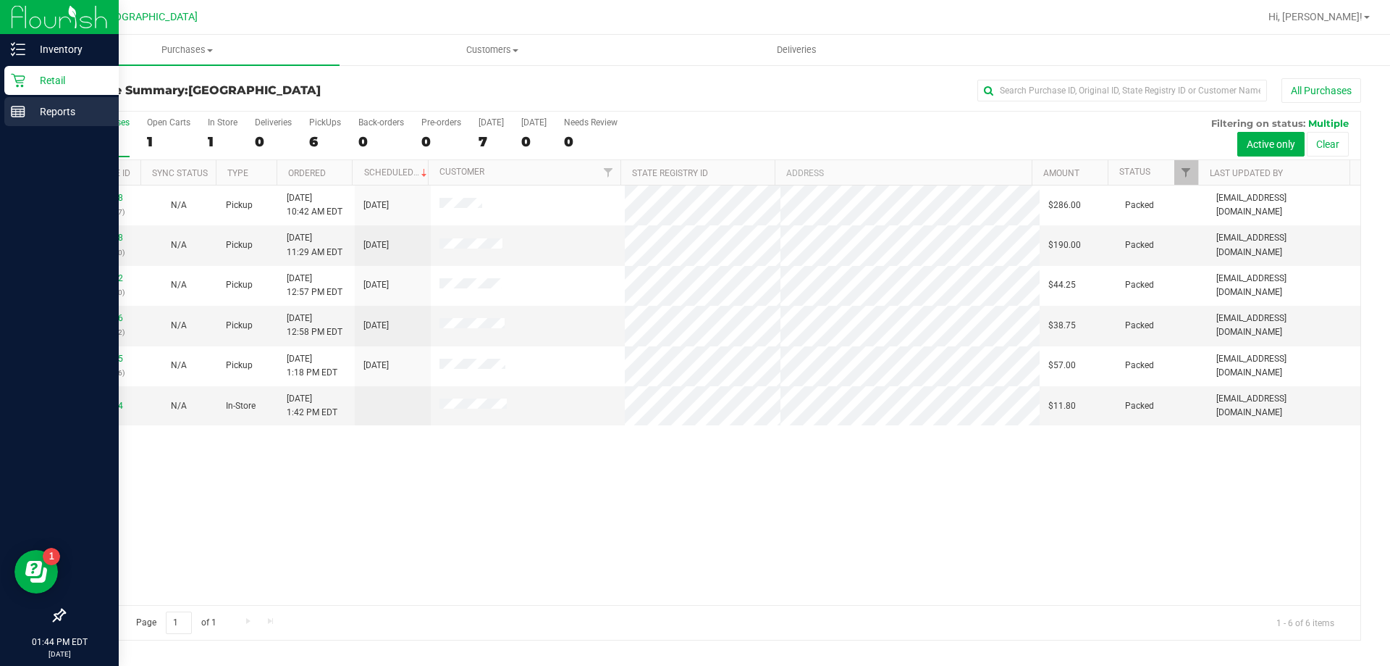
click at [9, 113] on div "Reports" at bounding box center [61, 111] width 114 height 29
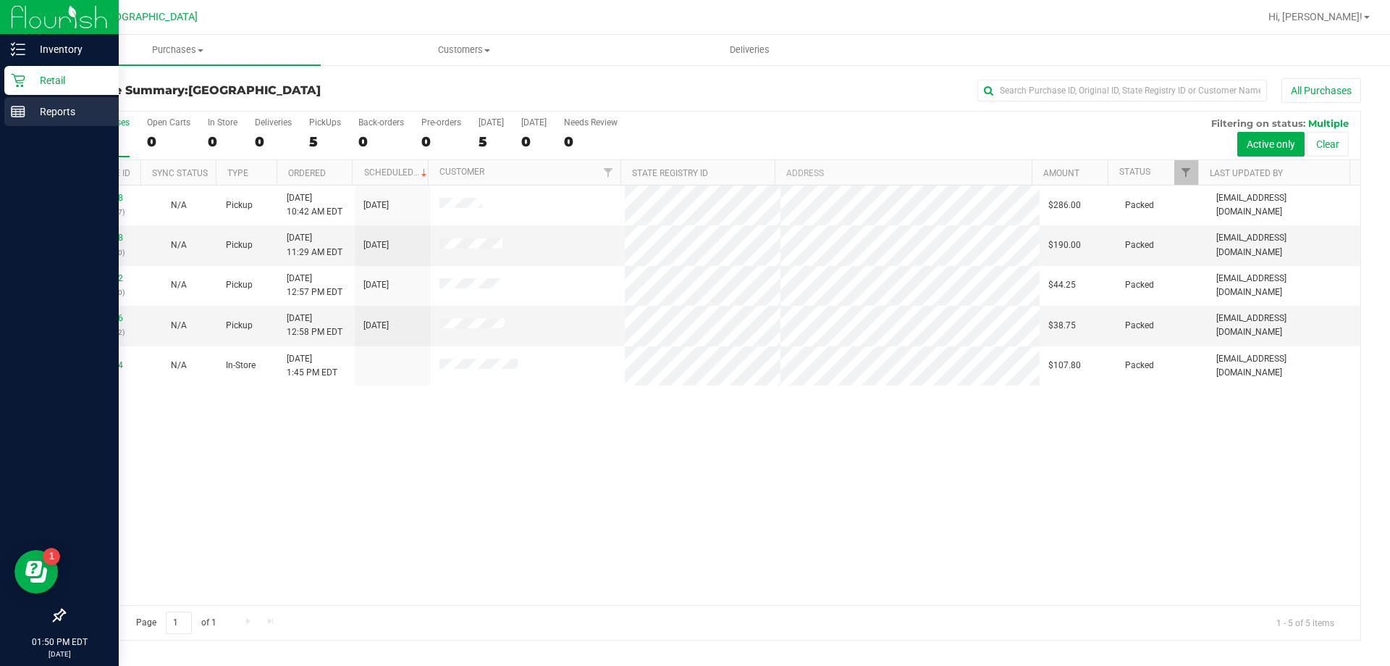
click at [20, 114] on line at bounding box center [18, 114] width 13 height 0
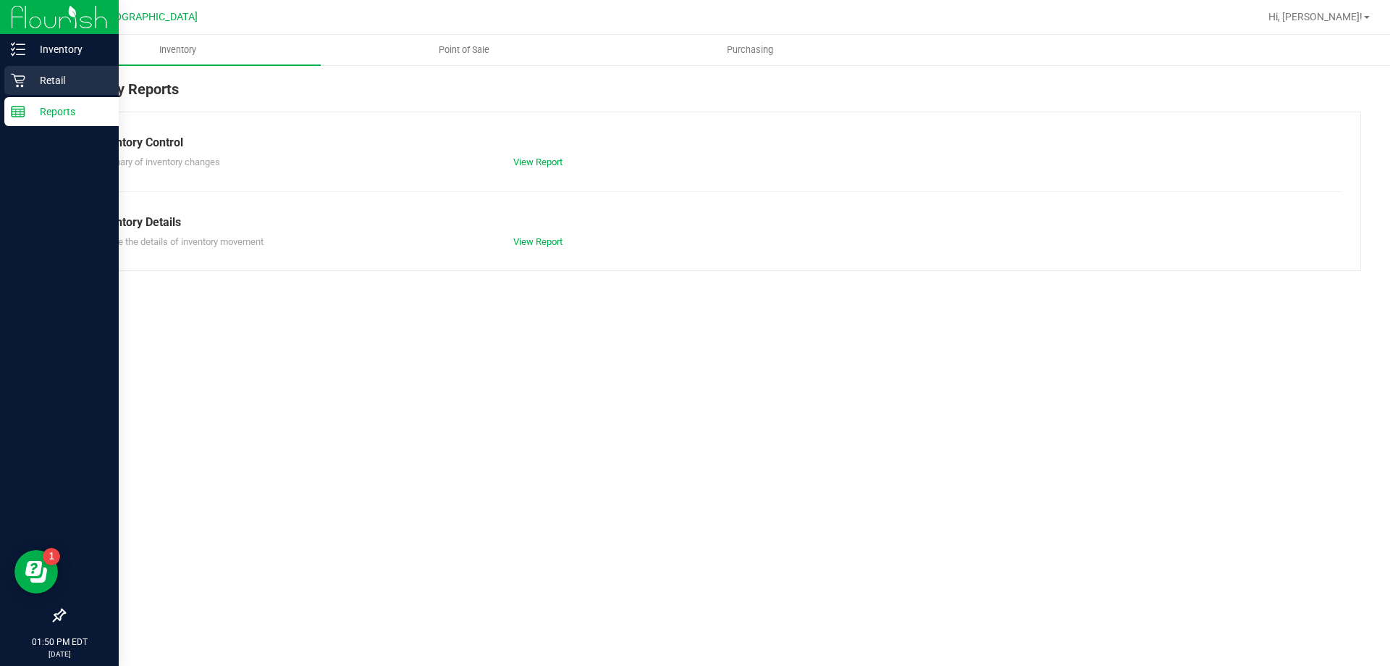
click at [65, 75] on p "Retail" at bounding box center [68, 80] width 87 height 17
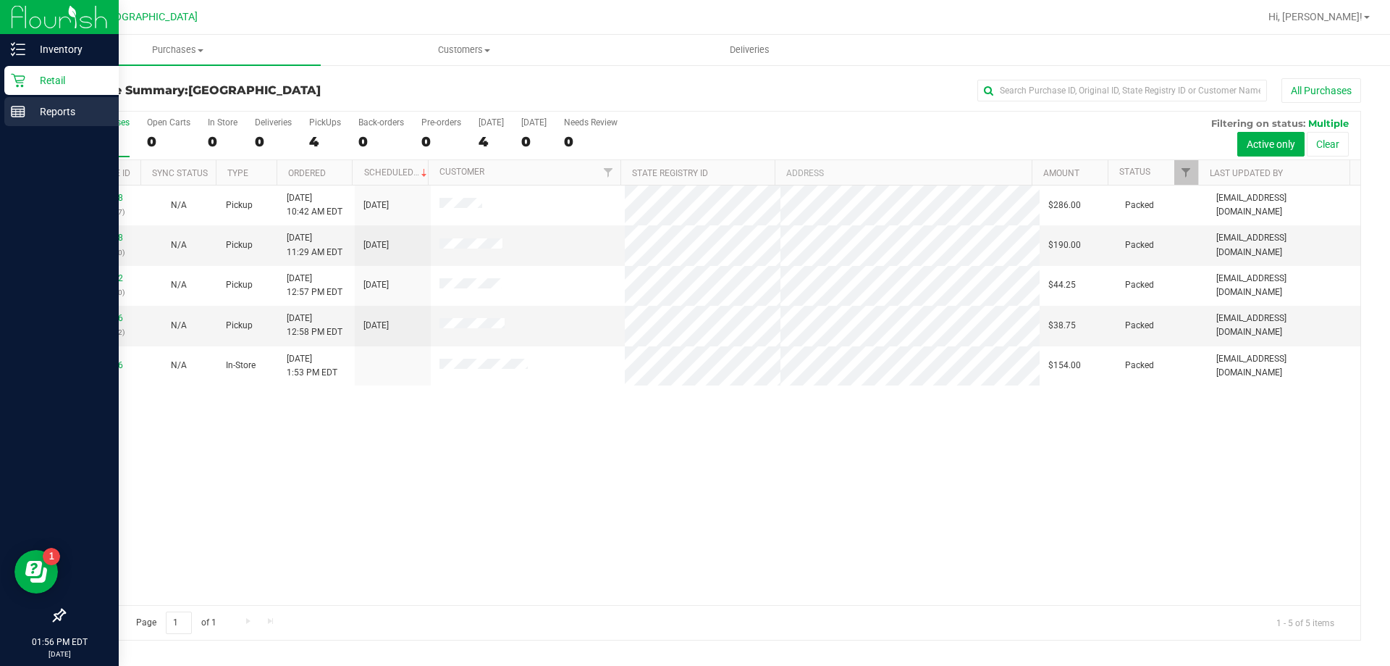
click at [43, 120] on div "Reports" at bounding box center [61, 111] width 114 height 29
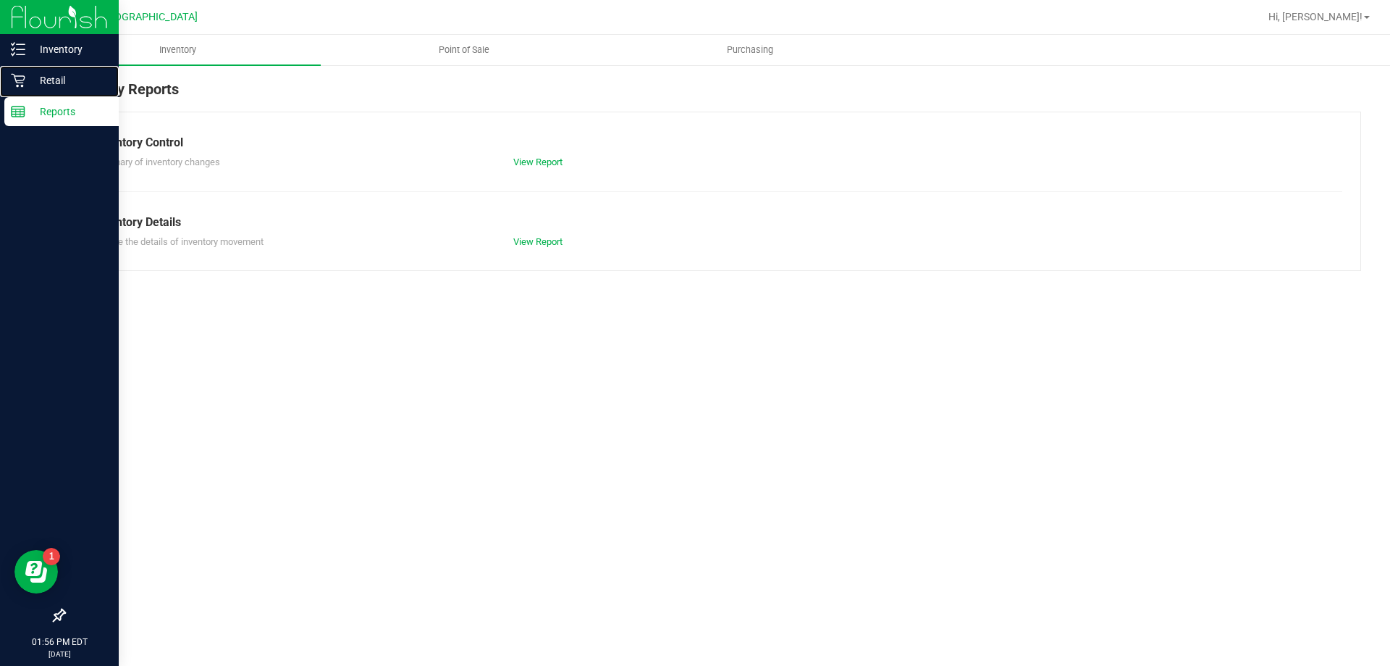
click at [67, 81] on p "Retail" at bounding box center [68, 80] width 87 height 17
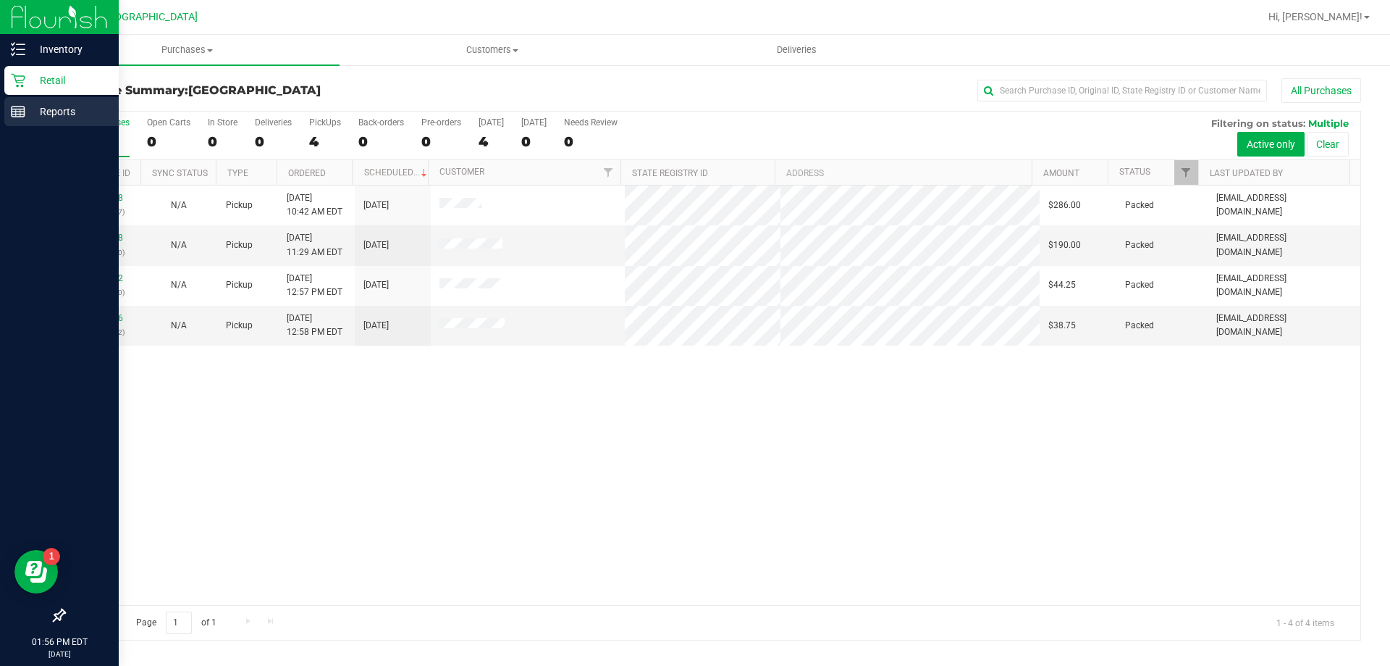
click at [18, 102] on div "Reports" at bounding box center [61, 111] width 114 height 29
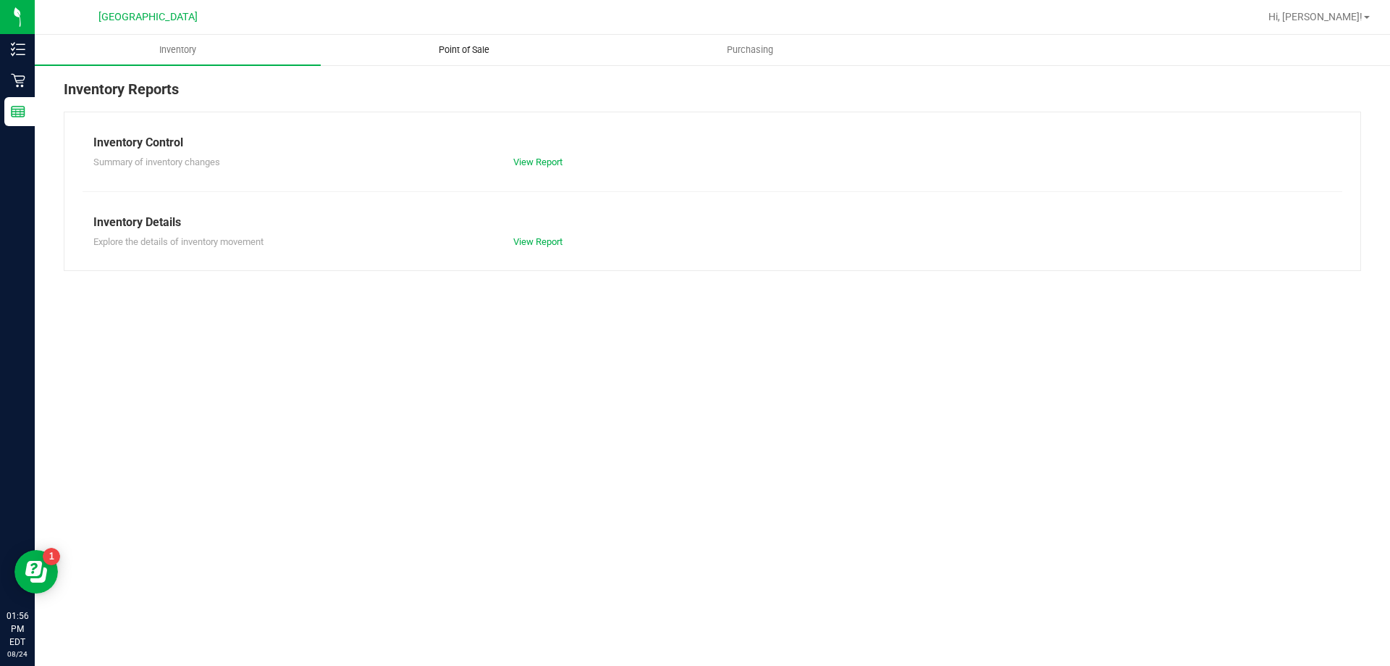
click at [460, 41] on uib-tab-heading "Point of Sale" at bounding box center [464, 49] width 285 height 29
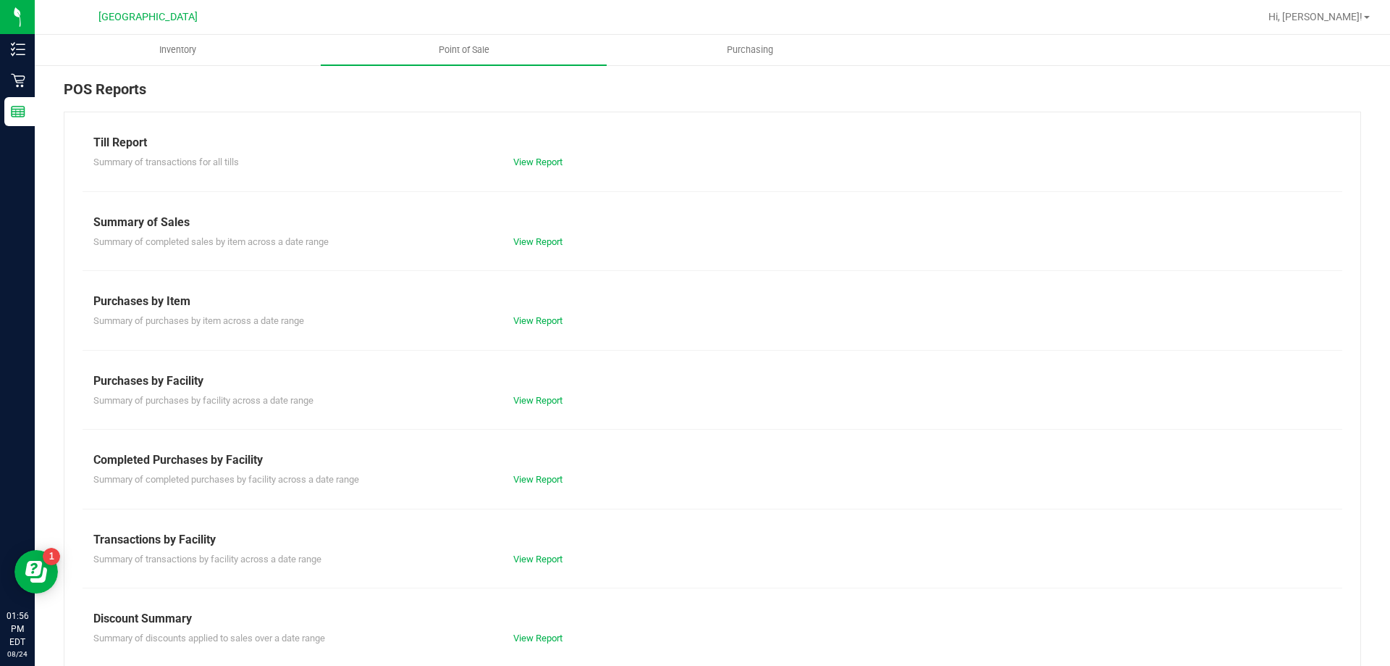
click at [537, 472] on div "View Report" at bounding box center [608, 479] width 210 height 14
click at [534, 477] on link "View Report" at bounding box center [537, 479] width 49 height 11
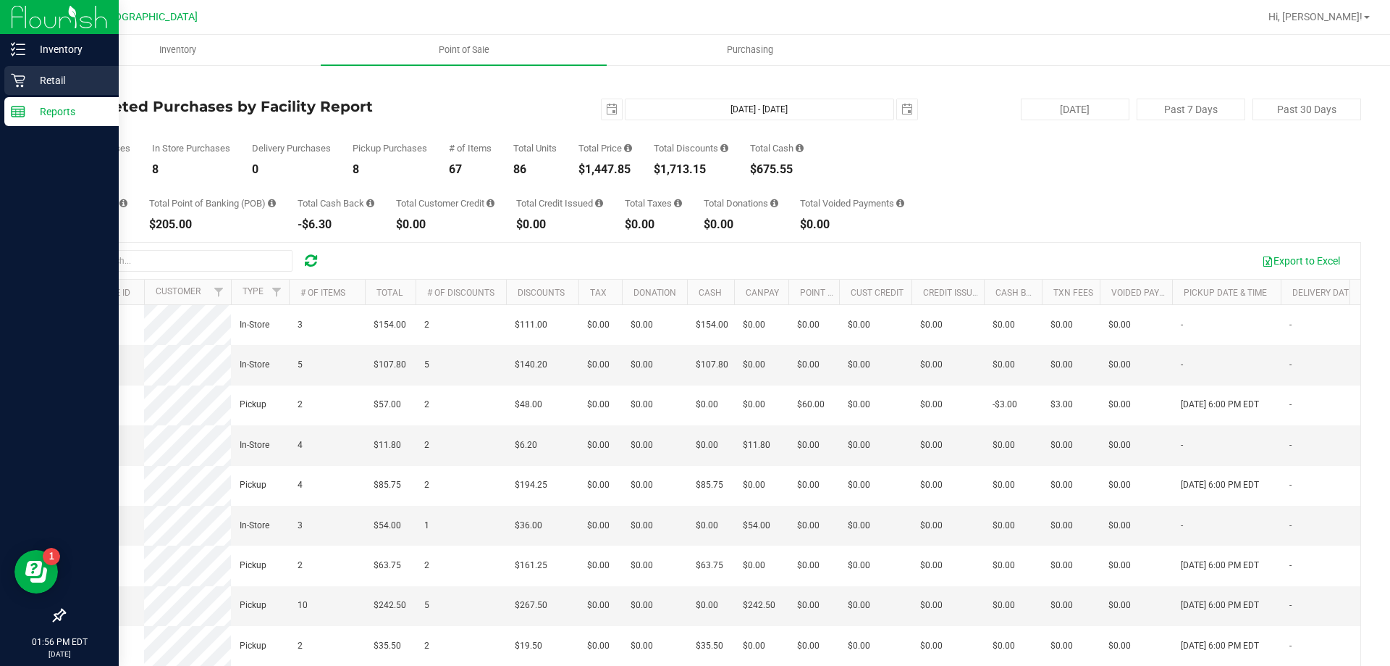
click at [34, 83] on p "Retail" at bounding box center [68, 80] width 87 height 17
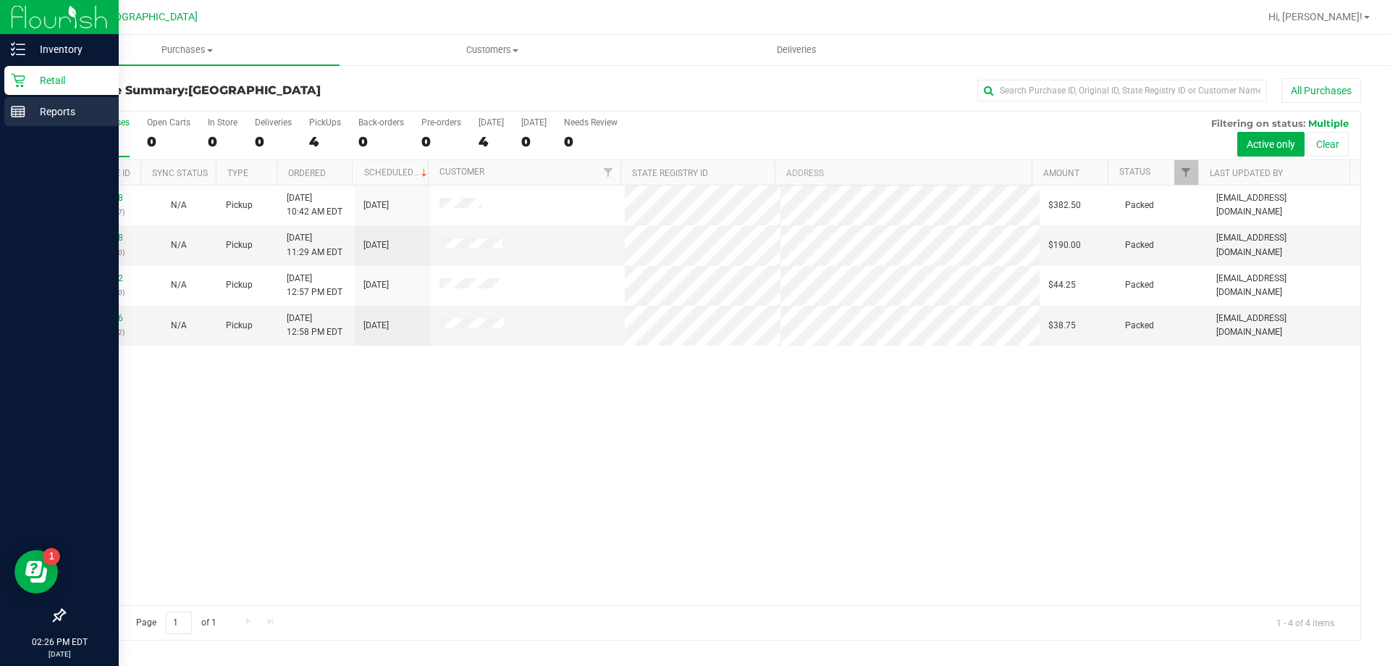
click at [42, 111] on p "Reports" at bounding box center [68, 111] width 87 height 17
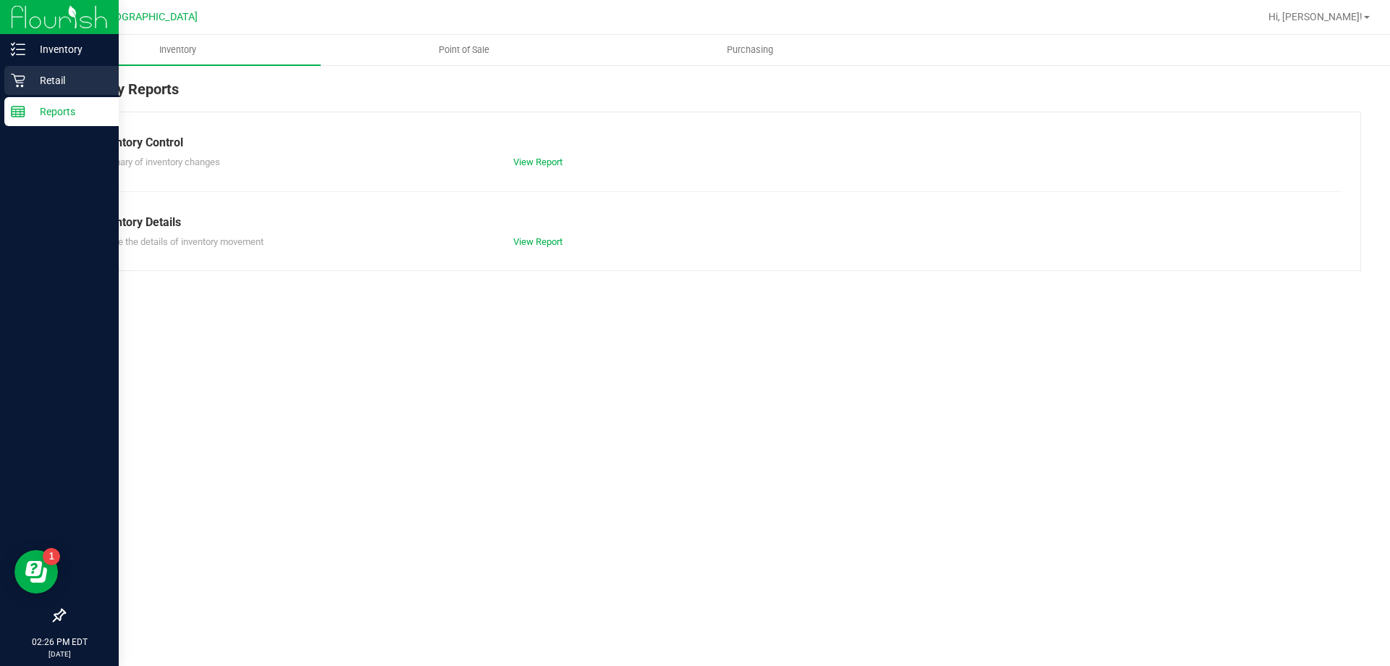
click at [57, 73] on p "Retail" at bounding box center [68, 80] width 87 height 17
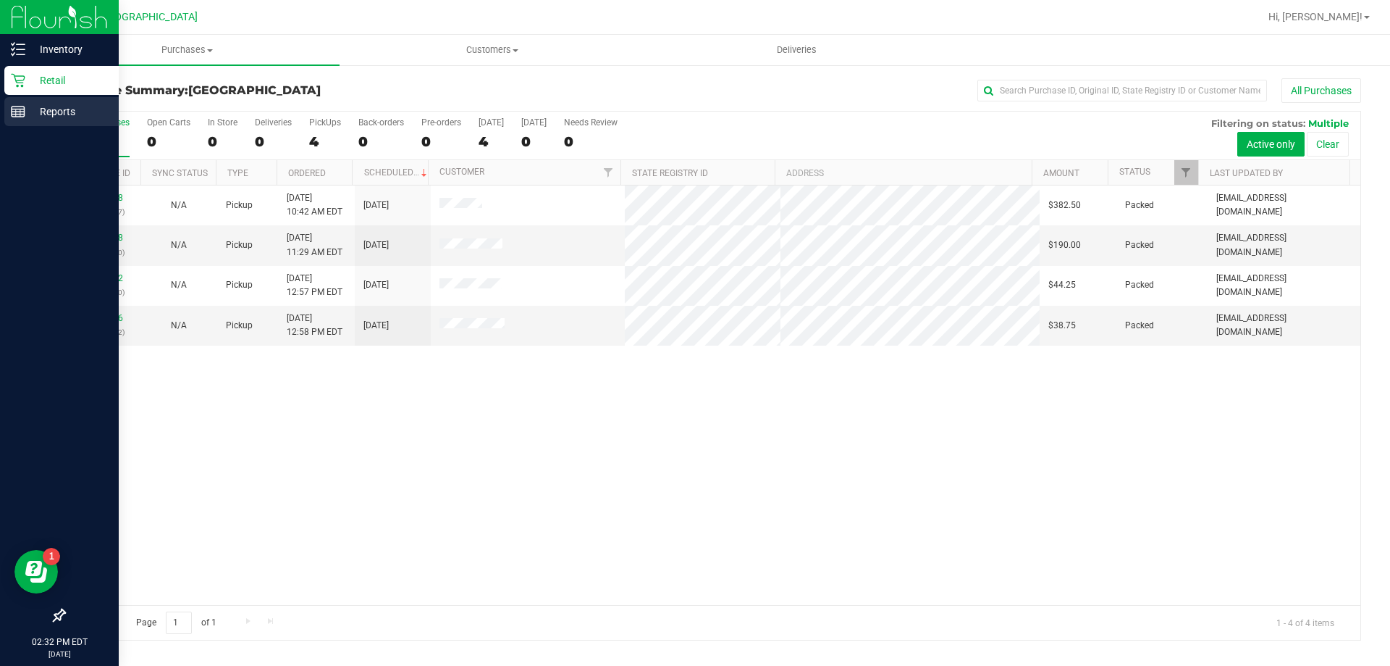
click at [70, 114] on p "Reports" at bounding box center [68, 111] width 87 height 17
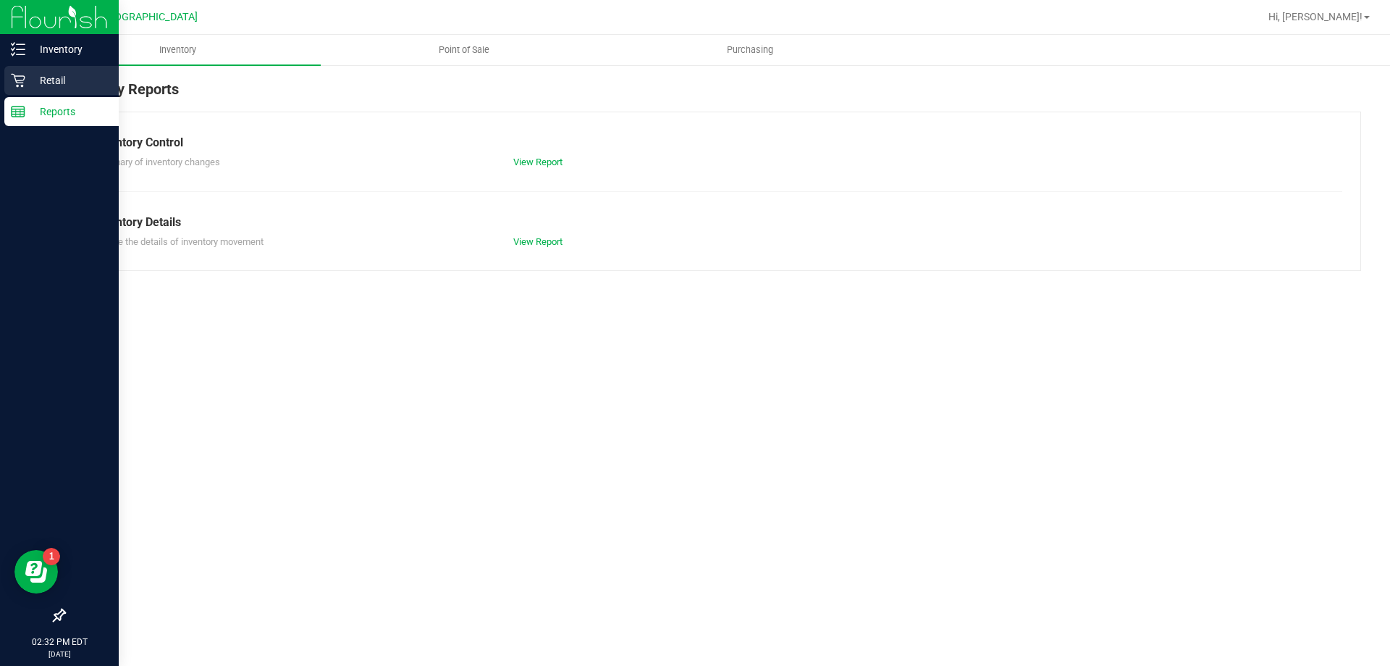
click at [71, 86] on p "Retail" at bounding box center [68, 80] width 87 height 17
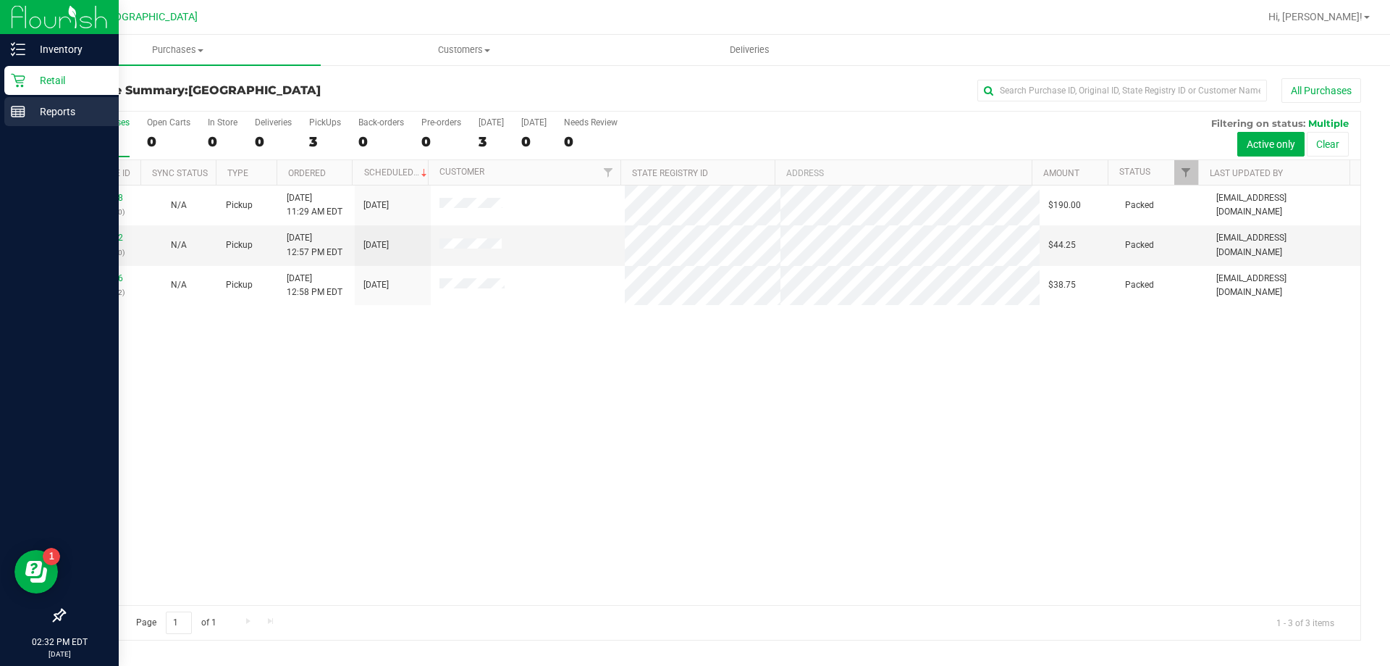
click at [52, 114] on p "Reports" at bounding box center [68, 111] width 87 height 17
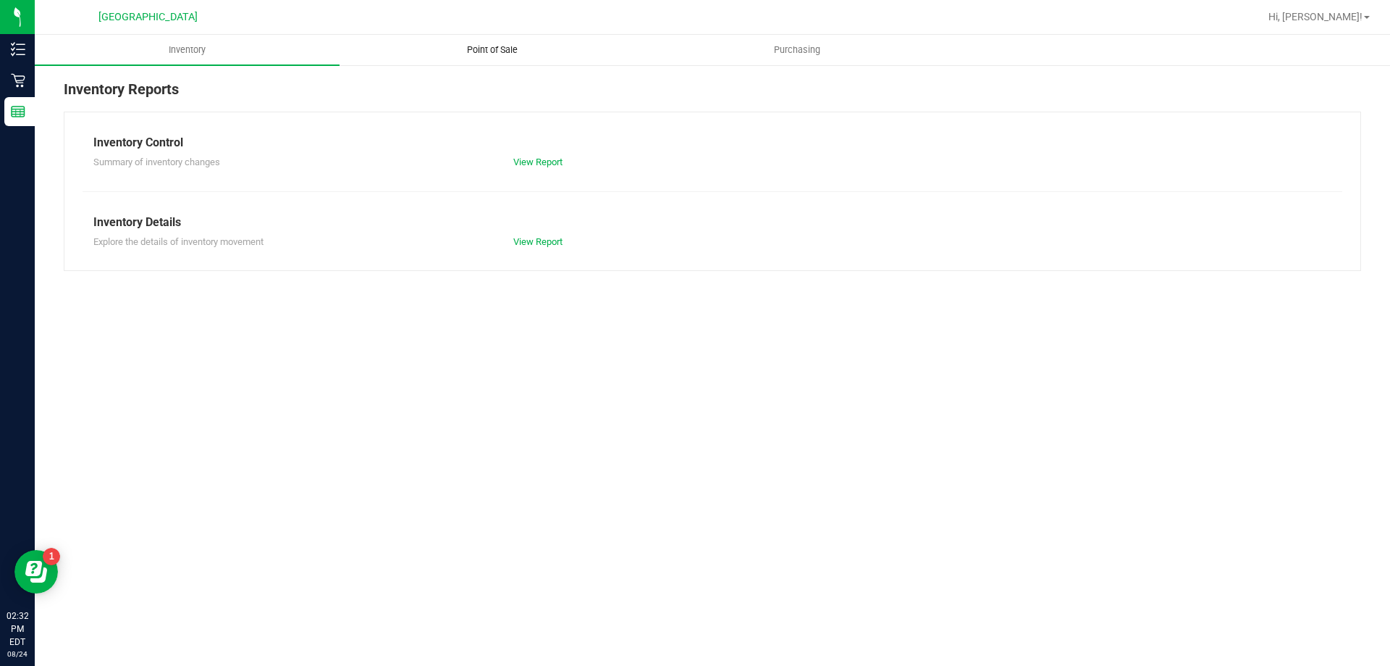
click at [484, 50] on span "Point of Sale" at bounding box center [493, 49] width 90 height 13
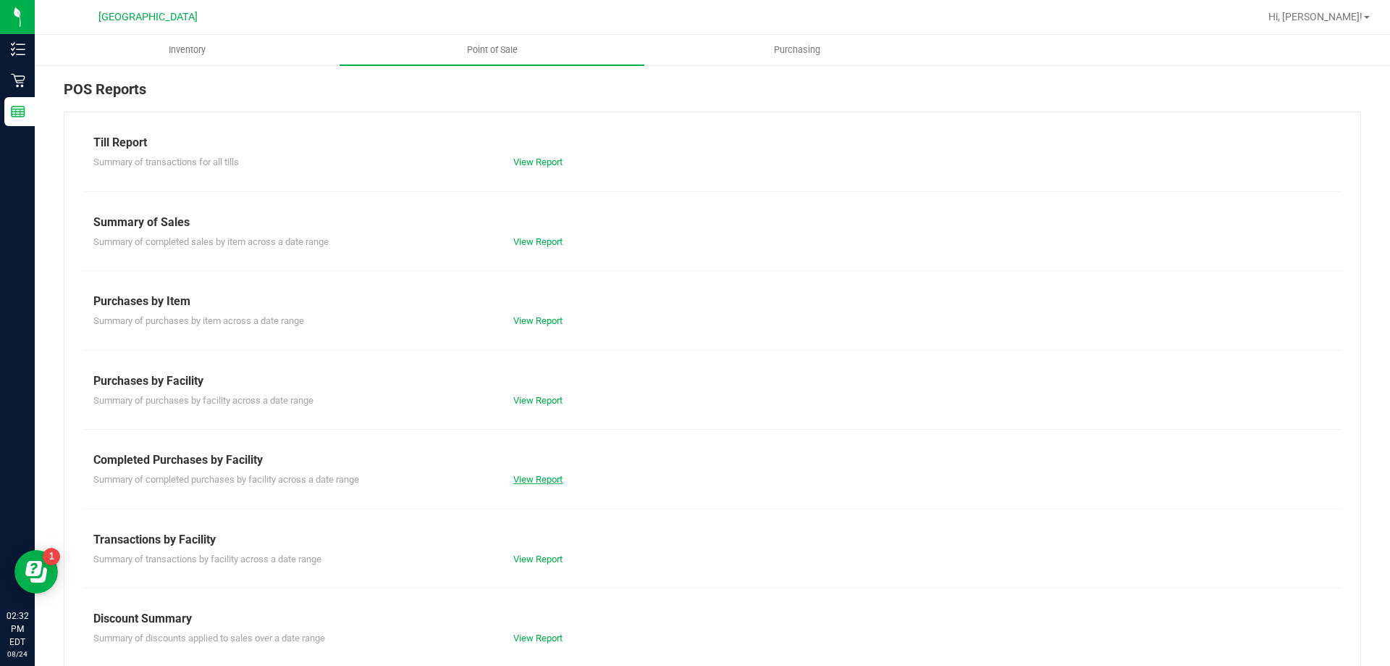
click at [555, 482] on link "View Report" at bounding box center [537, 479] width 49 height 11
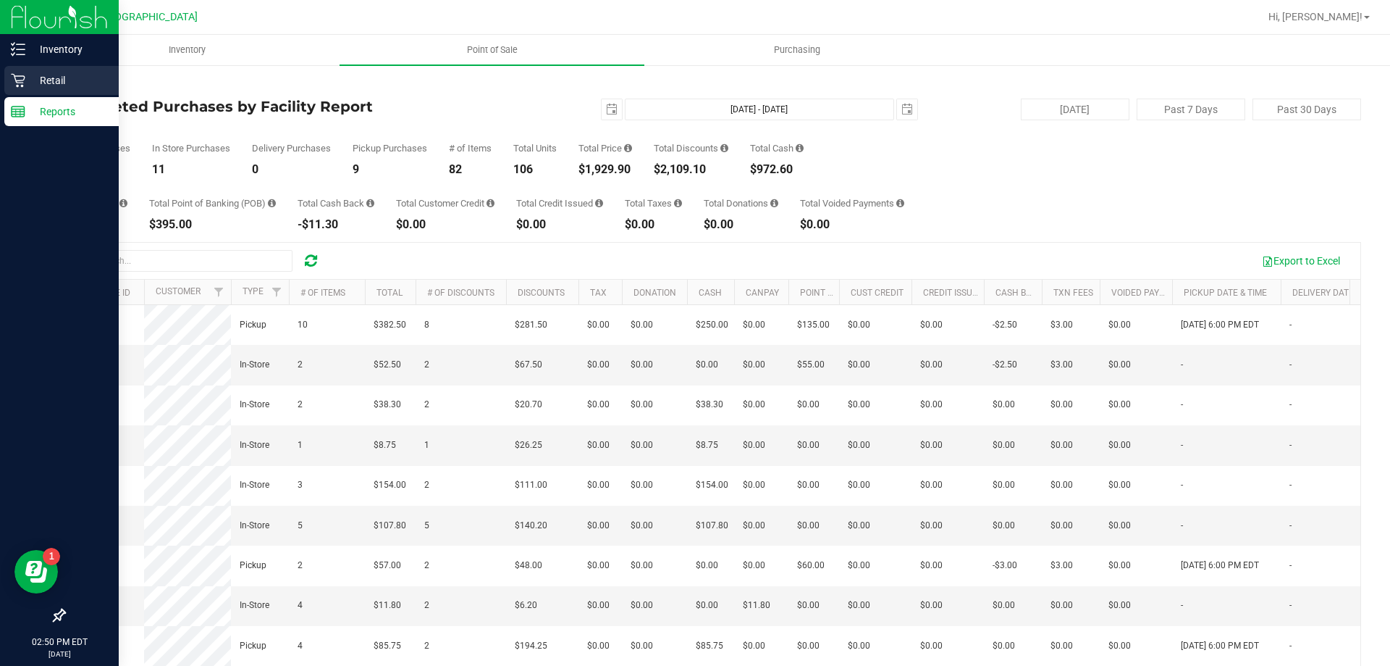
click at [34, 86] on p "Retail" at bounding box center [68, 80] width 87 height 17
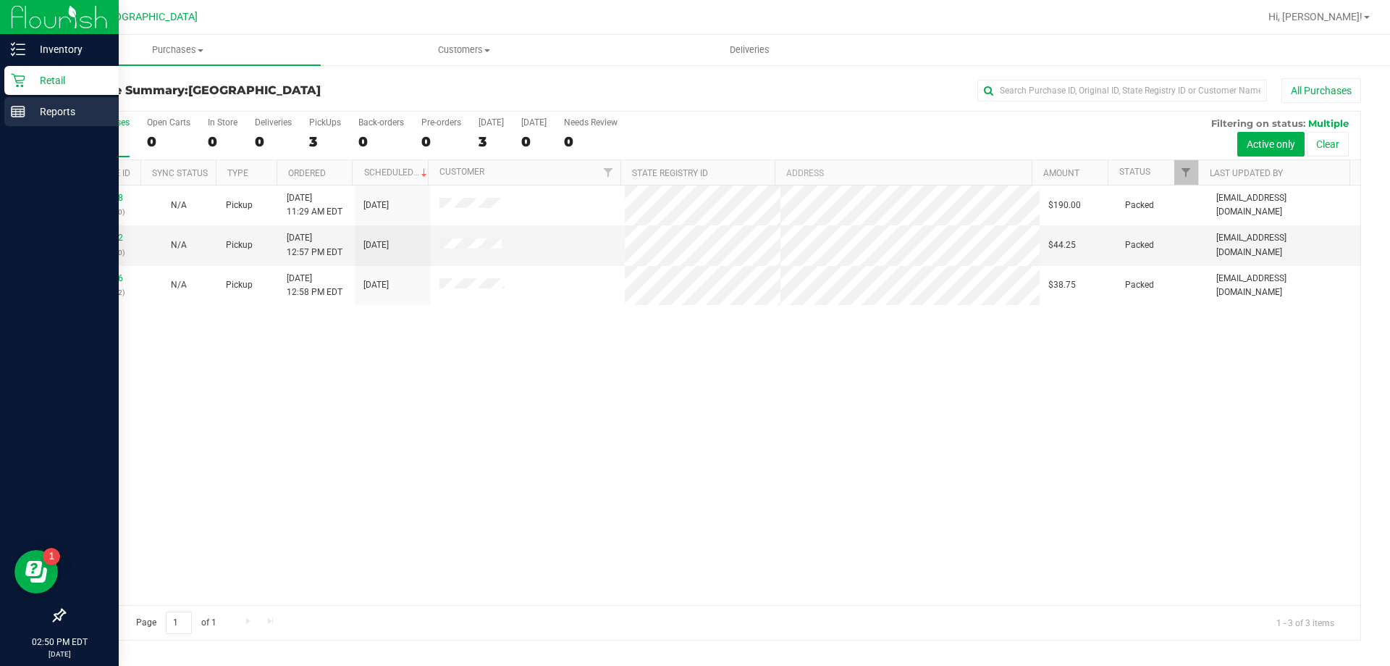
click at [39, 112] on p "Reports" at bounding box center [68, 111] width 87 height 17
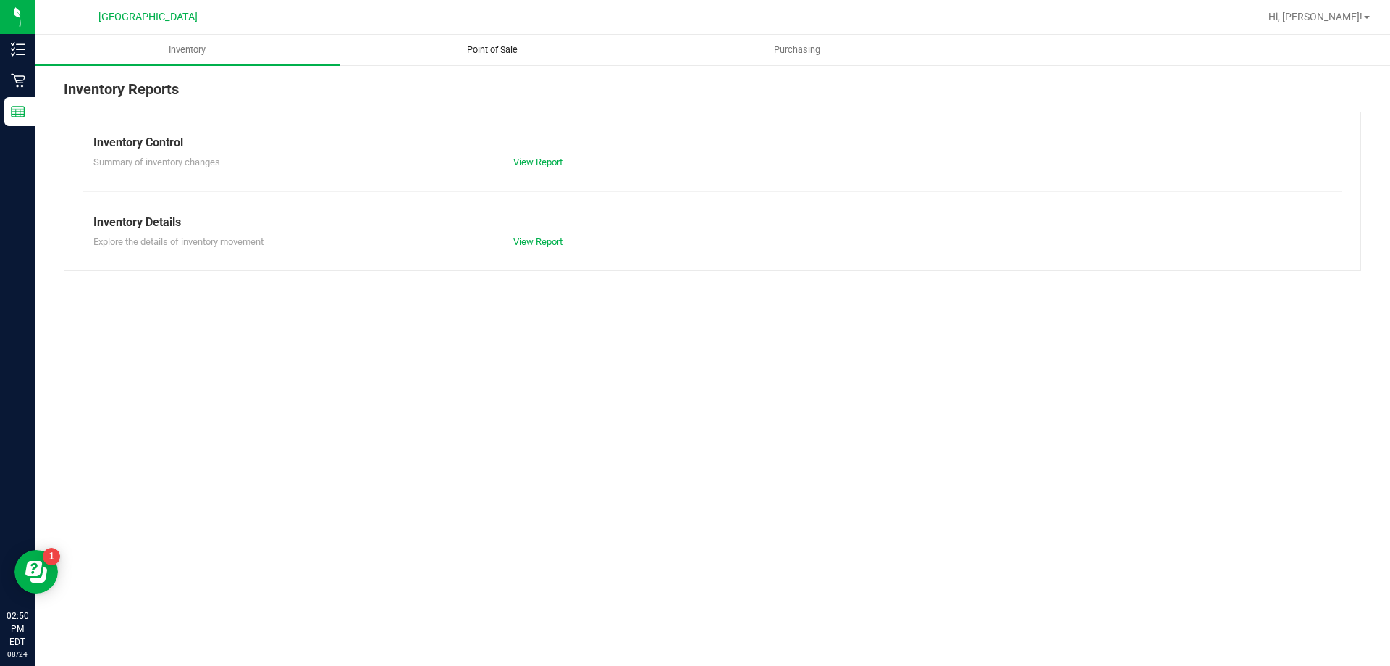
click at [494, 46] on span "Point of Sale" at bounding box center [493, 49] width 90 height 13
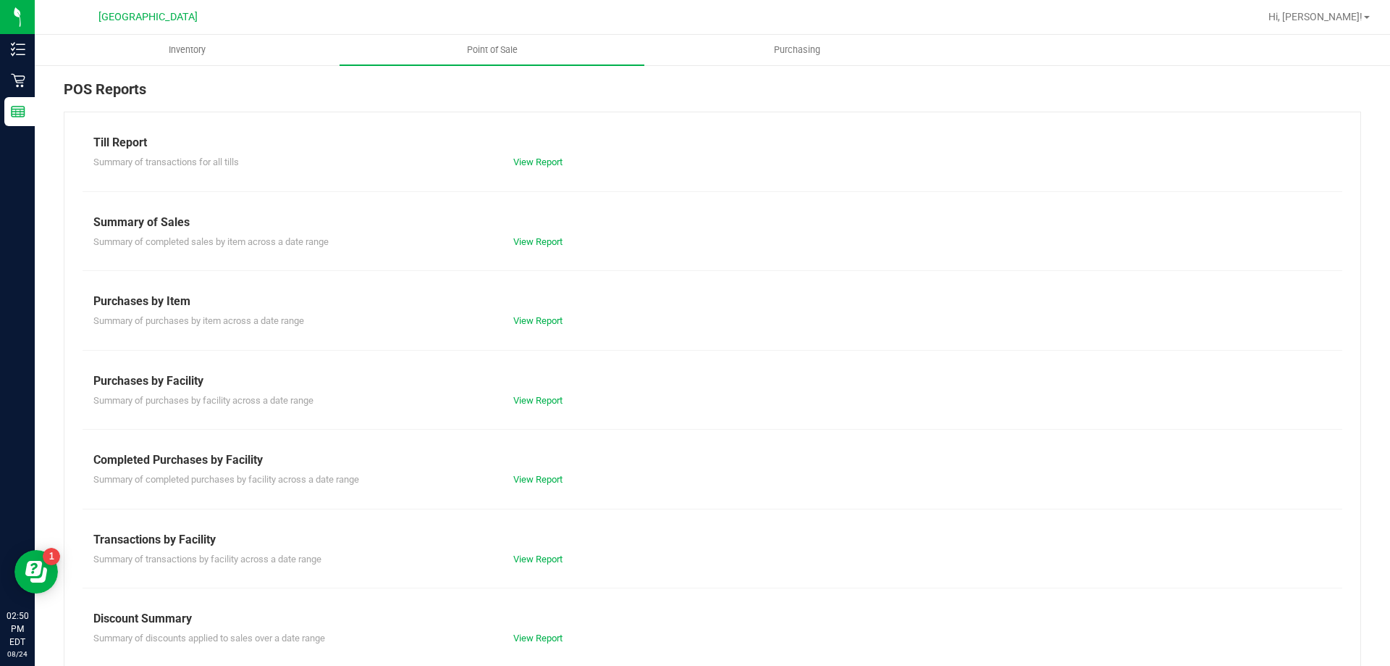
click at [519, 471] on div "Summary of completed purchases by facility across a date range View Report" at bounding box center [713, 478] width 1260 height 18
click at [519, 475] on link "View Report" at bounding box center [537, 479] width 49 height 11
